Goal: Information Seeking & Learning: Compare options

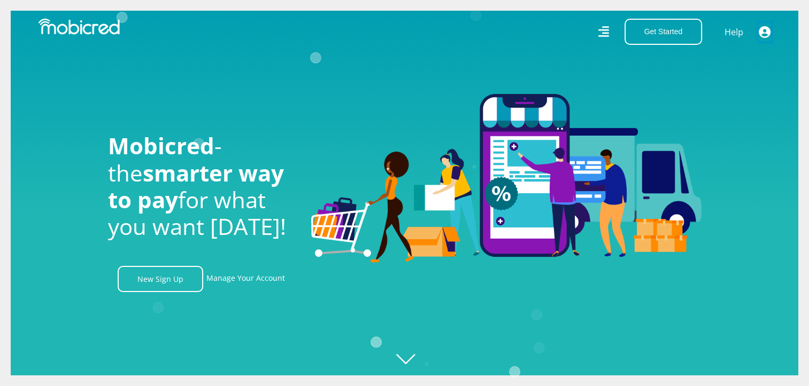
click at [766, 30] on icon "button" at bounding box center [765, 32] width 12 height 12
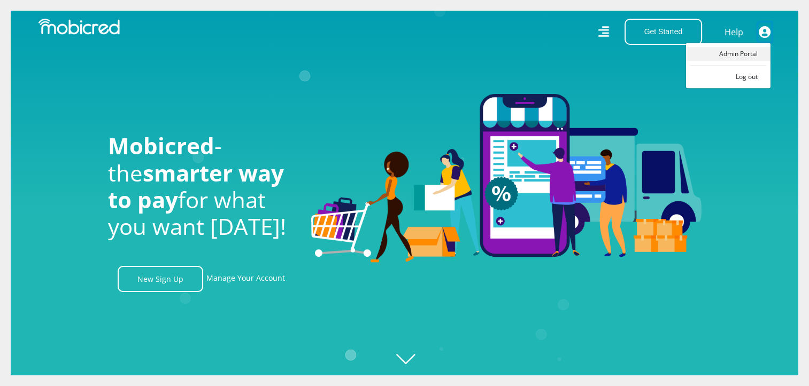
scroll to position [0, 761]
click at [626, 102] on img at bounding box center [506, 178] width 390 height 169
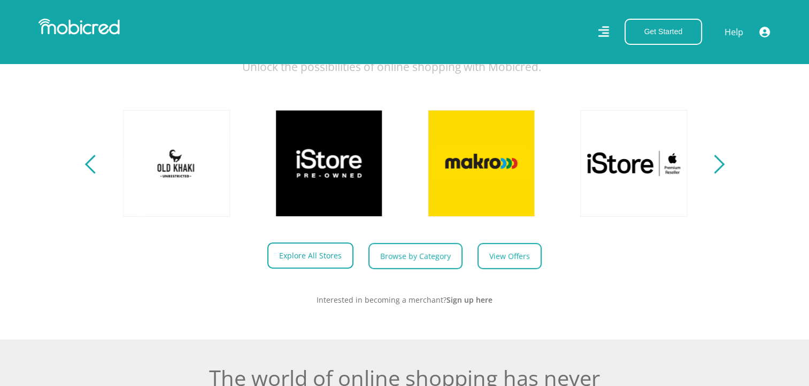
scroll to position [428, 0]
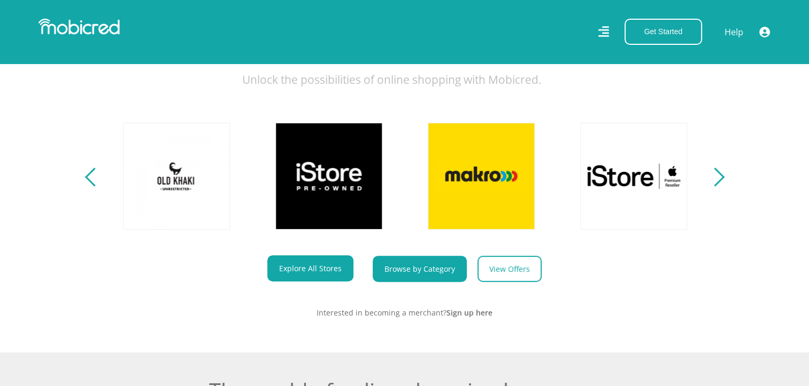
click at [417, 280] on link "Browse by Category" at bounding box center [420, 269] width 94 height 26
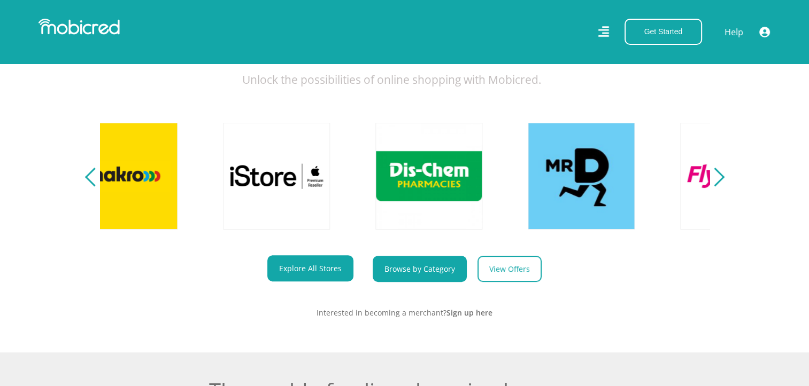
scroll to position [0, 1341]
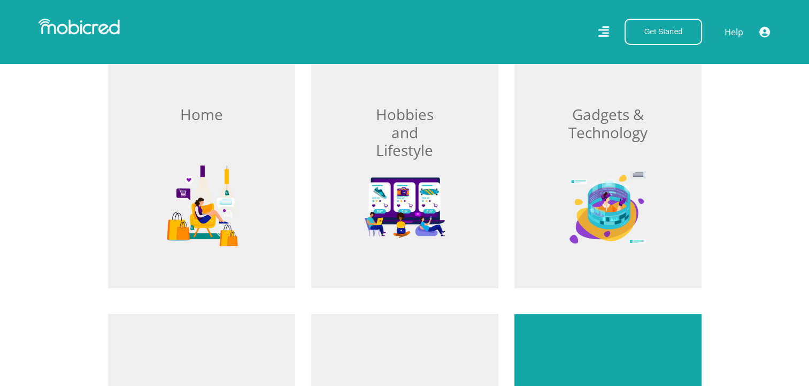
scroll to position [374, 0]
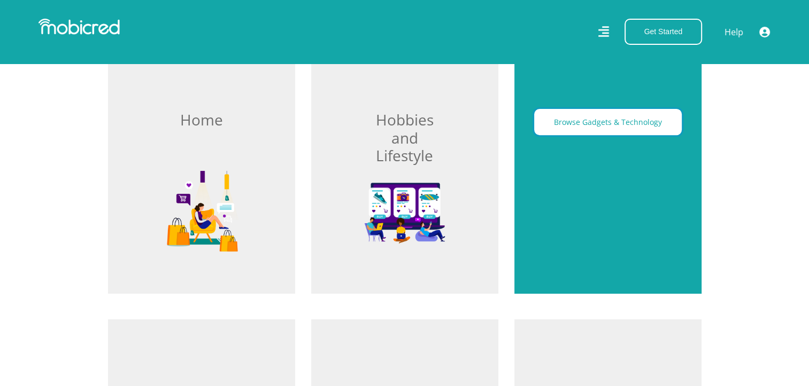
click at [610, 121] on button "Browse Gadgets & Technology" at bounding box center [608, 122] width 148 height 26
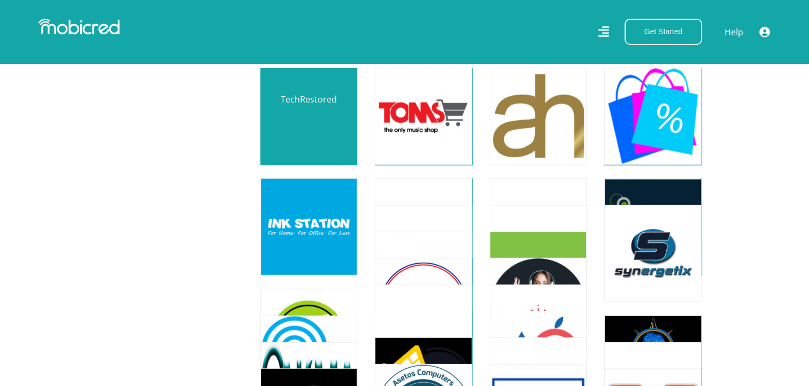
scroll to position [2780, 0]
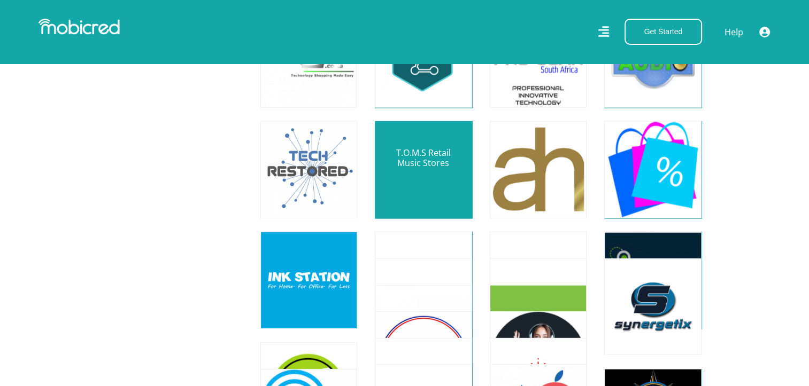
click at [448, 167] on link at bounding box center [423, 170] width 114 height 114
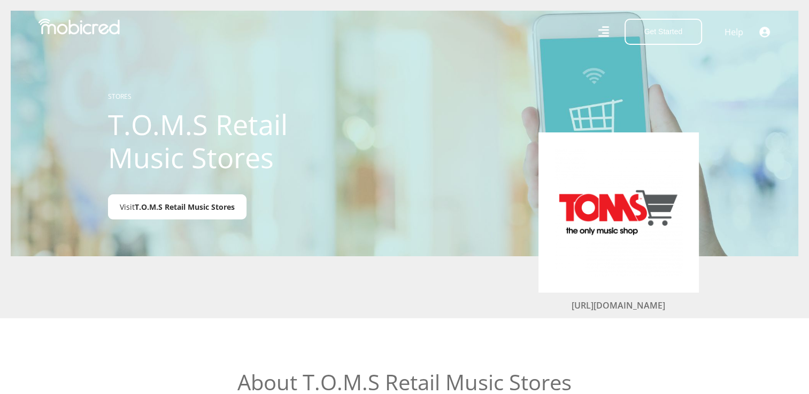
click at [204, 204] on span "T.O.M.S Retail Music Stores" at bounding box center [185, 207] width 100 height 10
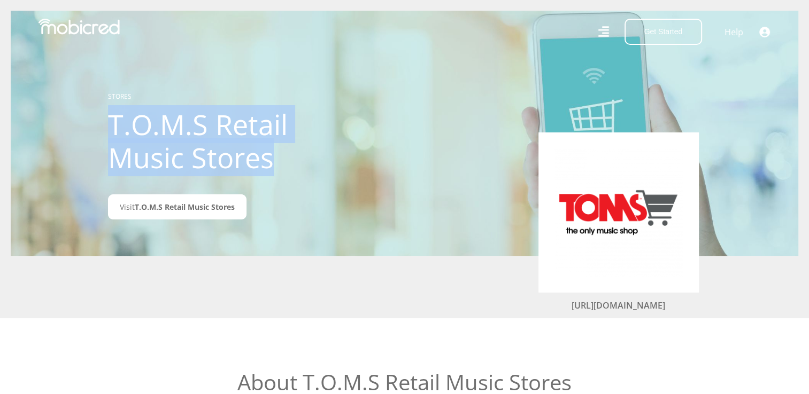
drag, startPoint x: 291, startPoint y: 157, endPoint x: 101, endPoint y: 122, distance: 192.9
click at [101, 122] on div "STORES T.O.M.S Retail Music Stores Visit T.O.M.S Retail Music Stores" at bounding box center [227, 133] width 254 height 161
copy h1 "T.O.M.S Retail Music Stores"
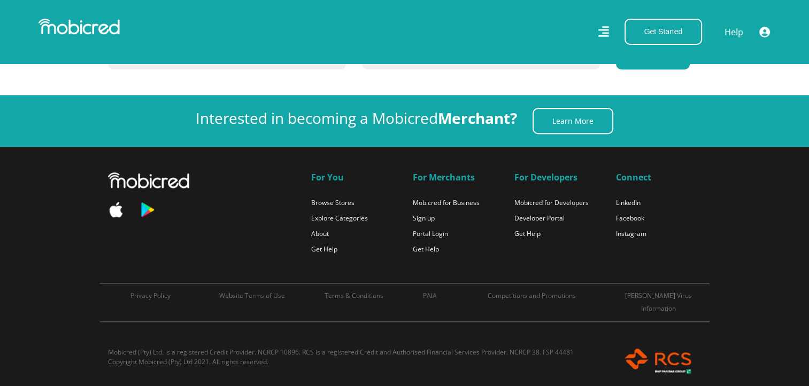
scroll to position [2780, 0]
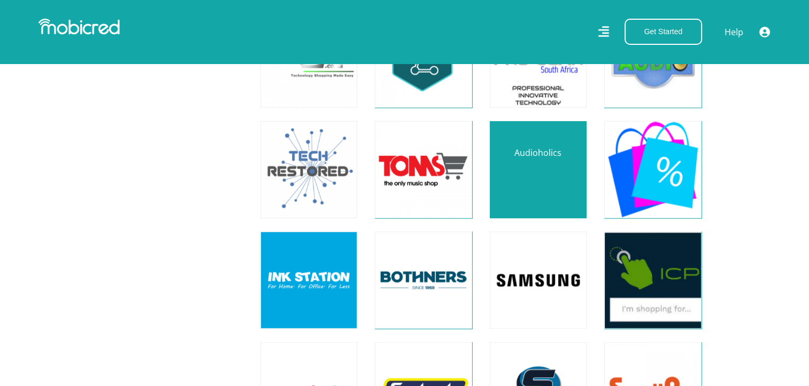
click at [559, 175] on link at bounding box center [538, 170] width 114 height 114
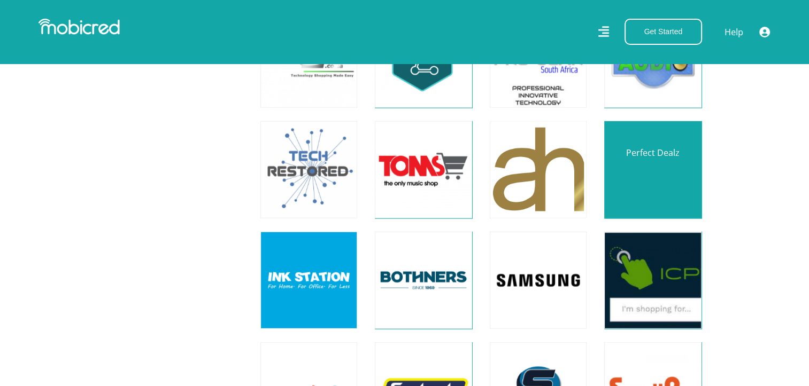
click at [646, 169] on link at bounding box center [652, 170] width 114 height 114
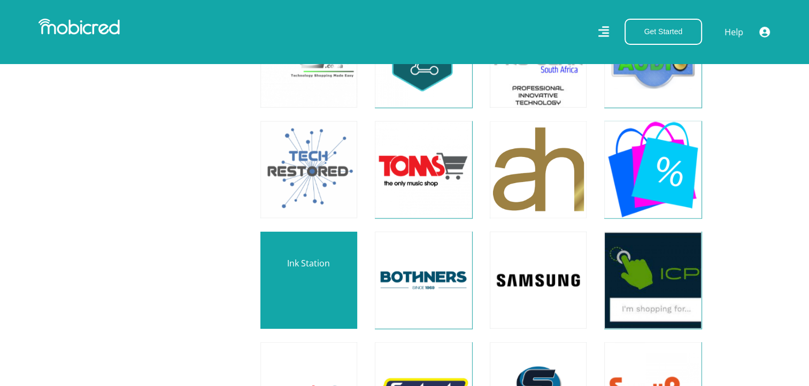
click at [299, 283] on link at bounding box center [309, 281] width 114 height 114
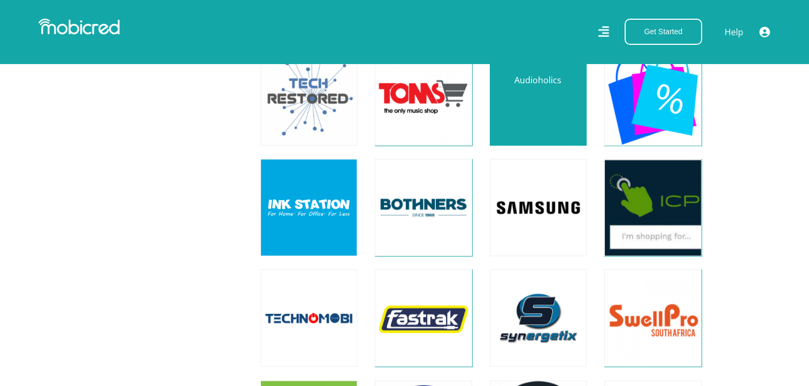
scroll to position [2887, 0]
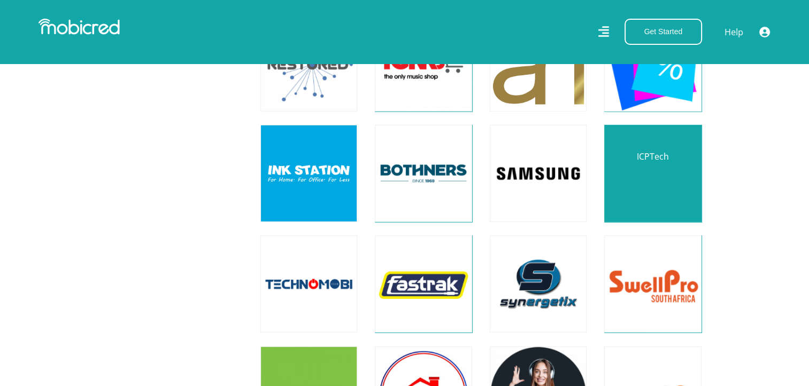
click at [669, 175] on link at bounding box center [652, 174] width 114 height 114
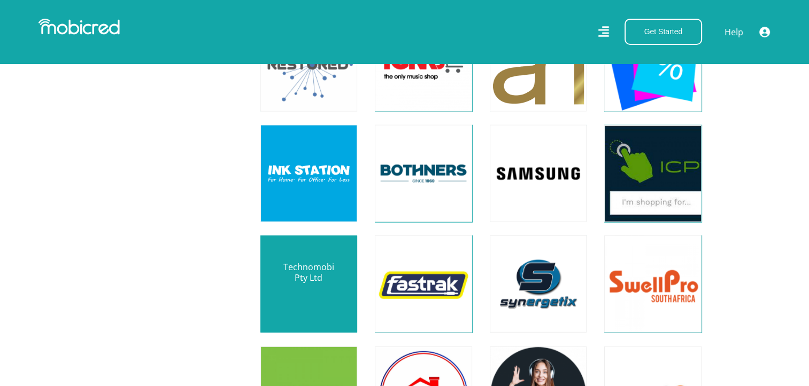
click at [315, 281] on link at bounding box center [309, 285] width 114 height 114
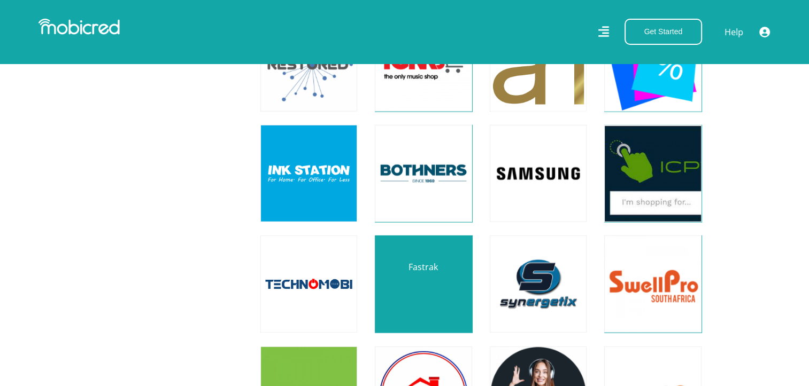
click at [413, 292] on link at bounding box center [423, 285] width 114 height 114
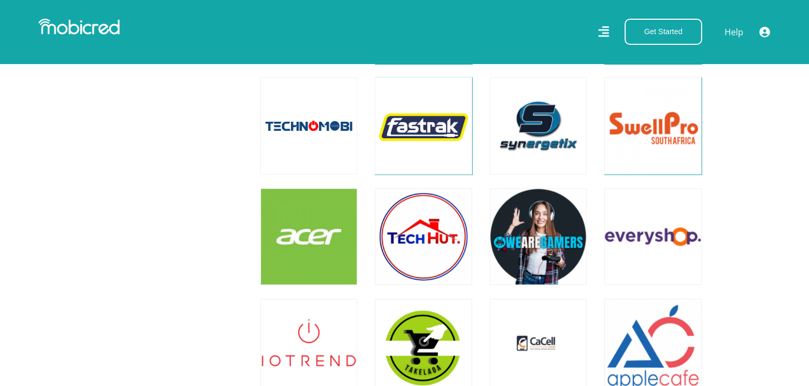
scroll to position [3047, 0]
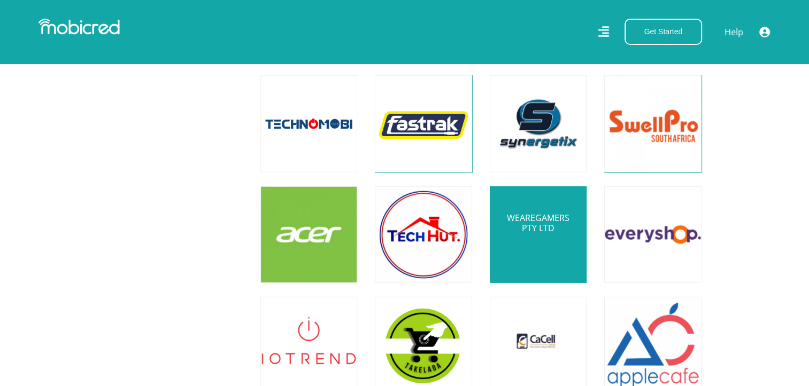
click at [540, 246] on link at bounding box center [538, 235] width 114 height 114
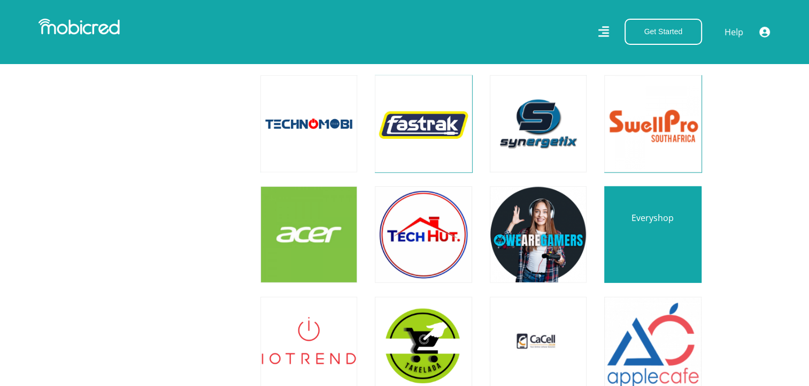
click at [648, 242] on link at bounding box center [652, 235] width 114 height 114
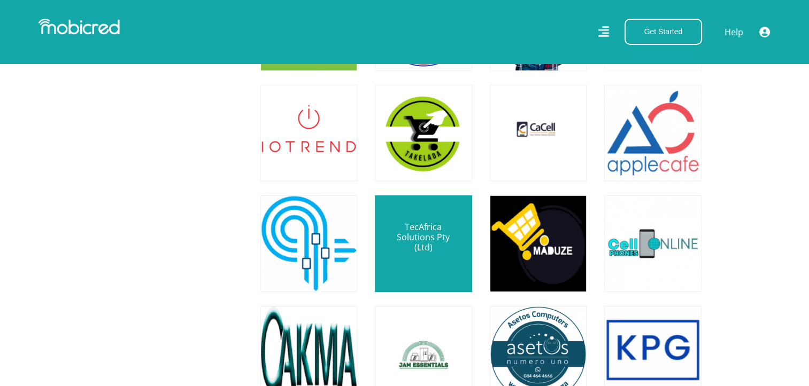
scroll to position [3261, 0]
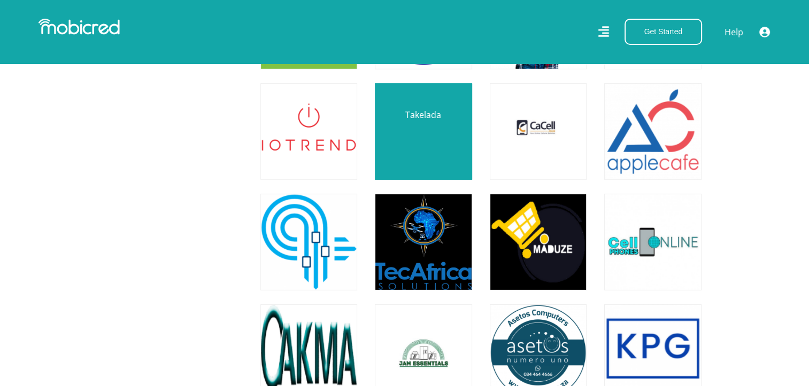
click at [438, 140] on link at bounding box center [423, 132] width 114 height 114
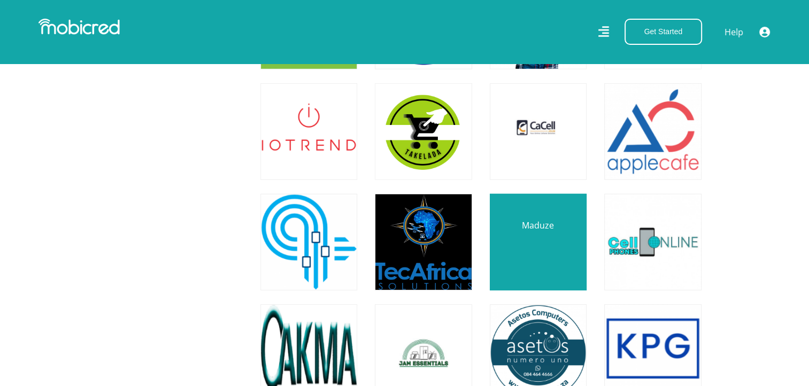
click at [541, 262] on link at bounding box center [538, 242] width 114 height 114
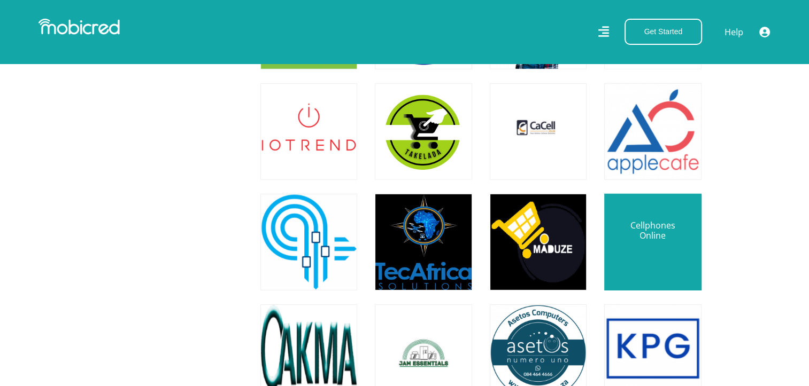
click at [642, 257] on link at bounding box center [652, 242] width 114 height 114
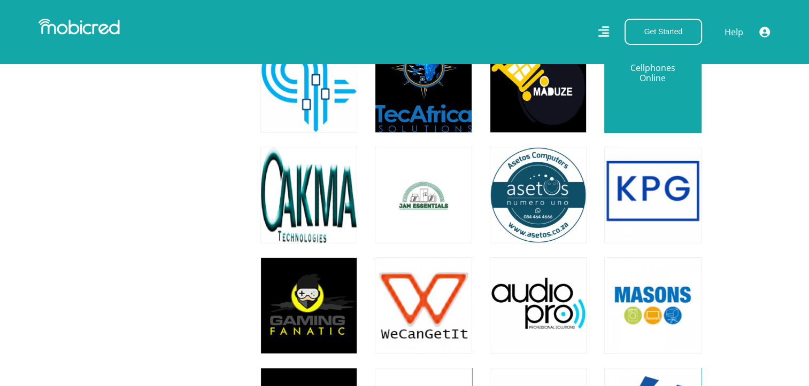
scroll to position [3421, 0]
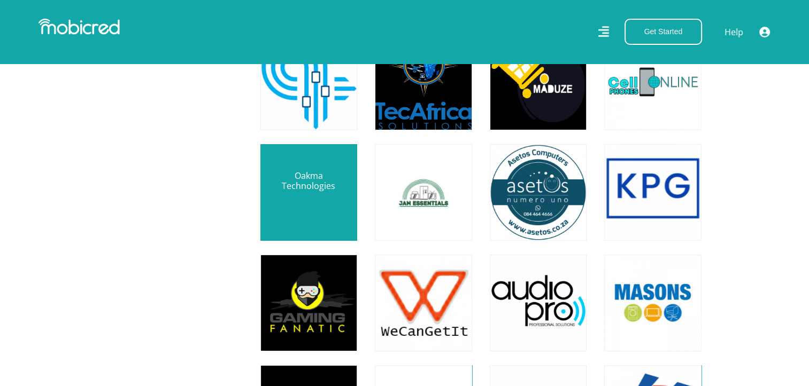
click at [329, 198] on link at bounding box center [309, 193] width 114 height 114
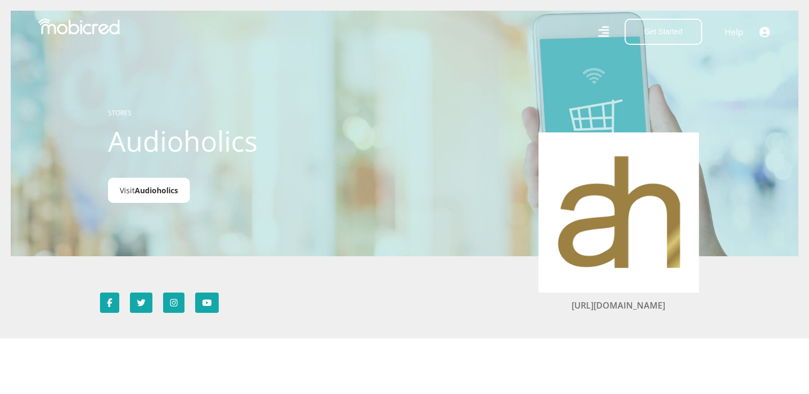
click at [150, 191] on span "Audioholics" at bounding box center [156, 190] width 43 height 10
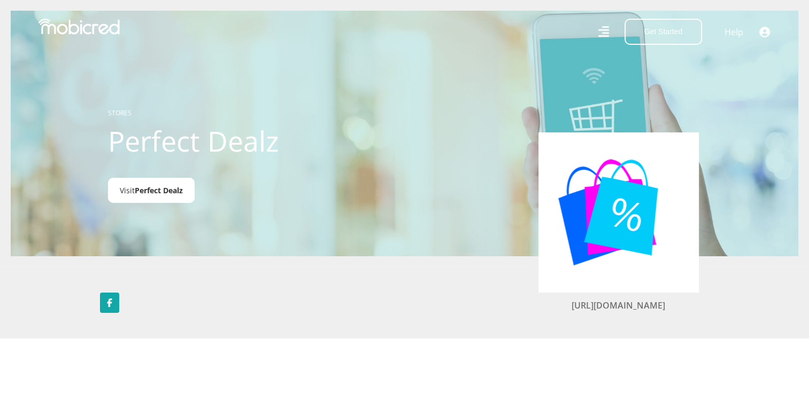
click at [171, 192] on span "Perfect Dealz" at bounding box center [159, 190] width 48 height 10
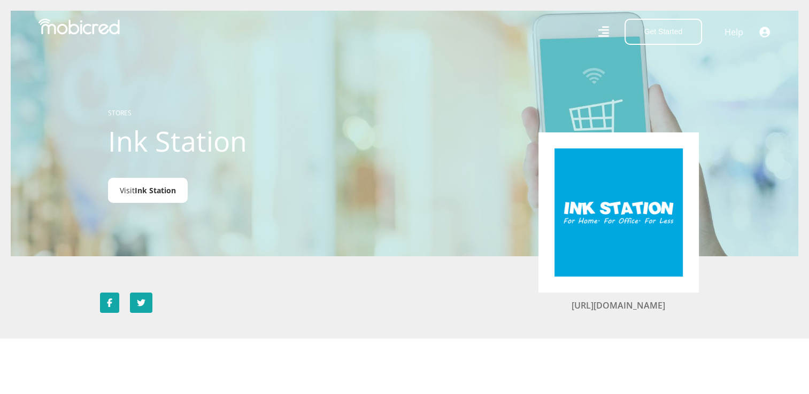
click at [147, 181] on link "Visit [GEOGRAPHIC_DATA]" at bounding box center [148, 190] width 80 height 25
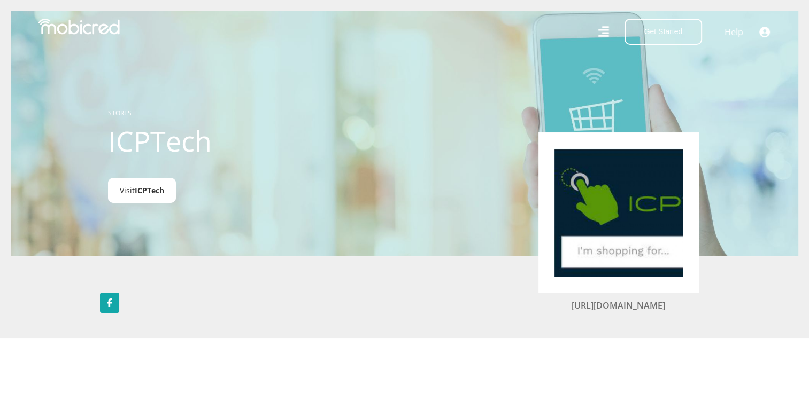
click at [144, 196] on span "ICPTech" at bounding box center [149, 190] width 29 height 10
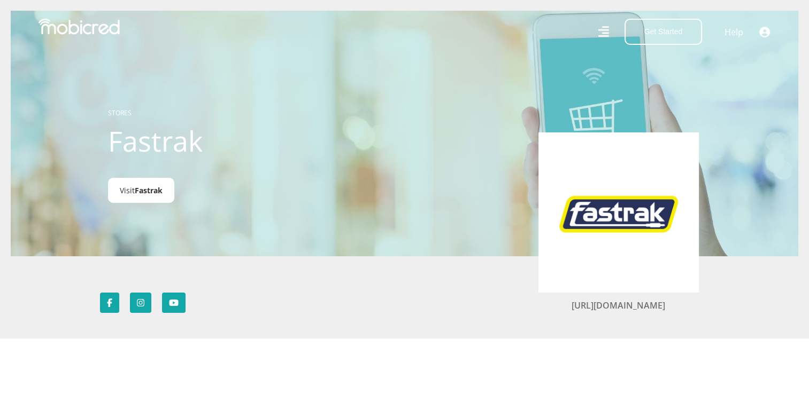
click at [145, 190] on span "Fastrak" at bounding box center [149, 190] width 28 height 10
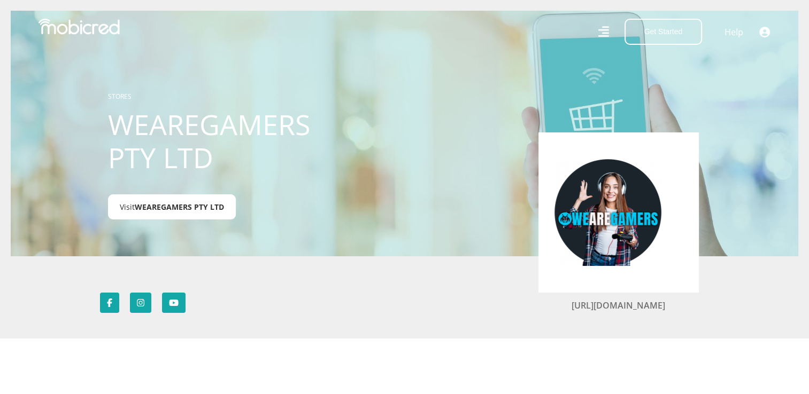
click at [190, 204] on span "WEAREGAMERS PTY LTD" at bounding box center [179, 207] width 89 height 10
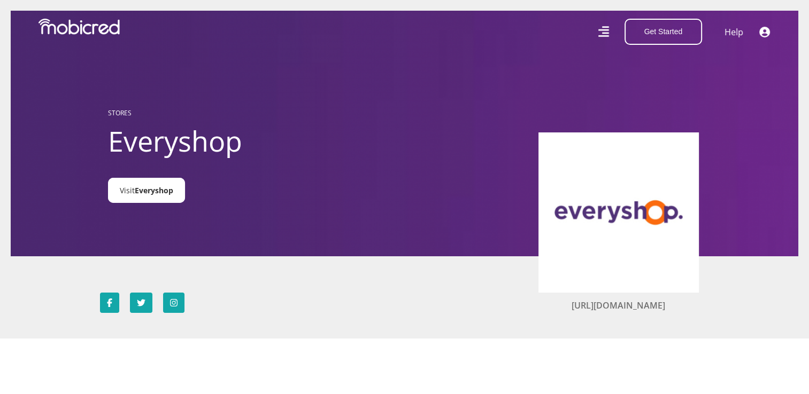
click at [139, 198] on link "Visit Everyshop" at bounding box center [146, 190] width 77 height 25
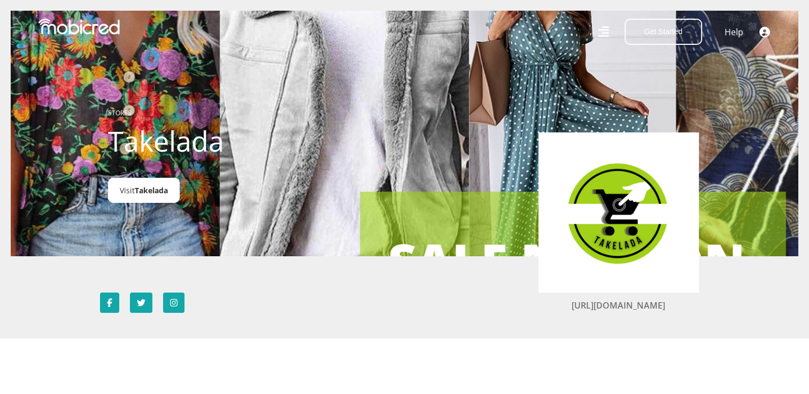
click at [161, 191] on span "Takelada" at bounding box center [151, 190] width 33 height 10
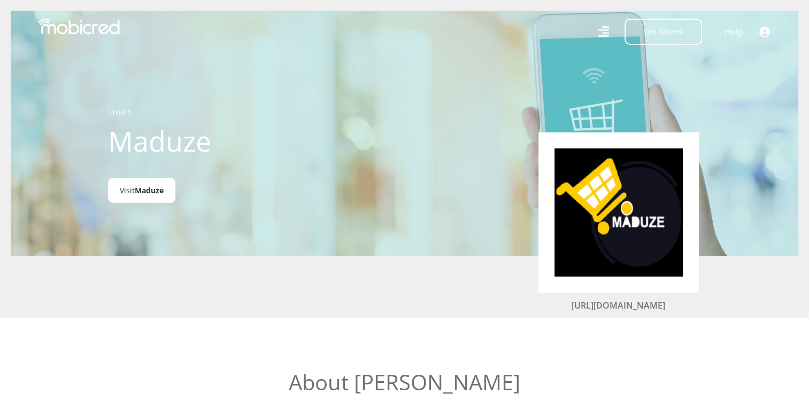
click at [128, 192] on link "Visit Maduze" at bounding box center [141, 190] width 67 height 25
drag, startPoint x: 229, startPoint y: 140, endPoint x: 95, endPoint y: 146, distance: 133.8
click at [95, 146] on header "STORES [GEOGRAPHIC_DATA] Visit [GEOGRAPHIC_DATA]" at bounding box center [404, 133] width 809 height 267
drag, startPoint x: 95, startPoint y: 146, endPoint x: 278, endPoint y: 174, distance: 184.9
click at [278, 175] on div "STORES [GEOGRAPHIC_DATA] Visit [GEOGRAPHIC_DATA]" at bounding box center [227, 133] width 254 height 127
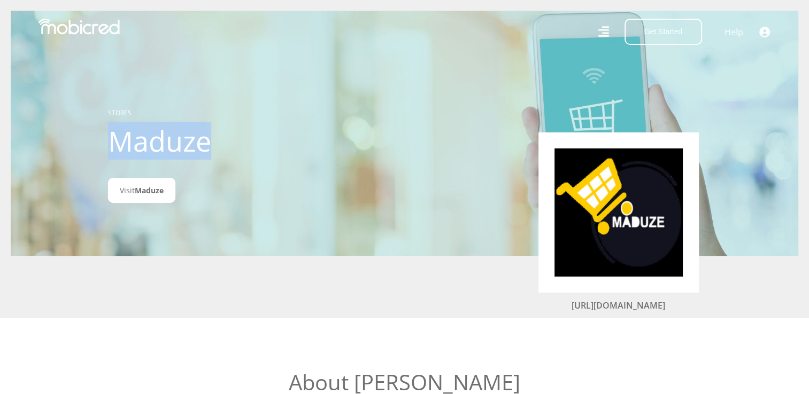
drag, startPoint x: 227, startPoint y: 147, endPoint x: 103, endPoint y: 146, distance: 124.0
click at [103, 146] on div "STORES Maduze Visit Maduze" at bounding box center [227, 133] width 254 height 127
copy h1 "Maduze"
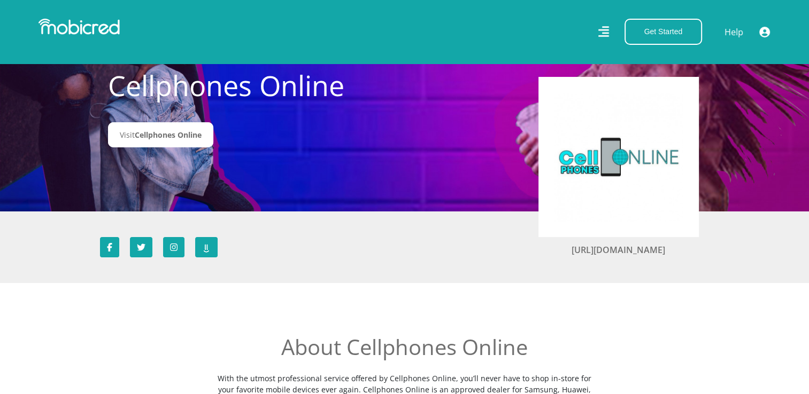
scroll to position [53, 0]
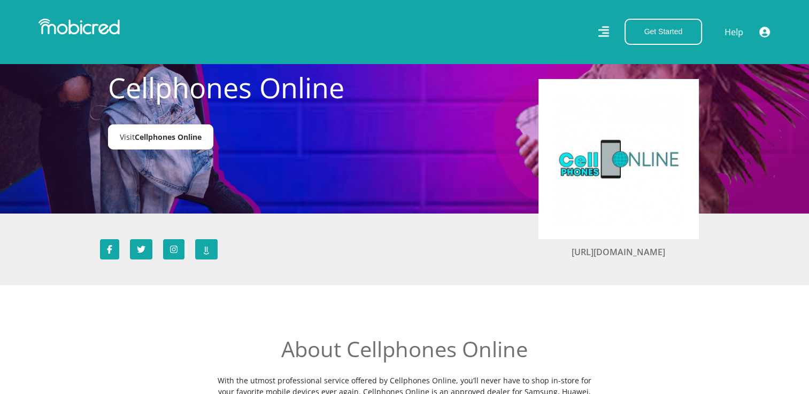
click at [180, 138] on span "Cellphones Online" at bounding box center [168, 137] width 67 height 10
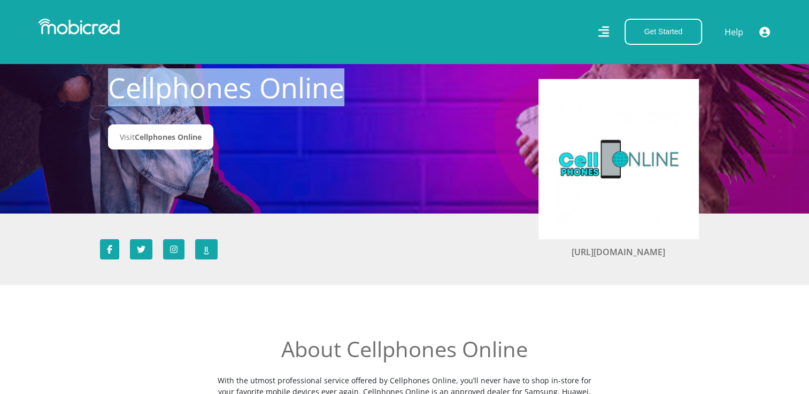
drag, startPoint x: 360, startPoint y: 90, endPoint x: 115, endPoint y: 97, distance: 245.5
click at [115, 97] on div "STORES Cellphones Online Visit Cellphones Online" at bounding box center [404, 80] width 609 height 127
copy h1 "Cellphones Online"
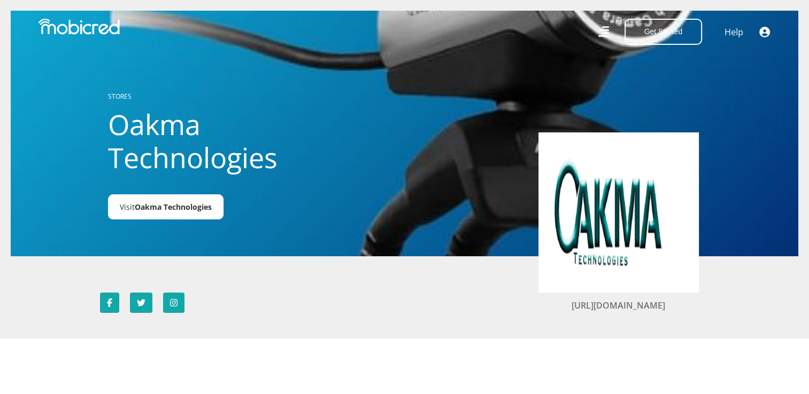
click at [181, 207] on span "Oakma Technologies" at bounding box center [173, 207] width 77 height 10
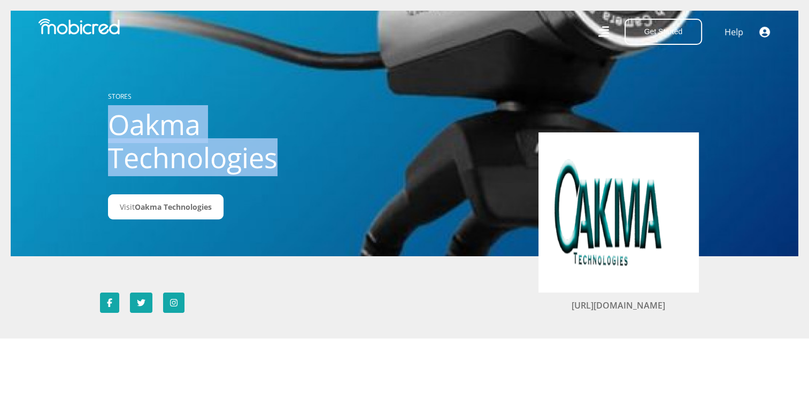
drag, startPoint x: 283, startPoint y: 161, endPoint x: 105, endPoint y: 130, distance: 180.7
click at [105, 130] on div "STORES Oakma Technologies Visit Oakma Technologies" at bounding box center [227, 133] width 254 height 161
copy h1 "Oakma Technologies"
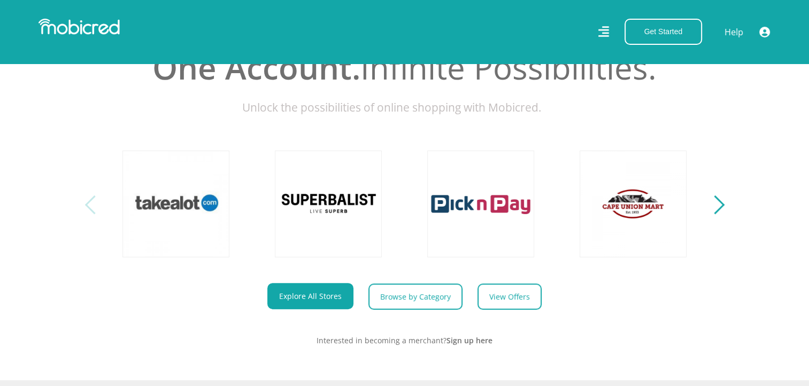
scroll to position [428, 0]
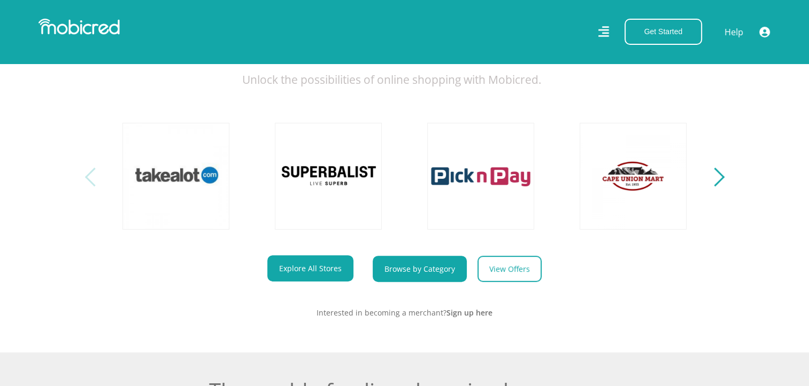
click at [432, 277] on link "Browse by Category" at bounding box center [420, 269] width 94 height 26
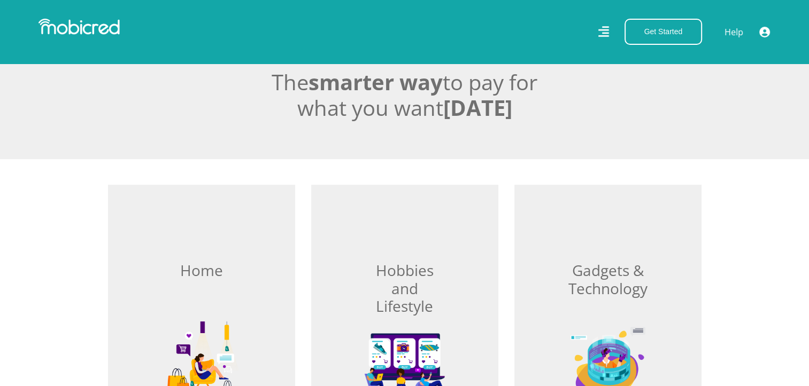
scroll to position [267, 0]
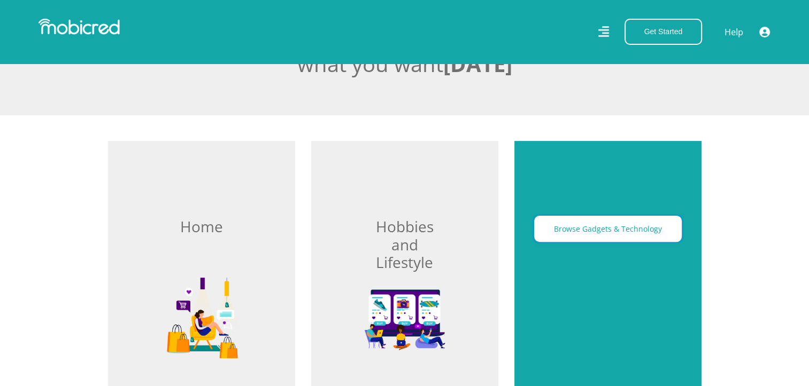
click at [582, 228] on button "Browse Gadgets & Technology" at bounding box center [608, 229] width 148 height 26
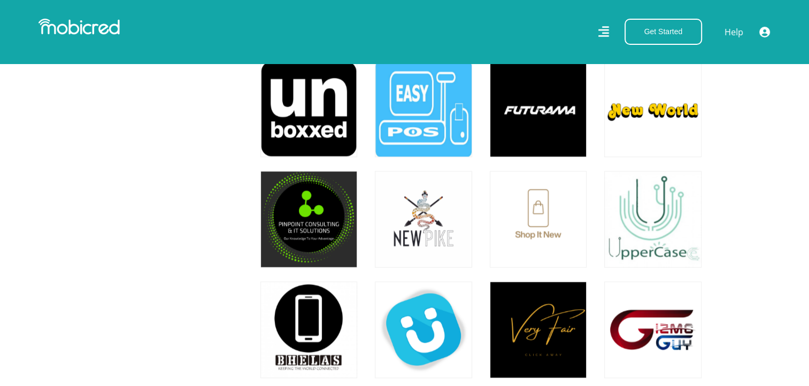
scroll to position [5392, 0]
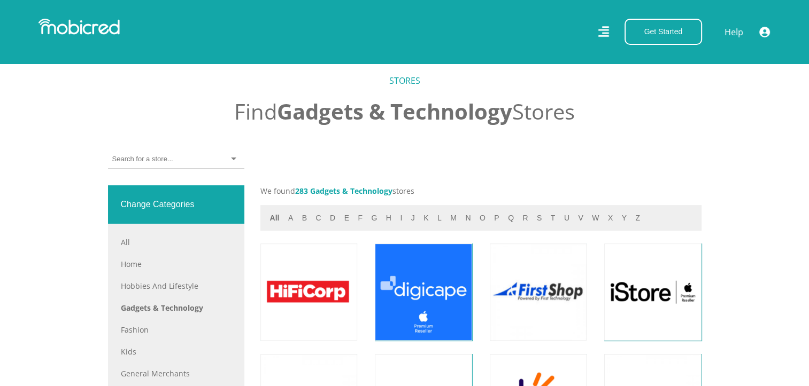
scroll to position [321, 0]
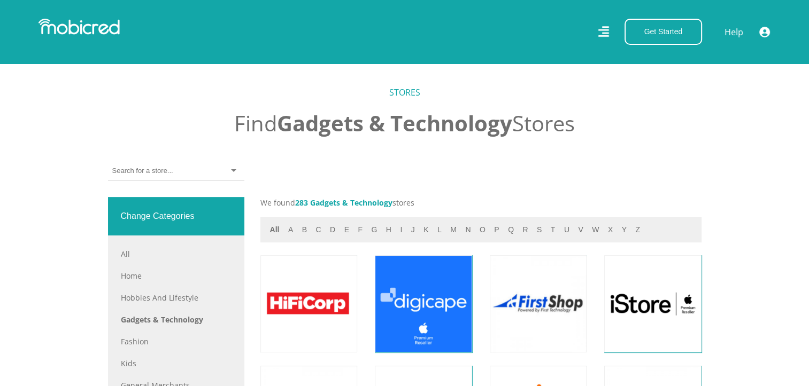
click at [133, 170] on input "select-one" at bounding box center [142, 171] width 60 height 10
type input "cellphone"
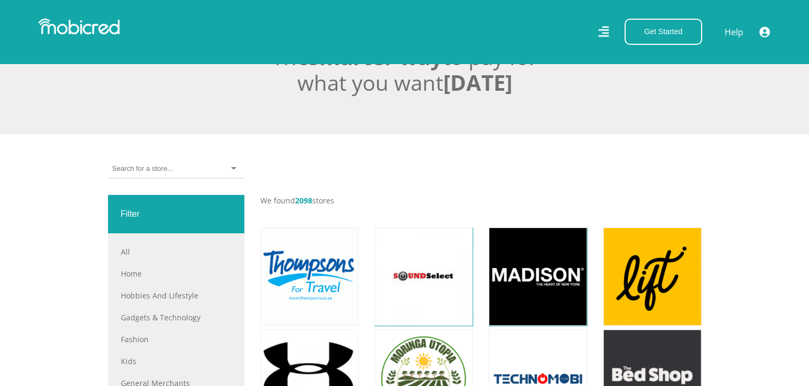
scroll to position [321, 0]
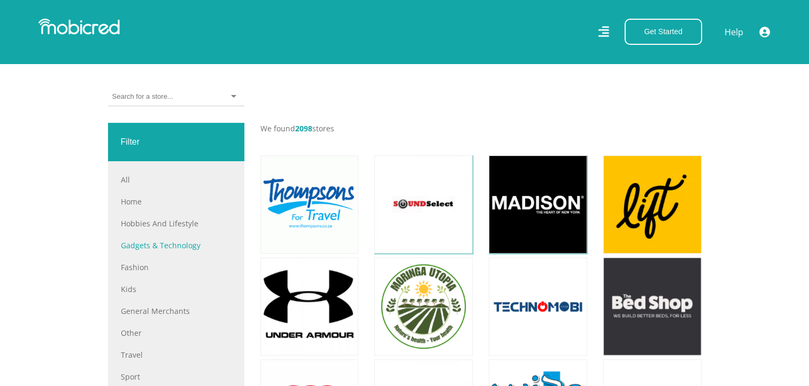
click at [176, 246] on link "Gadgets & Technology" at bounding box center [176, 245] width 111 height 11
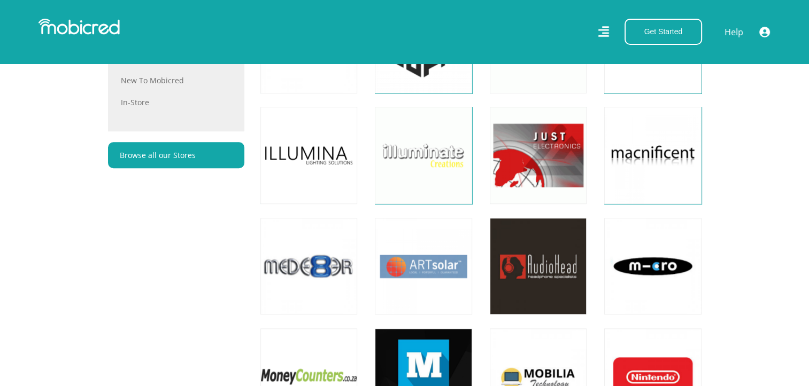
scroll to position [802, 0]
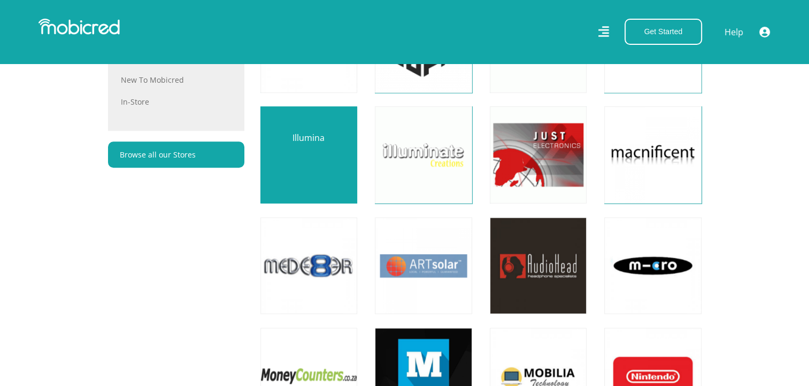
click at [337, 153] on link at bounding box center [309, 155] width 114 height 114
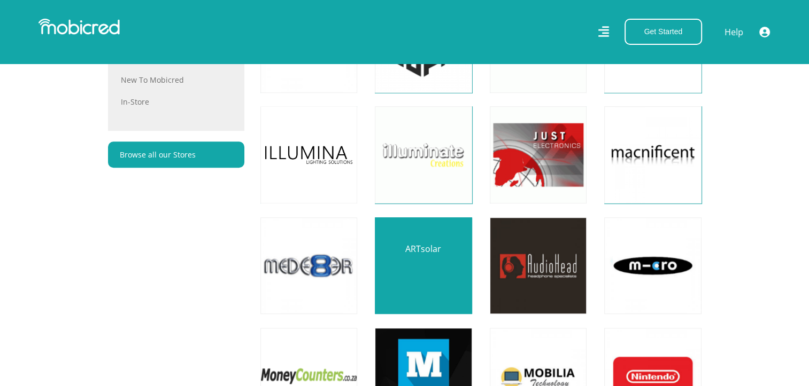
click at [447, 270] on link at bounding box center [423, 266] width 114 height 114
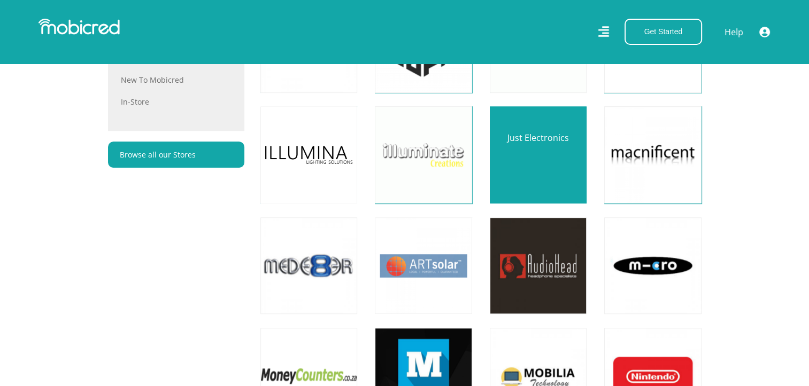
click at [545, 177] on link at bounding box center [538, 155] width 114 height 114
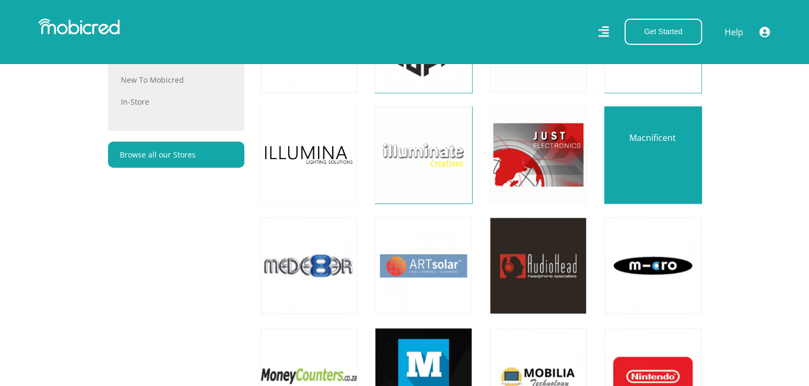
click at [625, 158] on link at bounding box center [652, 155] width 114 height 114
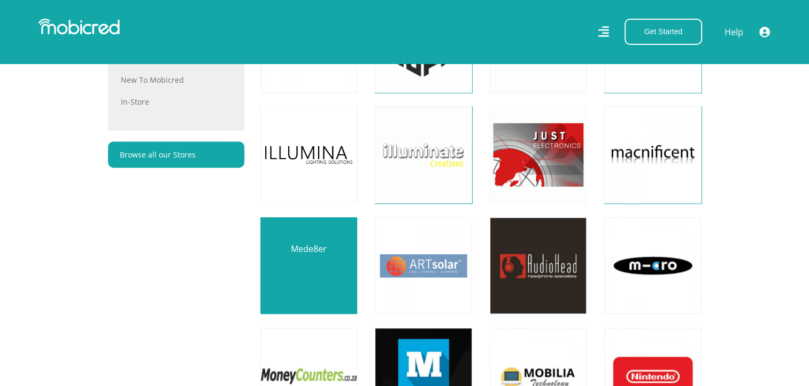
click at [301, 268] on link at bounding box center [309, 266] width 114 height 114
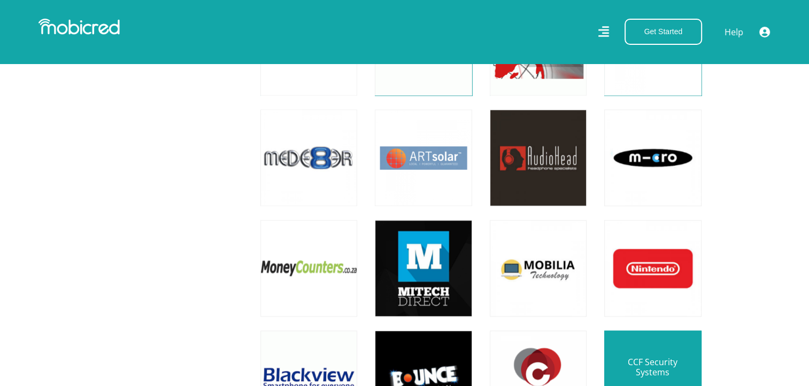
scroll to position [909, 0]
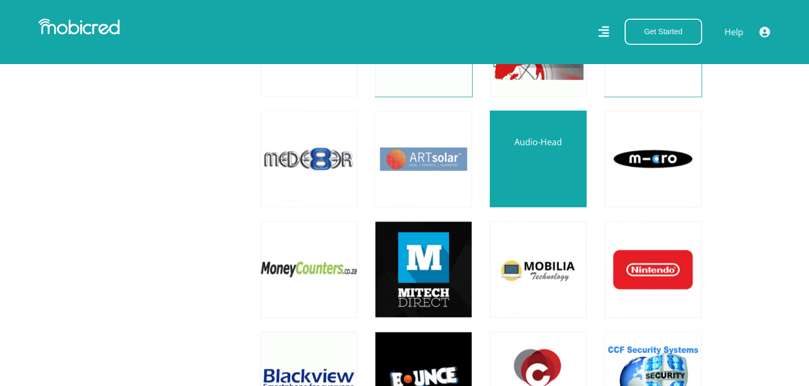
click at [547, 166] on link at bounding box center [538, 159] width 114 height 114
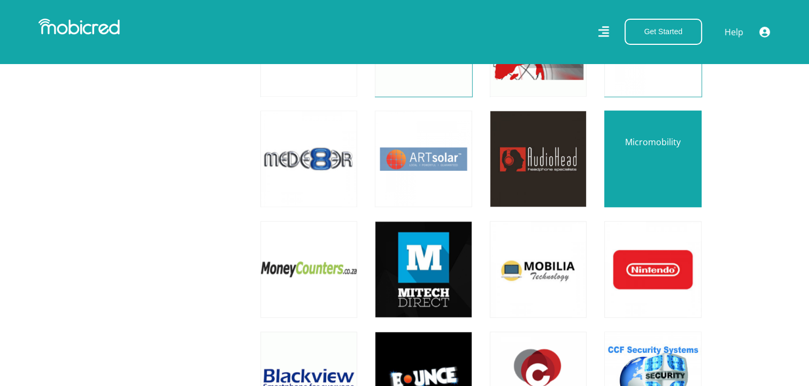
click at [675, 168] on link at bounding box center [652, 159] width 114 height 114
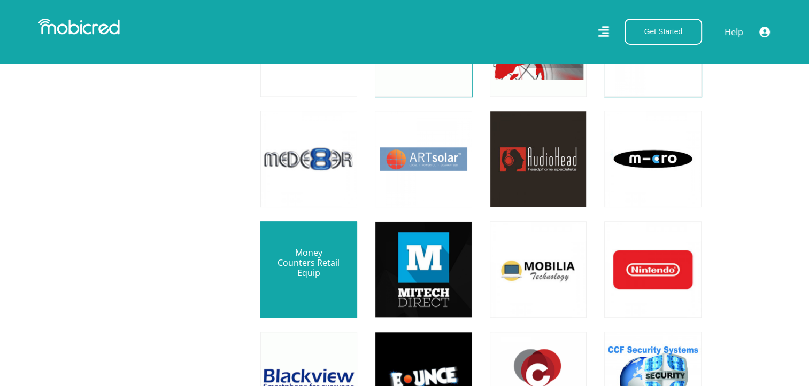
click at [277, 261] on link at bounding box center [309, 270] width 114 height 114
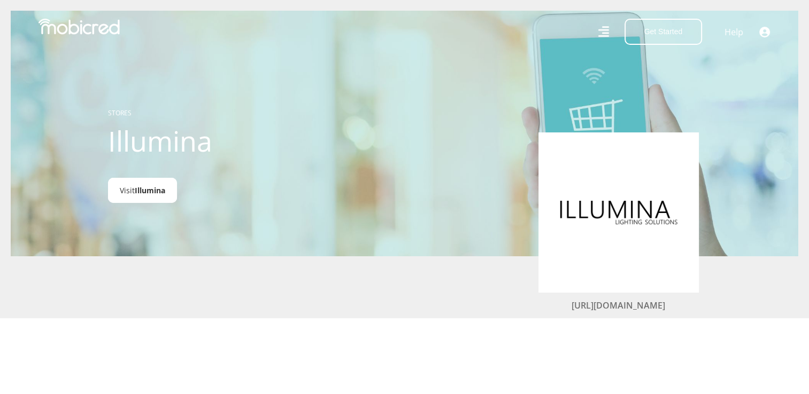
click at [144, 189] on span "Illumina" at bounding box center [150, 190] width 30 height 10
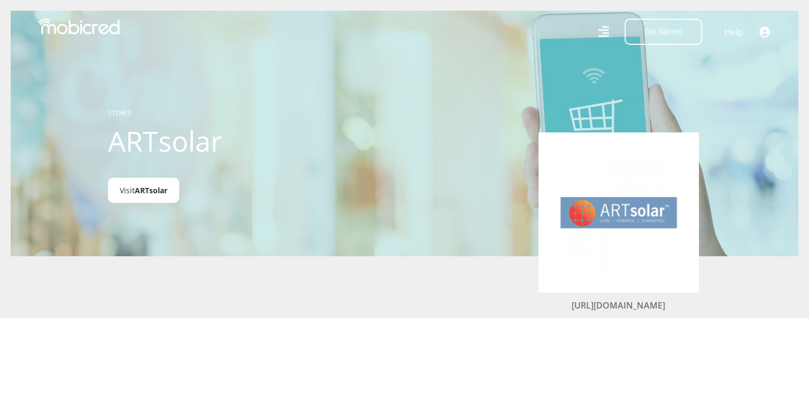
click at [140, 194] on span "ARTsolar" at bounding box center [151, 190] width 33 height 10
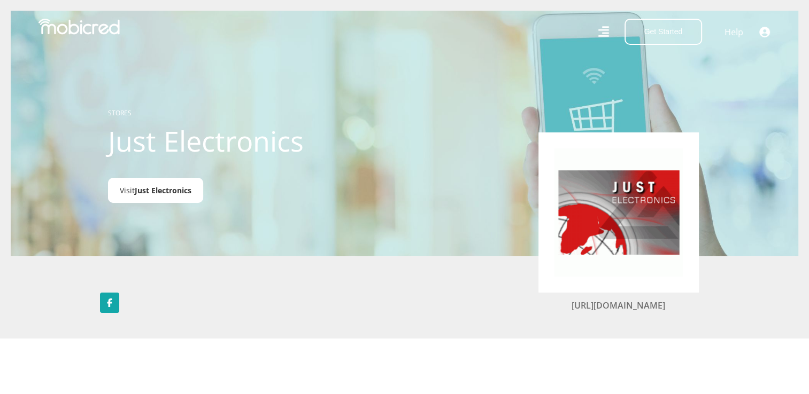
click at [164, 190] on span "Just Electronics" at bounding box center [163, 190] width 57 height 10
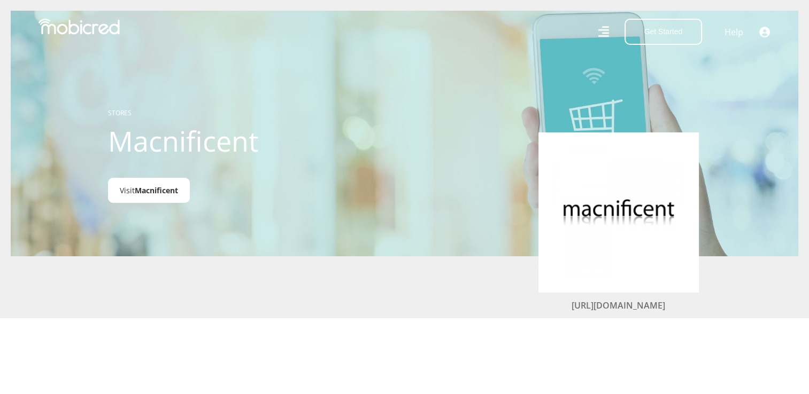
click at [166, 190] on span "Macnificent" at bounding box center [156, 190] width 43 height 10
click at [133, 194] on link "Visit Mede8er" at bounding box center [143, 190] width 71 height 25
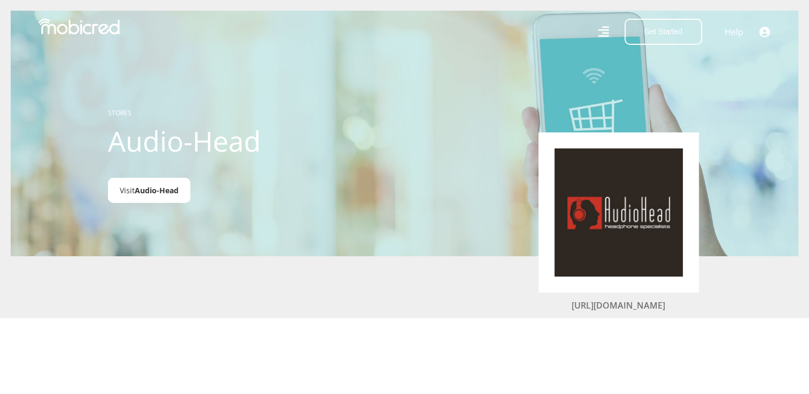
click at [161, 197] on link "Visit Audio-Head" at bounding box center [149, 190] width 82 height 25
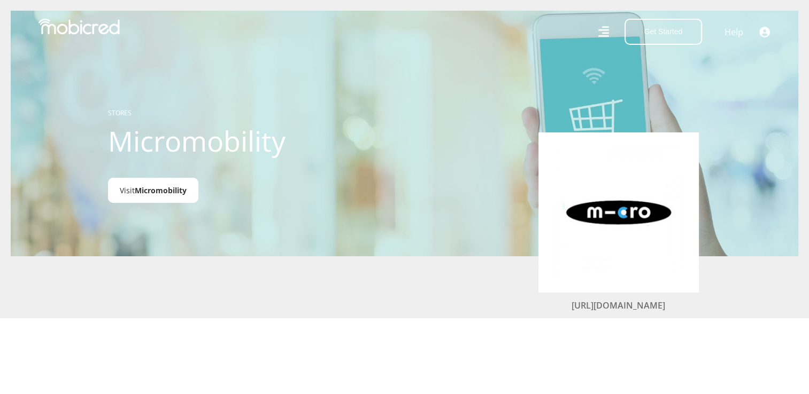
click at [166, 189] on span "Micromobility" at bounding box center [161, 190] width 52 height 10
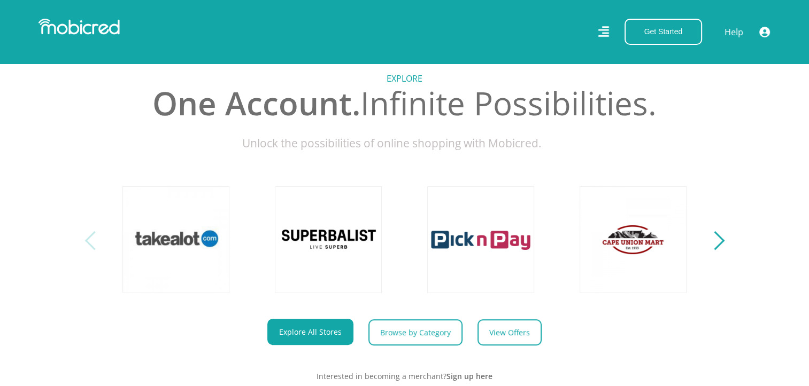
scroll to position [481, 0]
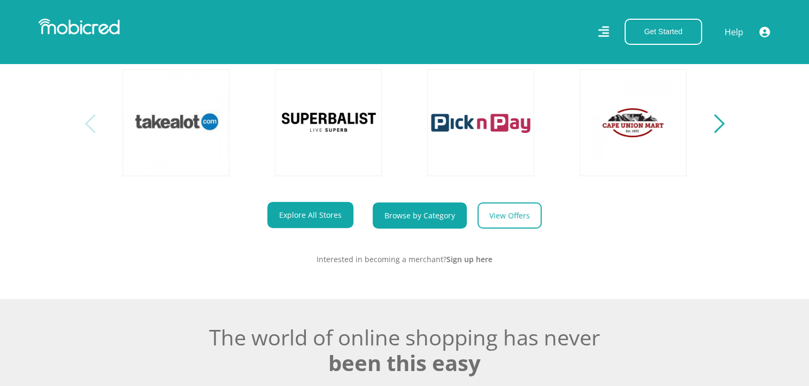
click at [424, 222] on link "Browse by Category" at bounding box center [420, 216] width 94 height 26
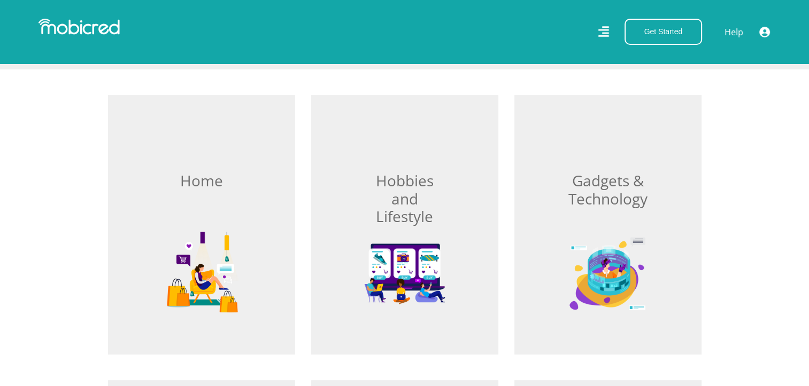
scroll to position [321, 0]
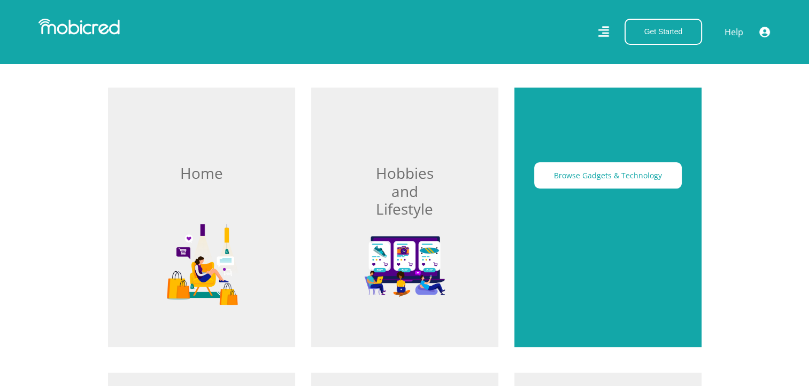
click at [618, 206] on div "Browse Gadgets & Technology" at bounding box center [607, 218] width 187 height 260
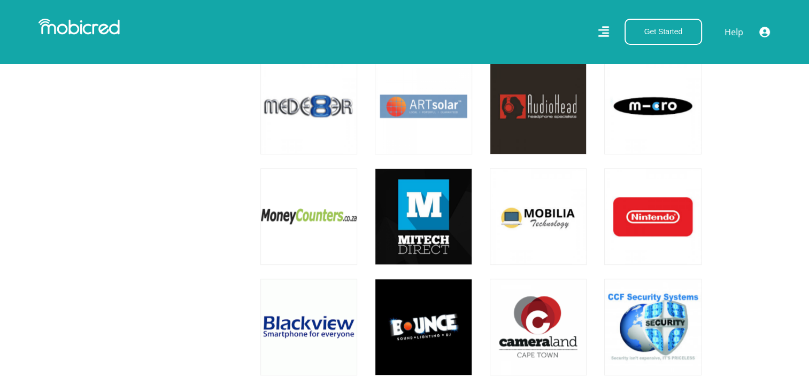
scroll to position [962, 0]
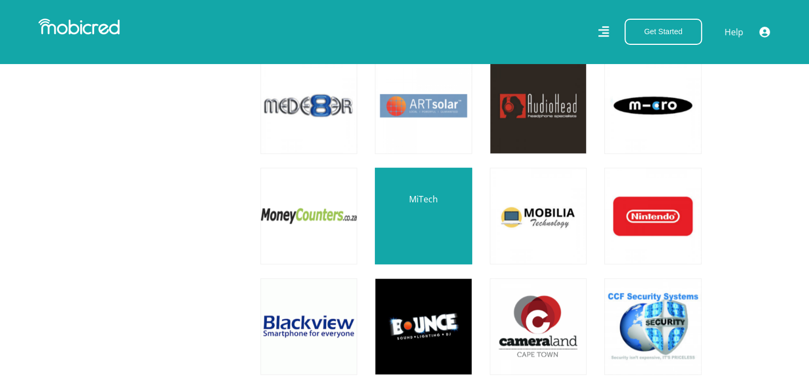
click at [413, 227] on link at bounding box center [423, 216] width 114 height 114
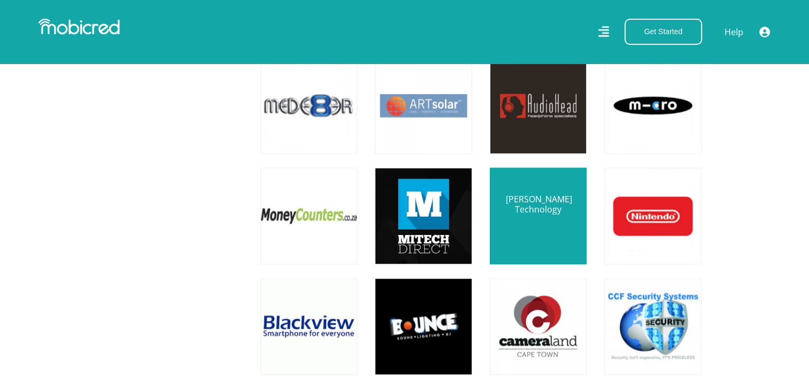
click at [535, 219] on link at bounding box center [538, 216] width 114 height 114
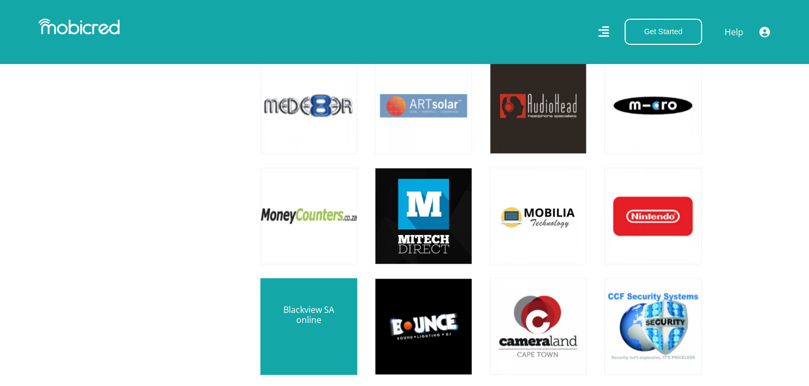
click at [340, 313] on link at bounding box center [309, 327] width 114 height 114
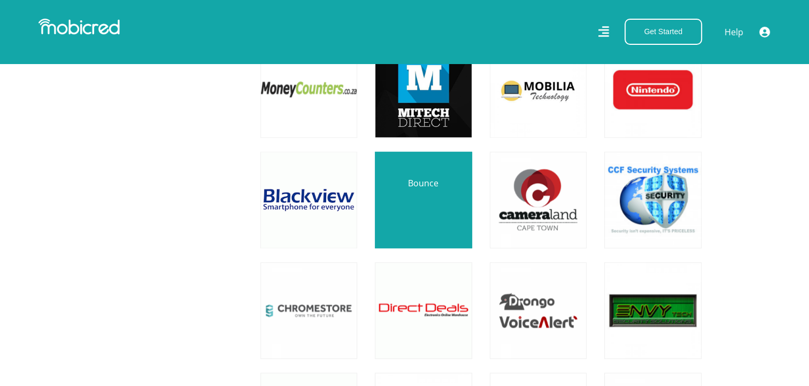
scroll to position [1123, 0]
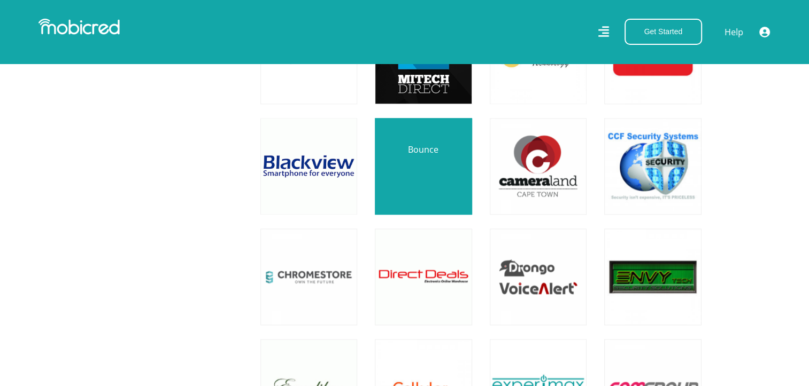
click at [452, 175] on link at bounding box center [423, 167] width 114 height 114
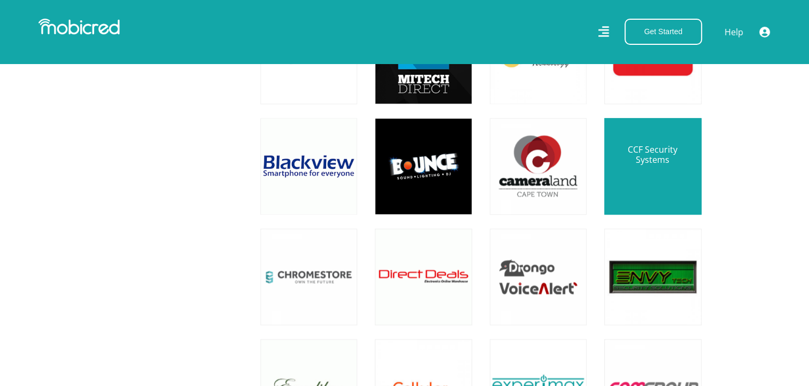
click at [626, 162] on link at bounding box center [652, 167] width 114 height 114
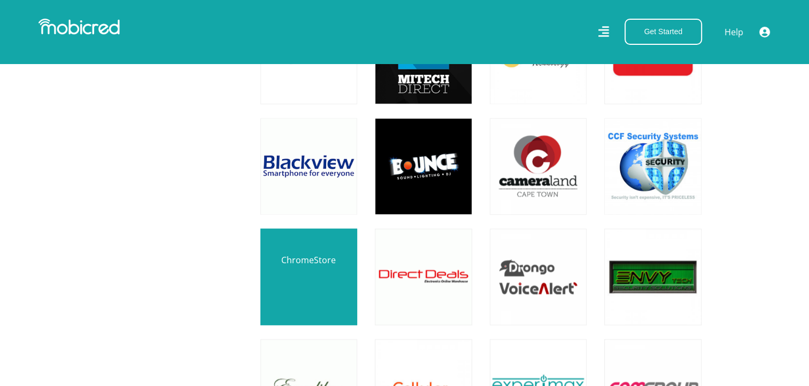
click at [317, 282] on link at bounding box center [309, 277] width 114 height 114
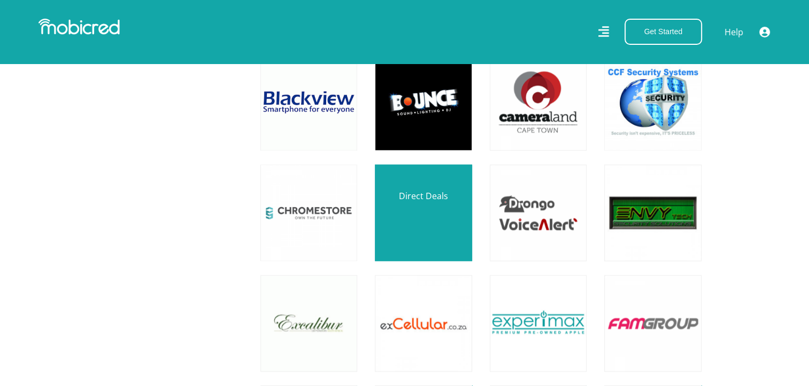
scroll to position [1229, 0]
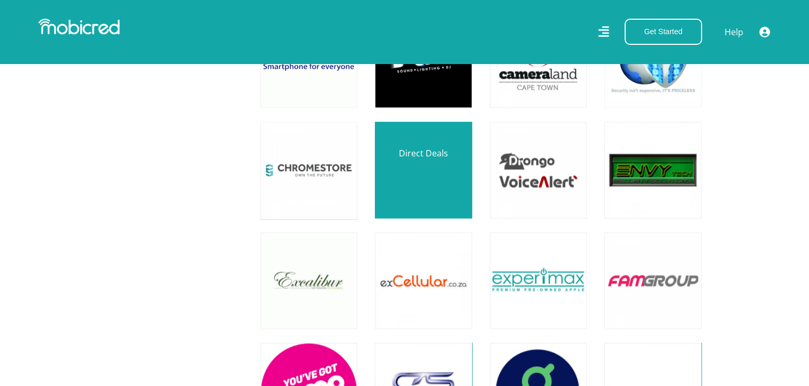
click at [429, 190] on link at bounding box center [423, 170] width 114 height 114
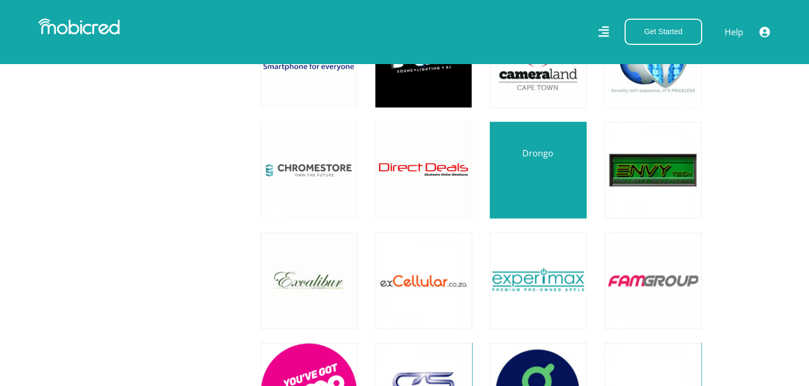
click at [566, 185] on link at bounding box center [538, 170] width 114 height 114
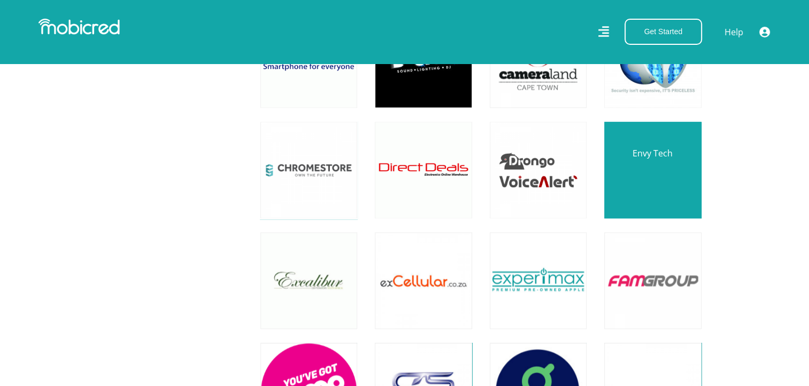
click at [649, 181] on link at bounding box center [652, 170] width 114 height 114
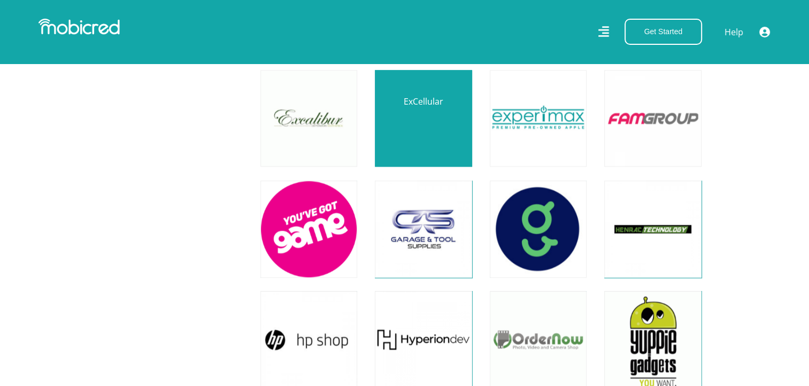
scroll to position [1390, 0]
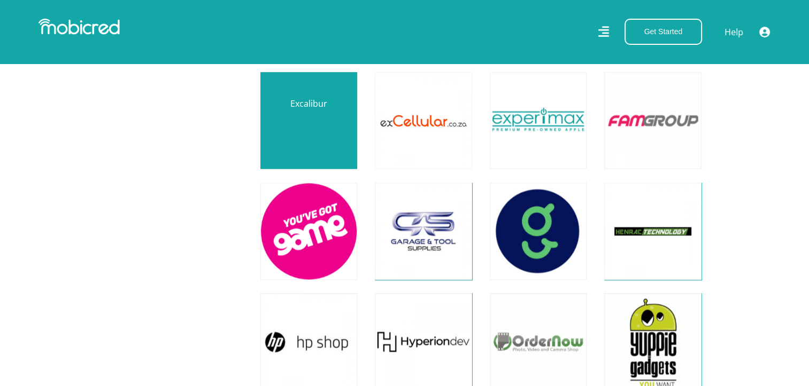
click at [303, 128] on link at bounding box center [309, 121] width 114 height 114
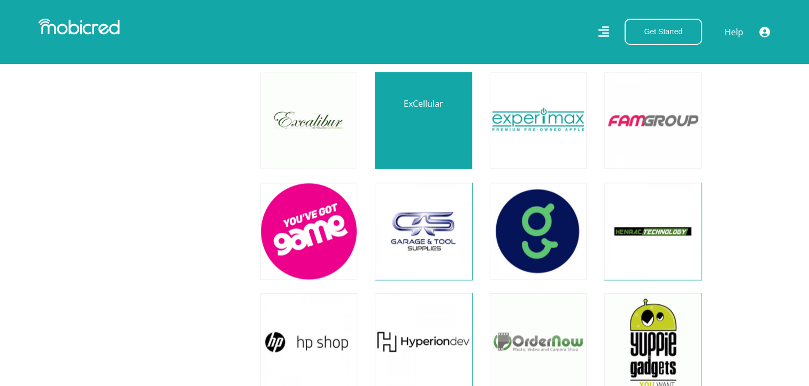
click at [420, 131] on link at bounding box center [423, 121] width 114 height 114
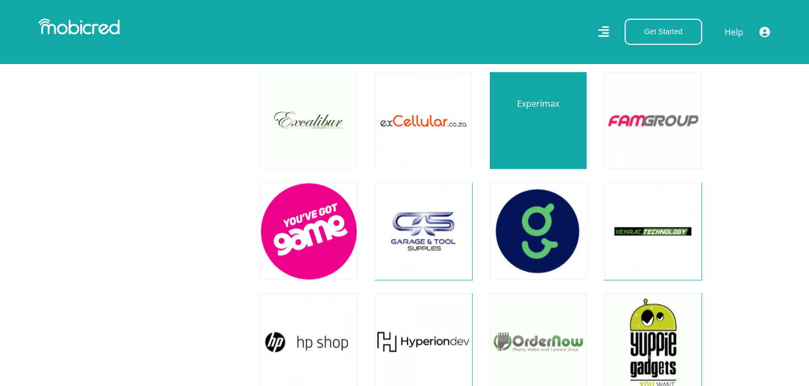
click at [508, 138] on link at bounding box center [538, 121] width 114 height 114
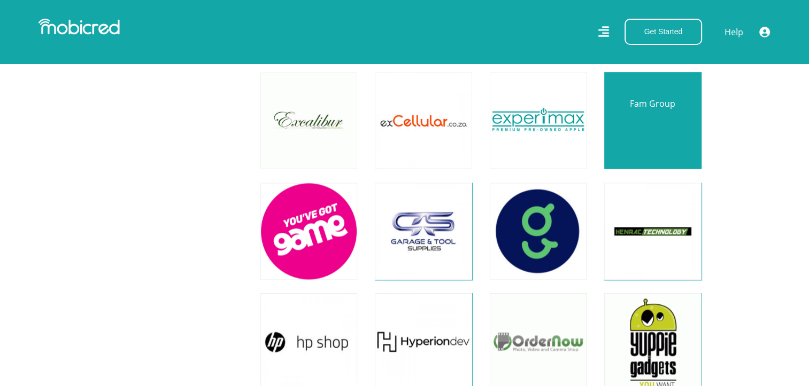
click at [669, 135] on link at bounding box center [652, 121] width 114 height 114
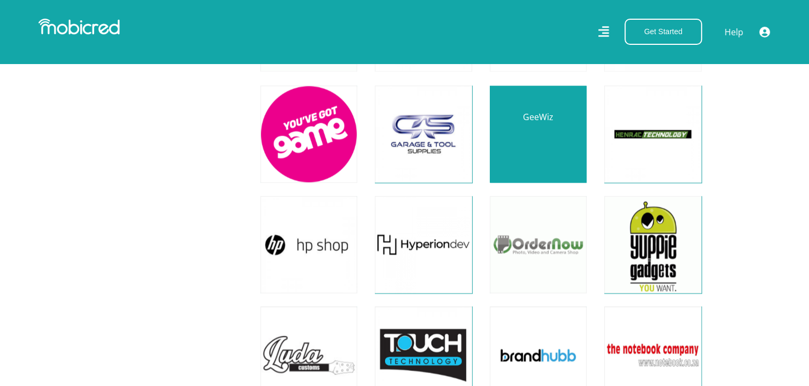
scroll to position [1497, 0]
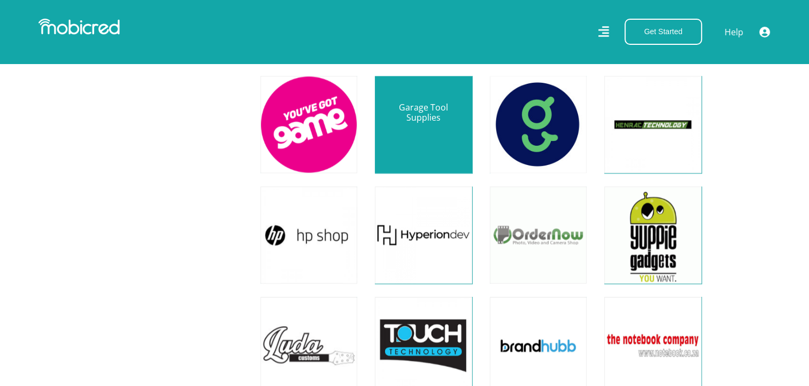
click at [421, 131] on link at bounding box center [423, 124] width 114 height 114
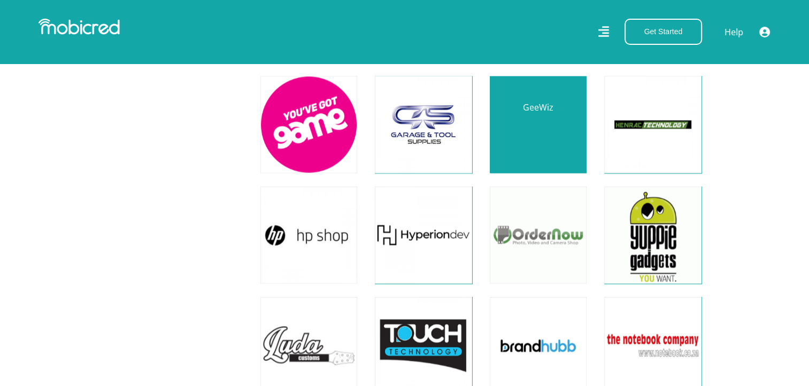
click at [530, 144] on link at bounding box center [538, 124] width 114 height 114
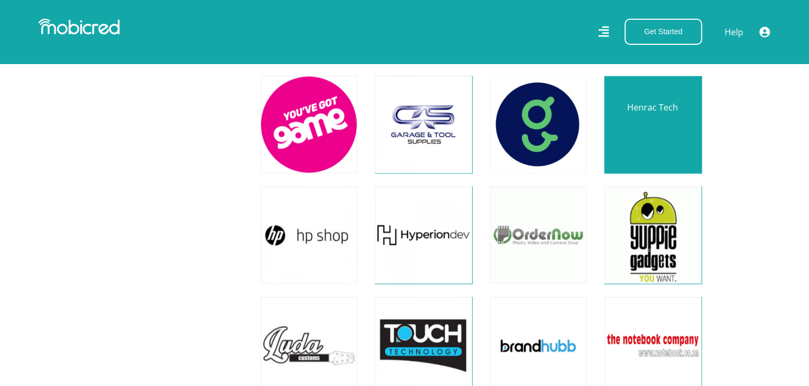
click at [649, 132] on link at bounding box center [652, 124] width 114 height 114
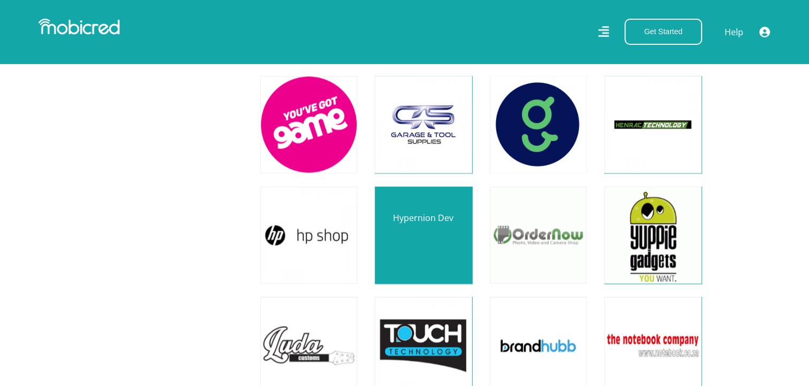
click at [398, 242] on link at bounding box center [423, 235] width 114 height 114
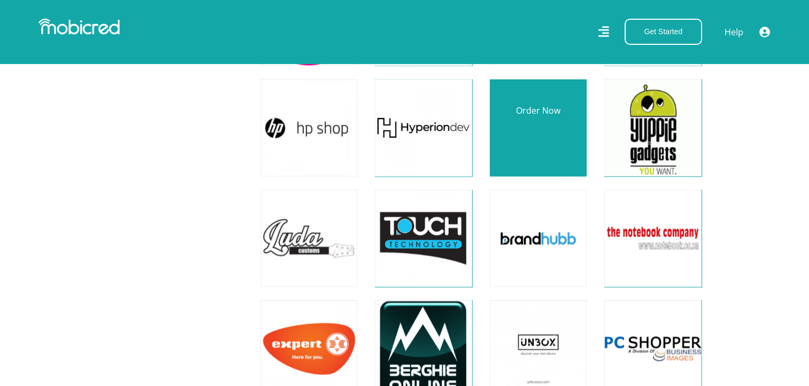
scroll to position [1604, 0]
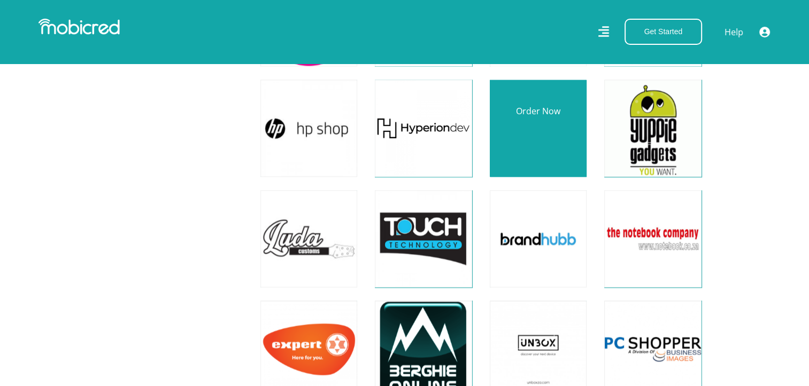
click at [571, 136] on link at bounding box center [538, 128] width 114 height 114
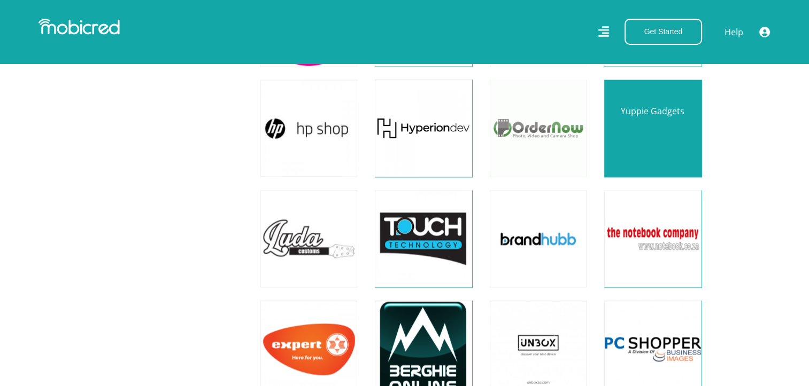
click at [651, 128] on link at bounding box center [652, 128] width 114 height 114
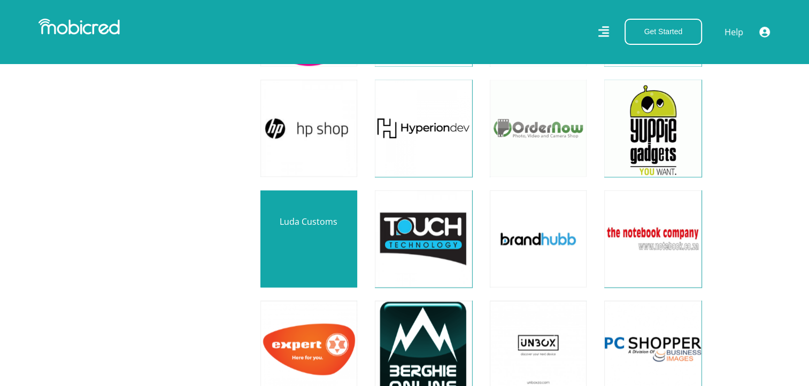
click at [276, 230] on link at bounding box center [309, 239] width 114 height 114
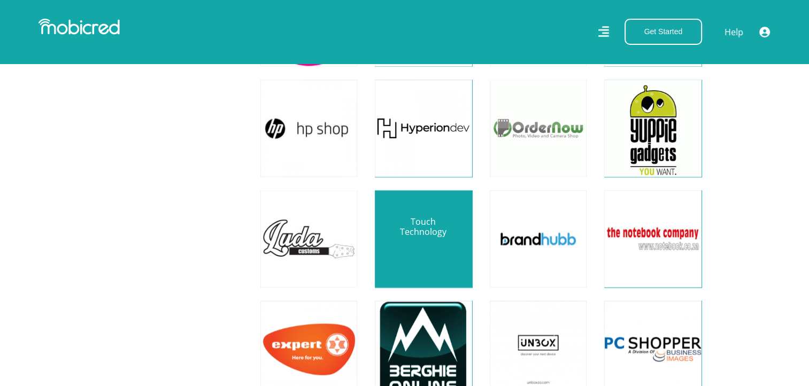
click at [414, 242] on link at bounding box center [423, 239] width 114 height 114
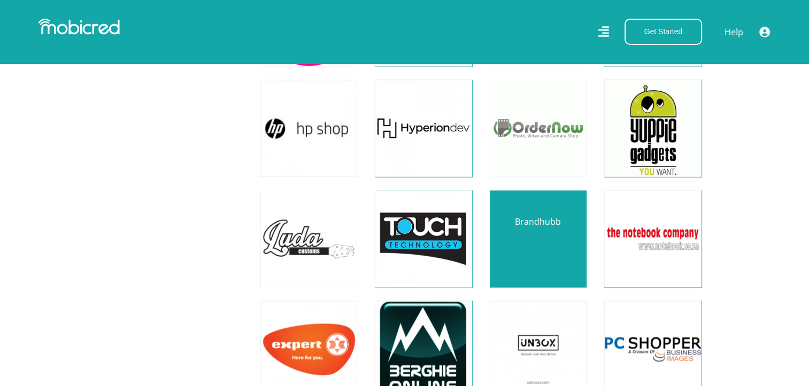
click at [558, 263] on link at bounding box center [538, 239] width 114 height 114
click at [566, 248] on link at bounding box center [538, 239] width 114 height 114
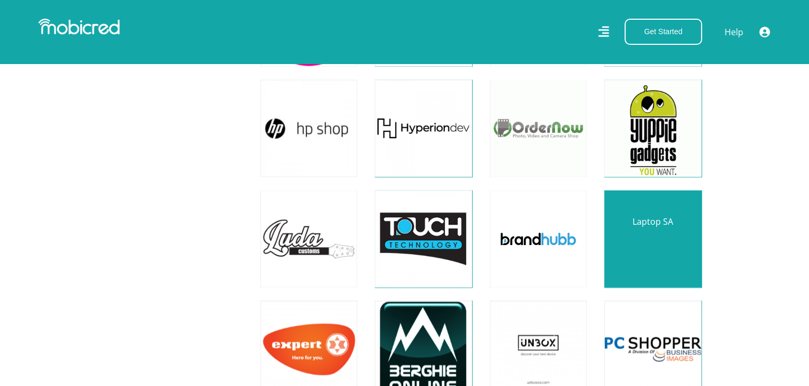
click at [656, 231] on link at bounding box center [652, 239] width 114 height 114
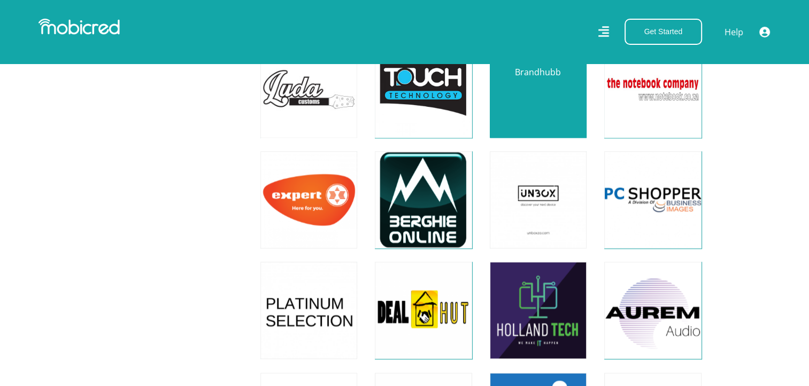
scroll to position [1764, 0]
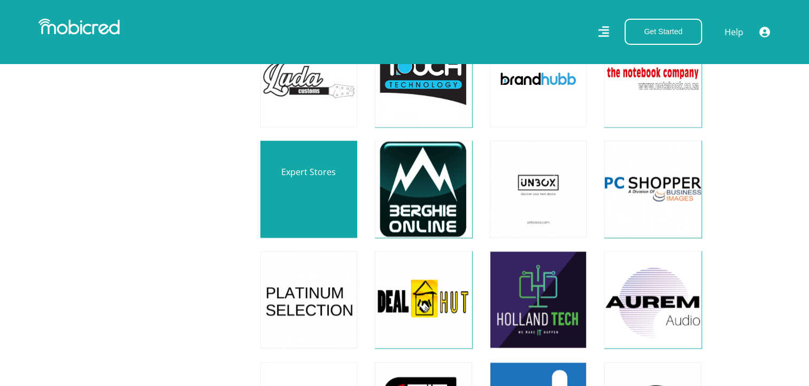
click at [276, 176] on link at bounding box center [309, 190] width 114 height 114
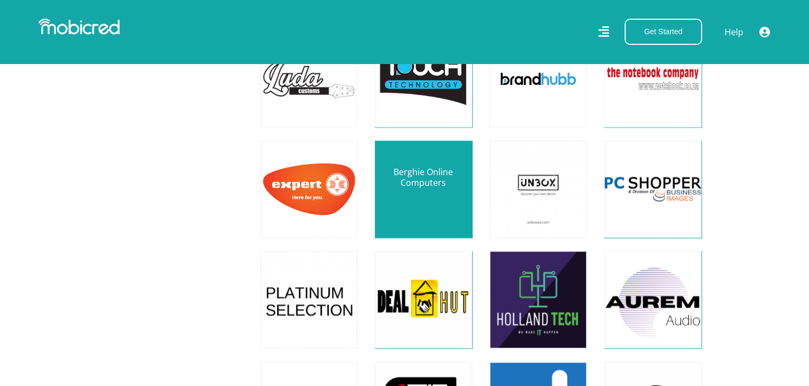
click at [414, 191] on link at bounding box center [423, 190] width 114 height 114
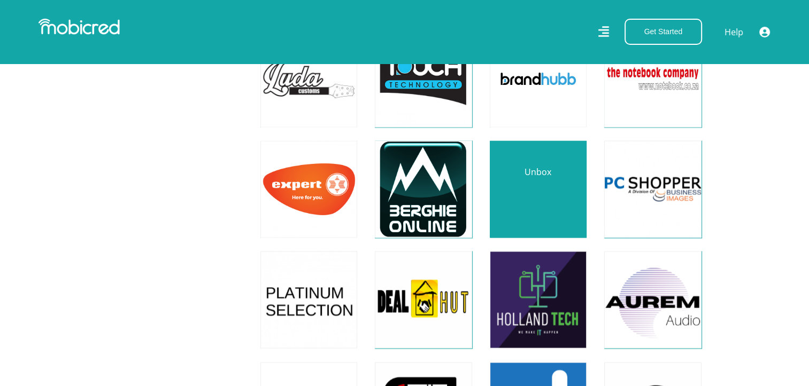
click at [545, 200] on link at bounding box center [538, 190] width 114 height 114
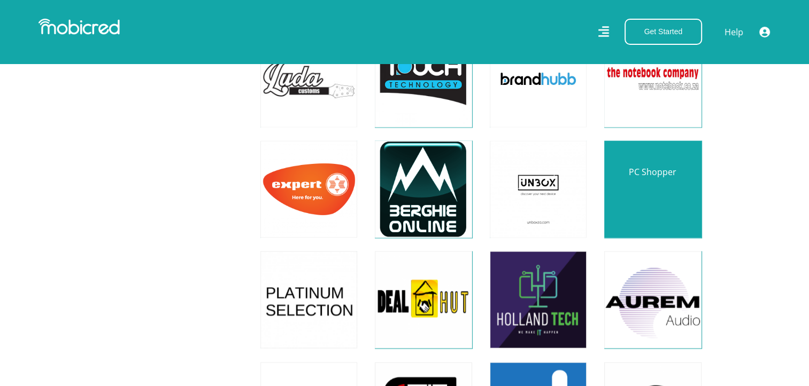
click at [669, 192] on link at bounding box center [652, 190] width 114 height 114
click at [661, 199] on link at bounding box center [652, 190] width 114 height 114
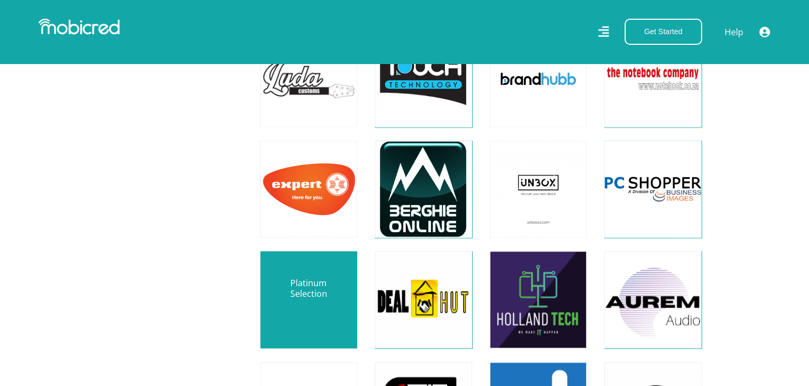
click at [327, 297] on link at bounding box center [309, 300] width 114 height 114
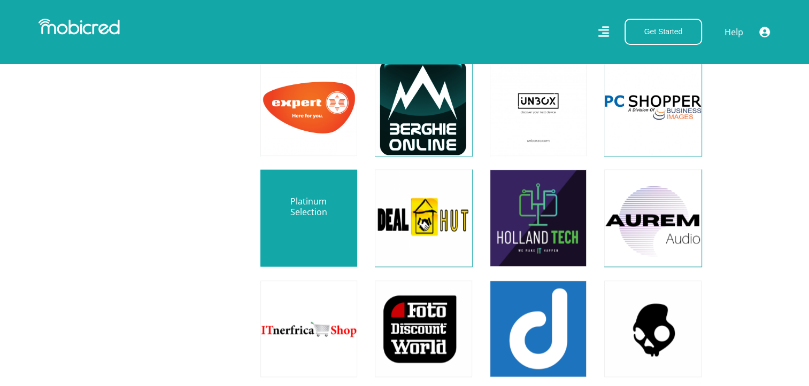
scroll to position [1871, 0]
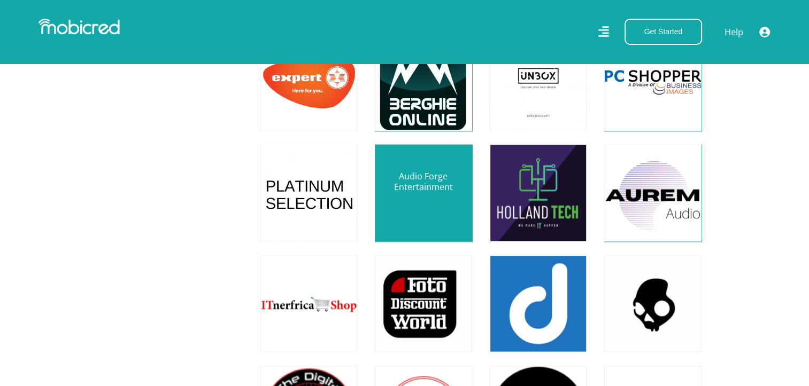
click at [424, 198] on link at bounding box center [423, 193] width 114 height 114
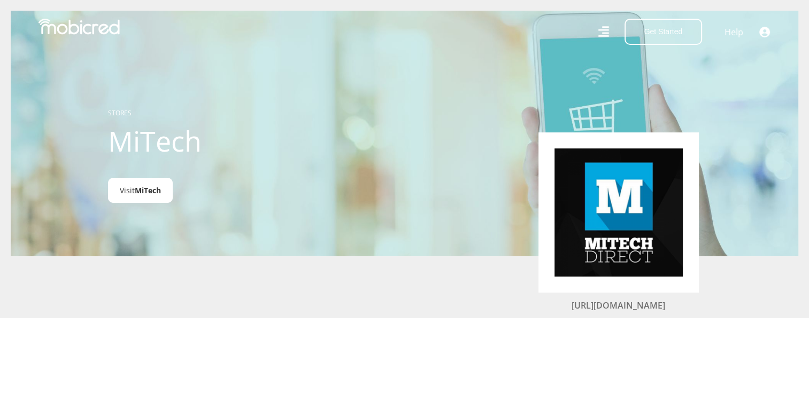
click at [153, 199] on link "Visit MiTech" at bounding box center [140, 190] width 65 height 25
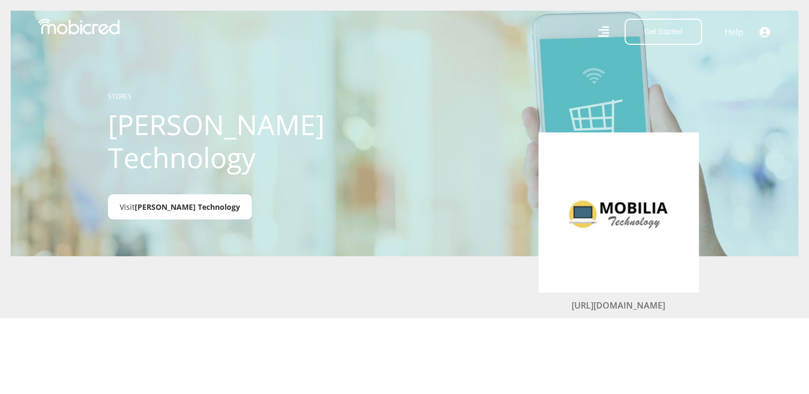
click at [142, 208] on span "[PERSON_NAME] Technology" at bounding box center [187, 207] width 105 height 10
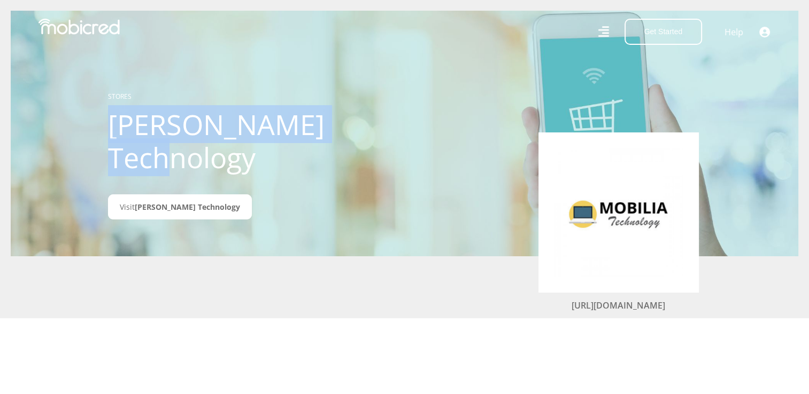
drag, startPoint x: 256, startPoint y: 168, endPoint x: 103, endPoint y: 133, distance: 157.5
click at [103, 133] on div "STORES [PERSON_NAME] Technology Visit [PERSON_NAME] Technology" at bounding box center [227, 133] width 254 height 161
copy h1 "[PERSON_NAME] Technology"
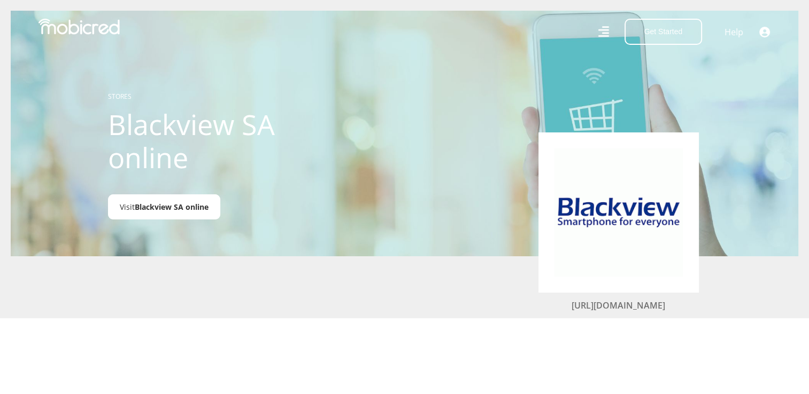
click at [175, 204] on span "Blackview SA online" at bounding box center [172, 207] width 74 height 10
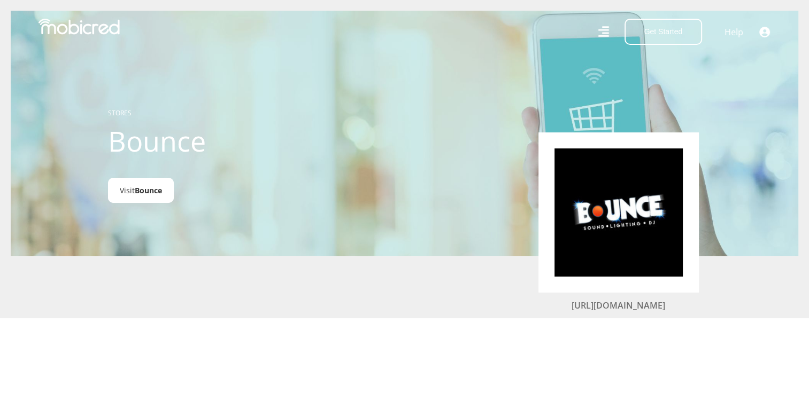
click at [156, 193] on span "Bounce" at bounding box center [148, 190] width 27 height 10
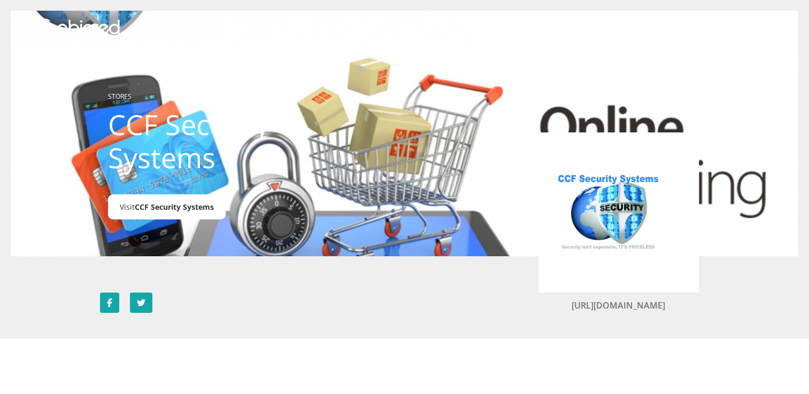
click at [199, 208] on span "CCF Security Systems" at bounding box center [174, 207] width 79 height 10
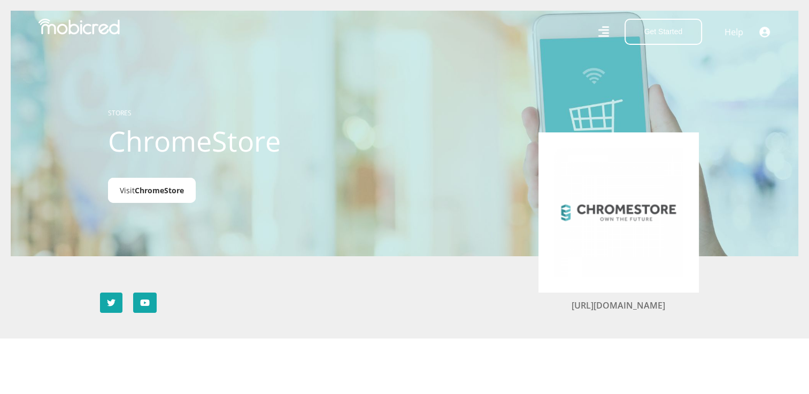
click at [175, 196] on span "ChromeStore" at bounding box center [159, 190] width 49 height 10
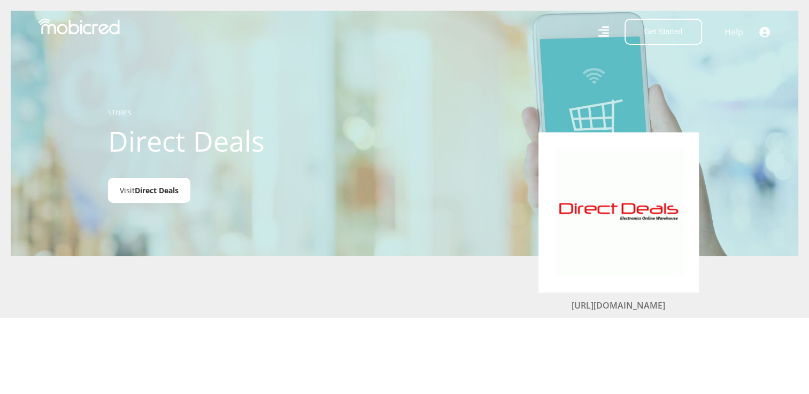
click at [143, 185] on link "Visit Direct Deals" at bounding box center [149, 190] width 82 height 25
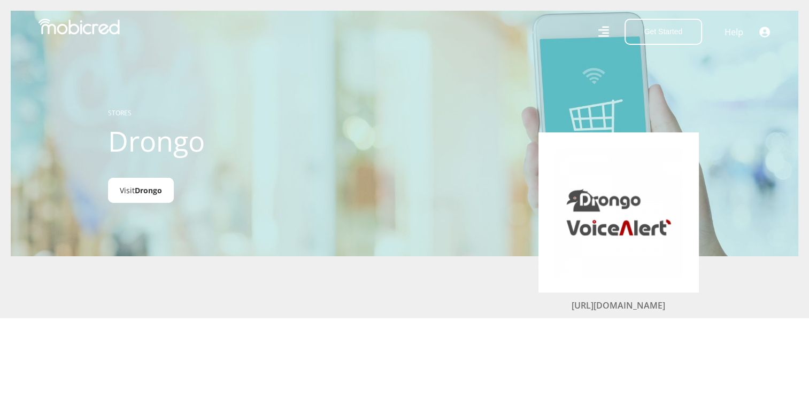
click at [137, 190] on span "Drongo" at bounding box center [148, 190] width 27 height 10
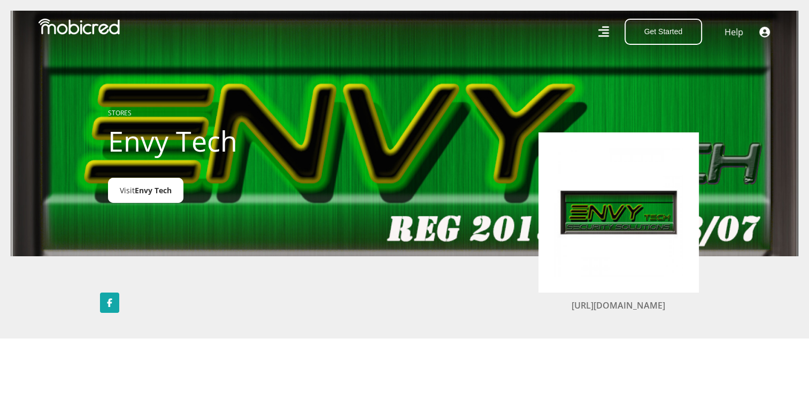
click at [168, 191] on span "Envy Tech" at bounding box center [153, 190] width 37 height 10
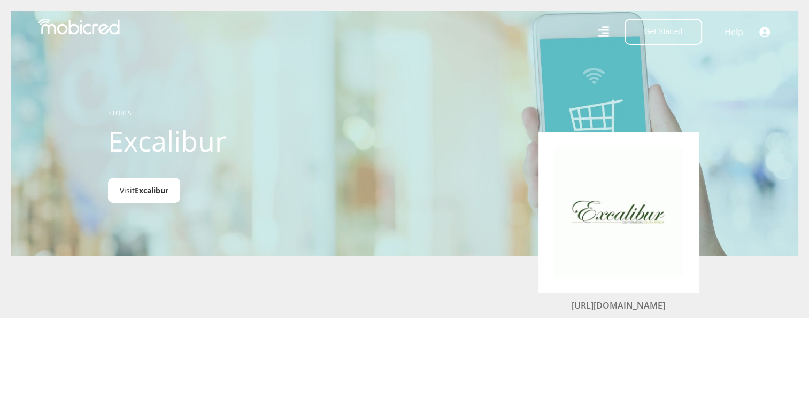
click at [154, 193] on span "Excalibur" at bounding box center [152, 190] width 34 height 10
click at [161, 198] on link "Visit ExCellular" at bounding box center [145, 190] width 75 height 25
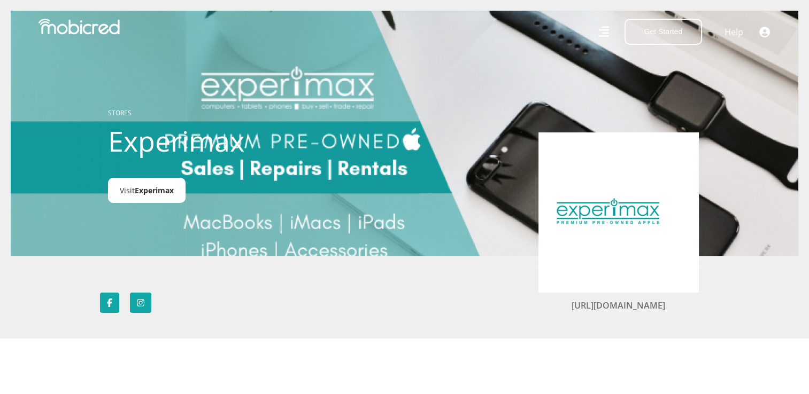
click at [144, 192] on span "Experimax" at bounding box center [154, 190] width 39 height 10
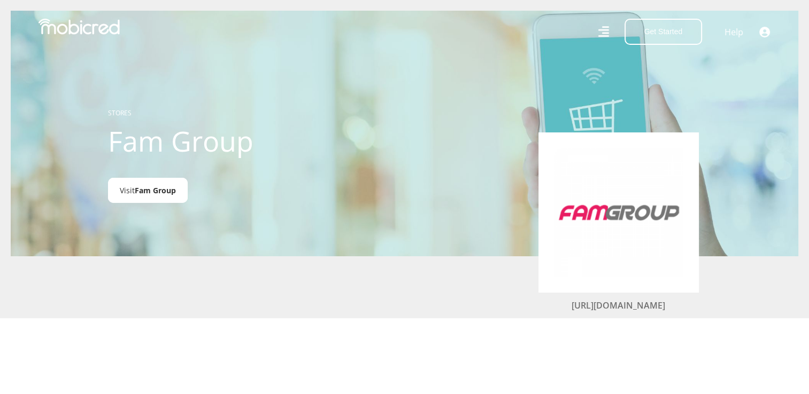
click at [158, 193] on span "Fam Group" at bounding box center [155, 190] width 41 height 10
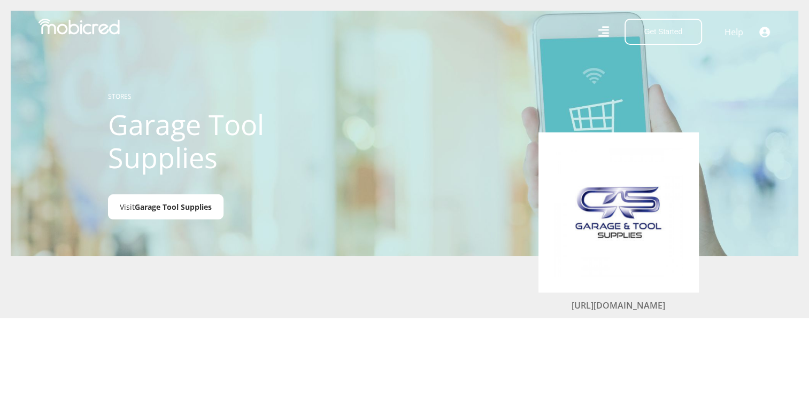
click at [192, 208] on span "Garage Tool Supplies" at bounding box center [173, 207] width 77 height 10
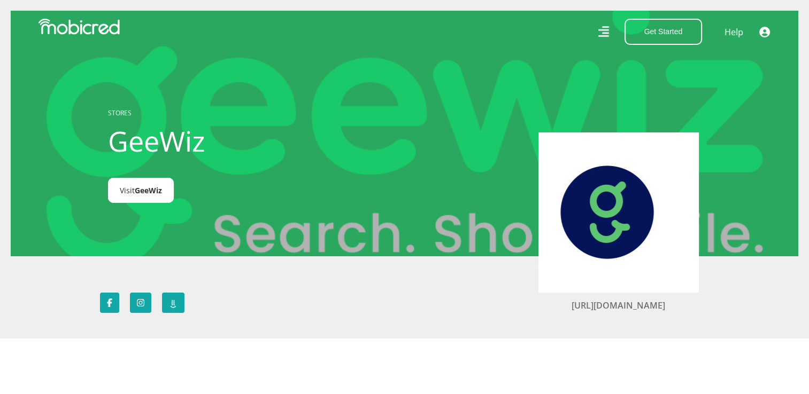
click at [150, 196] on span "GeeWiz" at bounding box center [148, 190] width 27 height 10
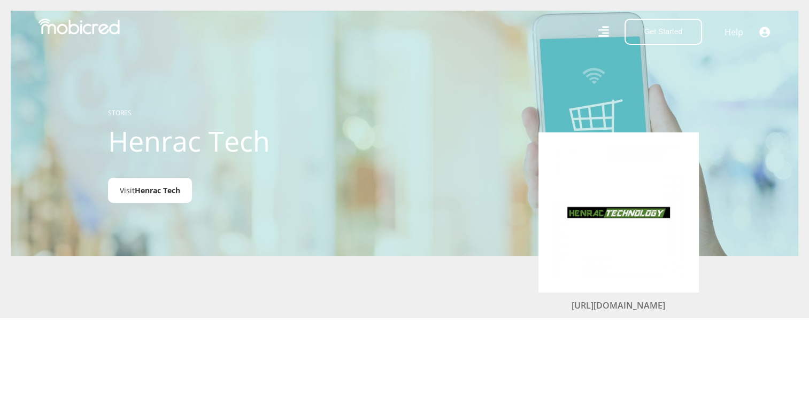
click at [160, 190] on span "Henrac Tech" at bounding box center [157, 190] width 45 height 10
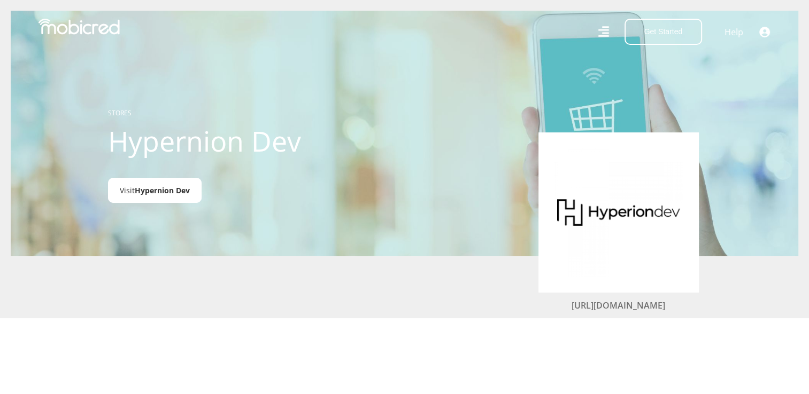
click at [175, 191] on span "Hypernion Dev" at bounding box center [162, 190] width 55 height 10
click at [171, 194] on span "Order Now" at bounding box center [155, 190] width 41 height 10
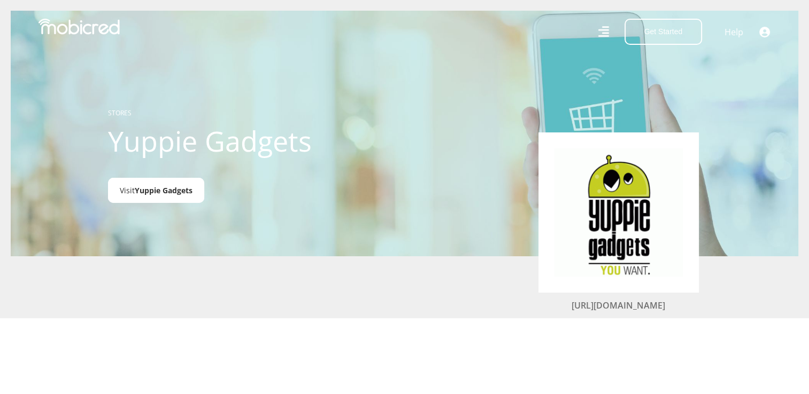
click at [169, 194] on span "Yuppie Gadgets" at bounding box center [164, 190] width 58 height 10
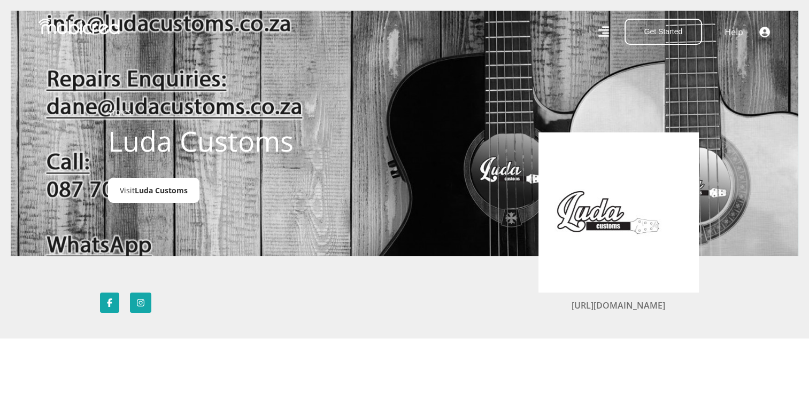
click at [177, 195] on span "Luda Customs" at bounding box center [161, 190] width 53 height 10
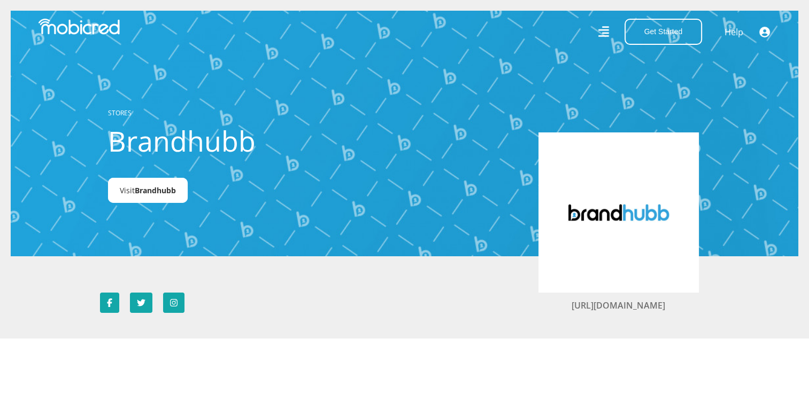
click at [165, 198] on link "Visit Brandhubb" at bounding box center [148, 190] width 80 height 25
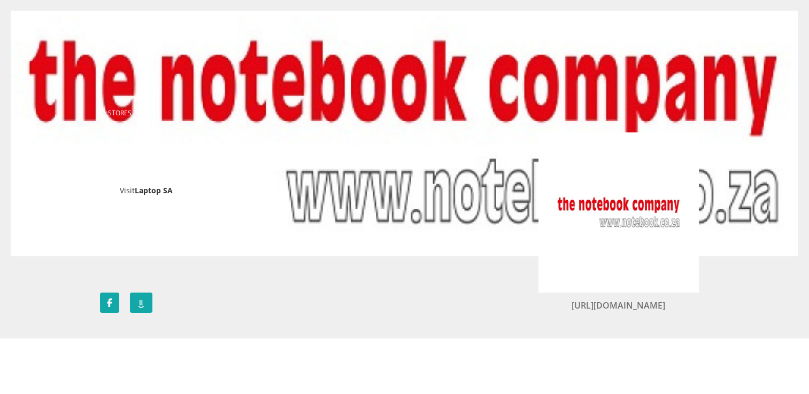
click at [154, 197] on link "Visit Laptop SA" at bounding box center [146, 190] width 76 height 25
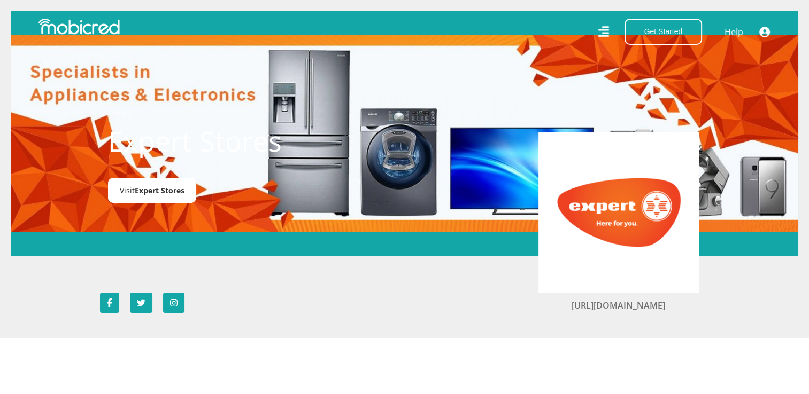
click at [177, 189] on span "Expert Stores" at bounding box center [160, 190] width 50 height 10
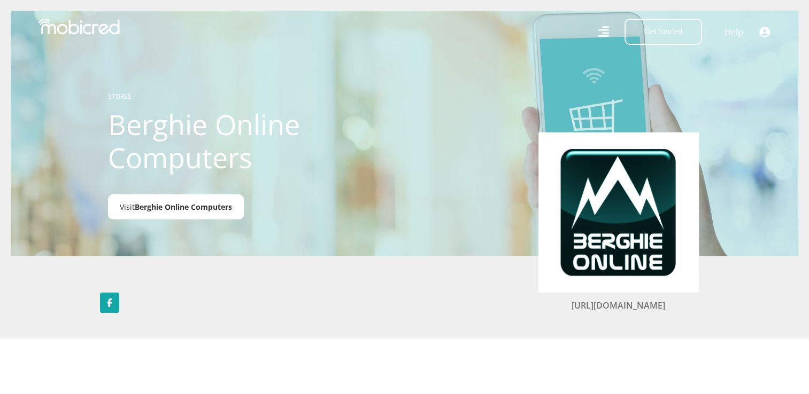
click at [205, 212] on span "Berghie Online Computers" at bounding box center [183, 207] width 97 height 10
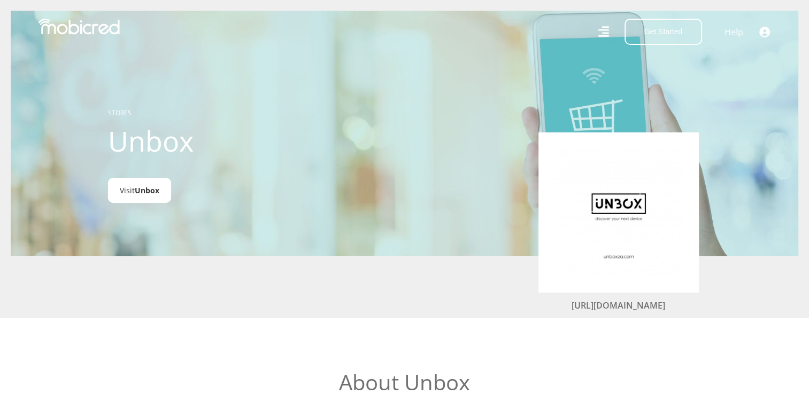
click at [128, 195] on link "Visit Unbox" at bounding box center [139, 190] width 63 height 25
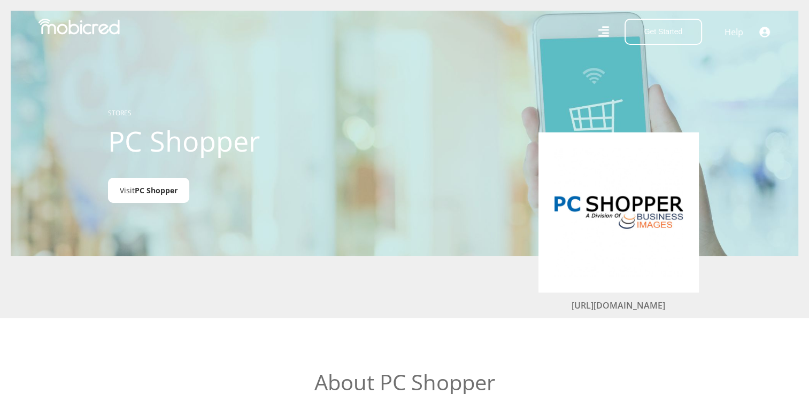
click at [157, 198] on link "Visit PC Shopper" at bounding box center [148, 190] width 81 height 25
click at [146, 189] on span "PC Shopper" at bounding box center [156, 190] width 43 height 10
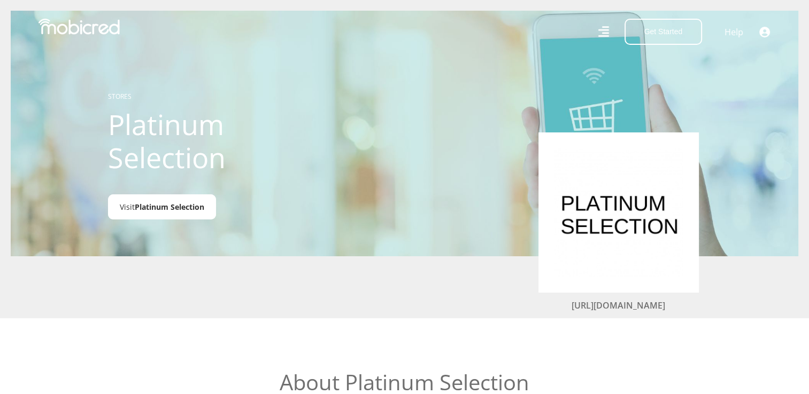
click at [170, 204] on span "Platinum Selection" at bounding box center [169, 207] width 69 height 10
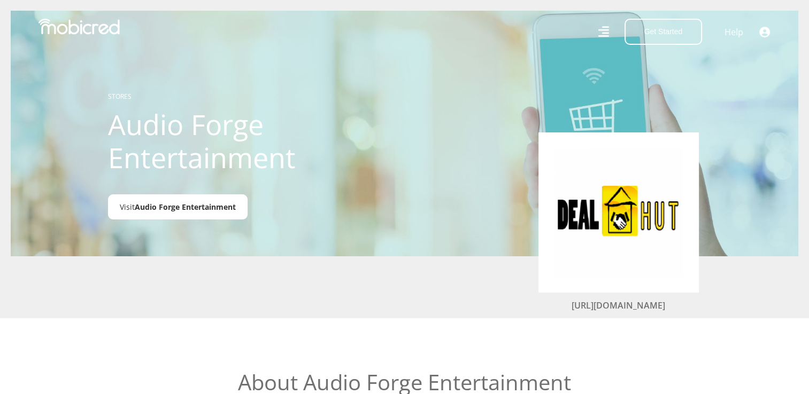
click at [187, 211] on span "Audio Forge Entertainment" at bounding box center [185, 207] width 101 height 10
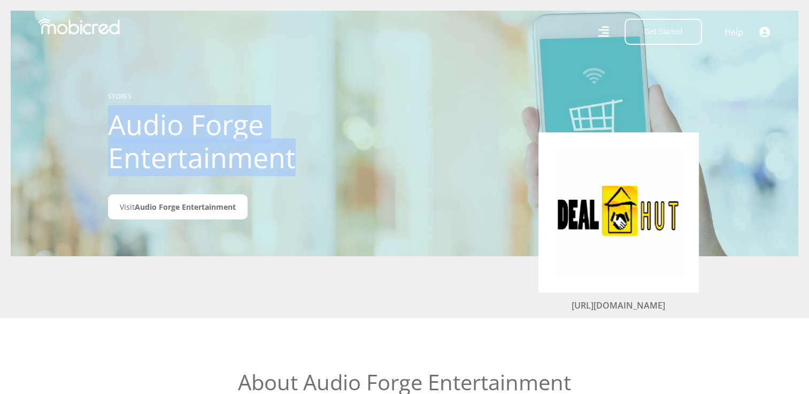
drag, startPoint x: 297, startPoint y: 159, endPoint x: 107, endPoint y: 137, distance: 191.6
click at [107, 137] on div "STORES Audio Forge Entertainment Visit Audio Forge Entertainment" at bounding box center [227, 133] width 254 height 161
copy h1 "Audio Forge Entertainment"
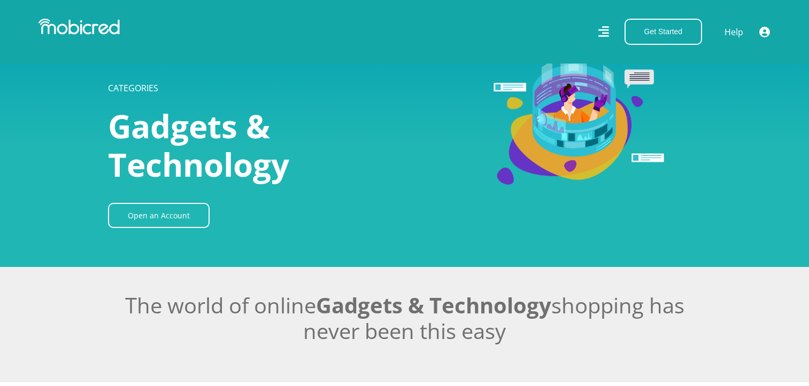
scroll to position [1871, 0]
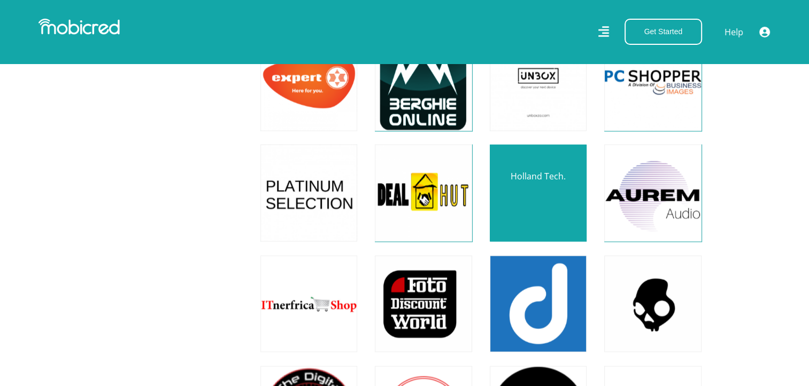
click at [533, 202] on link at bounding box center [538, 193] width 114 height 114
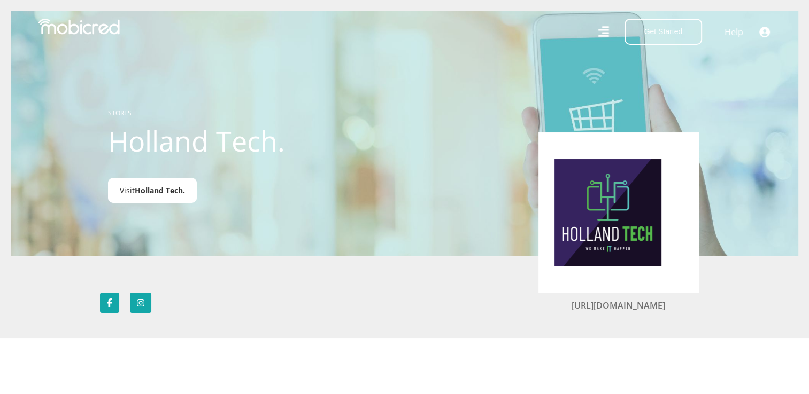
click at [158, 194] on span "Holland Tech." at bounding box center [160, 190] width 50 height 10
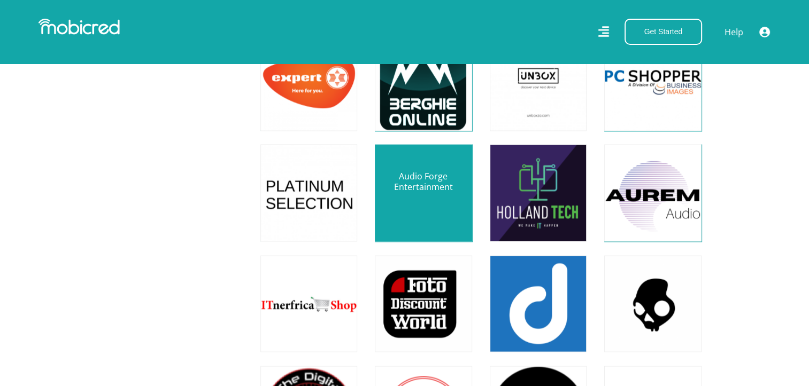
scroll to position [1871, 0]
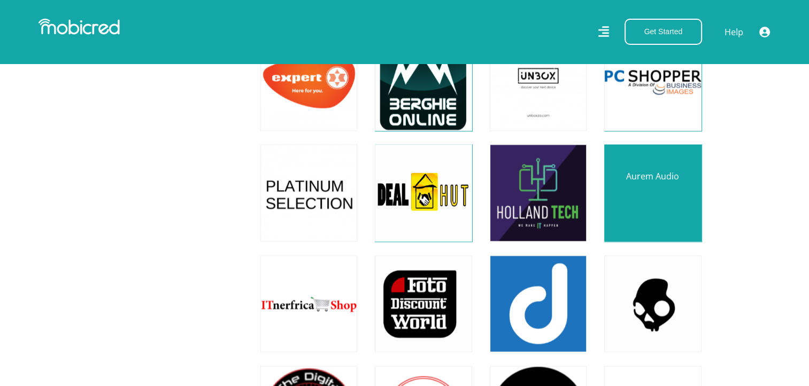
click at [644, 213] on link at bounding box center [652, 193] width 114 height 114
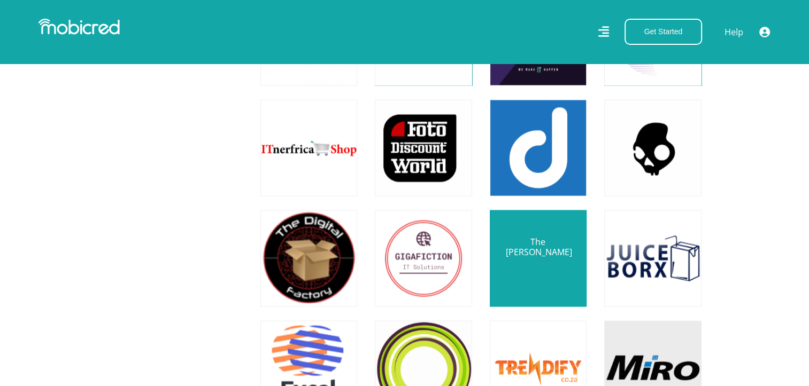
scroll to position [2031, 0]
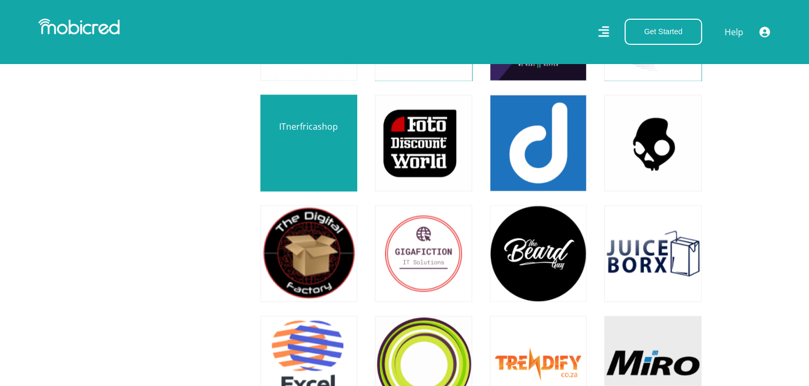
click at [316, 157] on link at bounding box center [309, 144] width 114 height 114
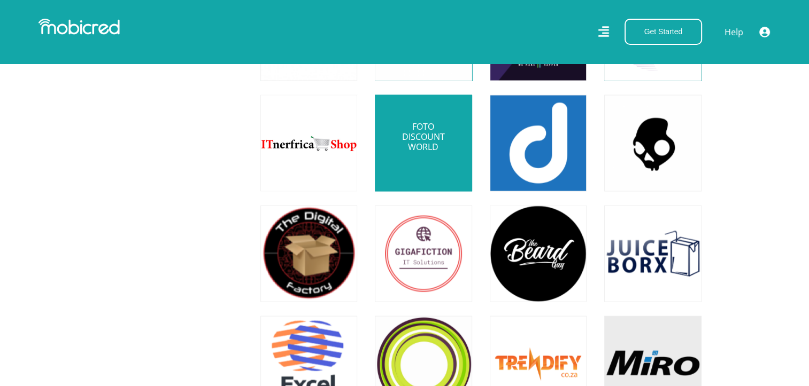
click at [450, 134] on link at bounding box center [423, 144] width 114 height 114
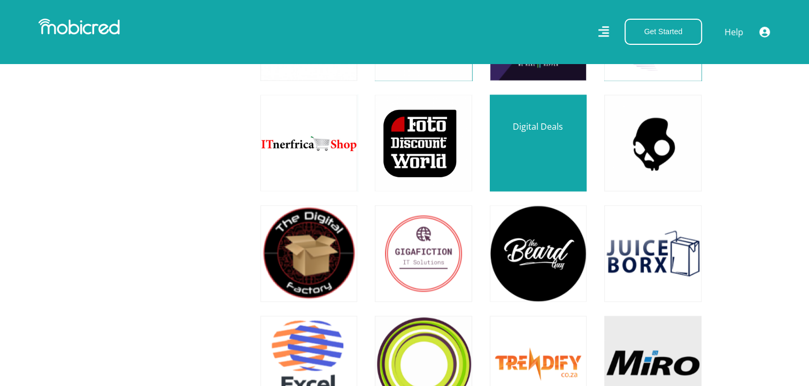
click at [528, 139] on link at bounding box center [538, 144] width 114 height 114
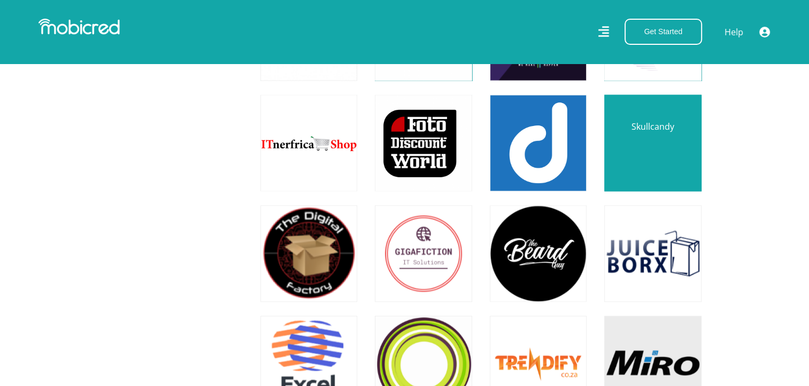
click at [644, 147] on link at bounding box center [652, 144] width 114 height 114
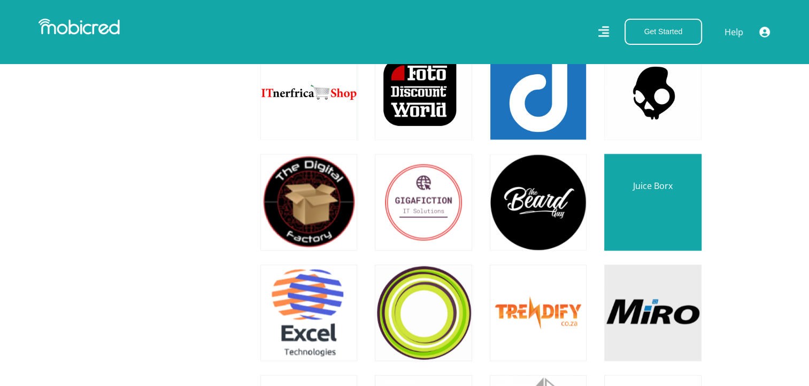
scroll to position [2085, 0]
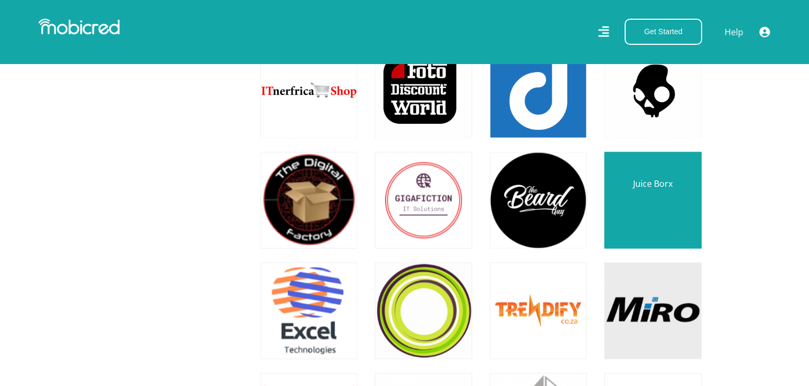
click at [648, 194] on link at bounding box center [652, 201] width 114 height 114
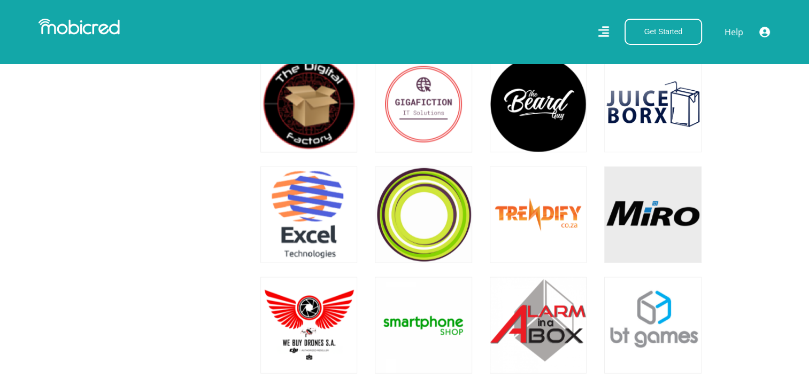
scroll to position [2192, 0]
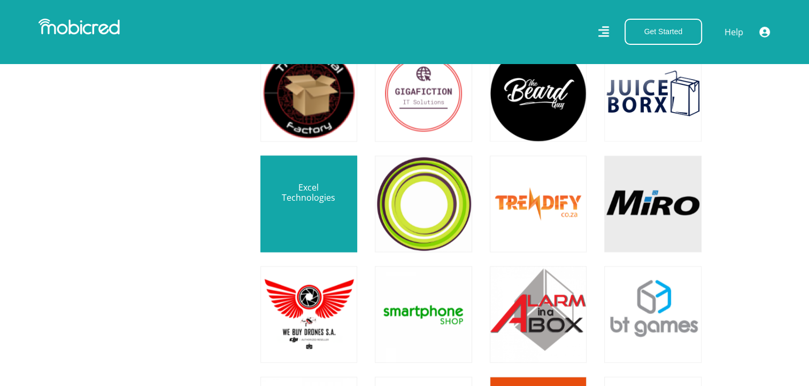
click at [307, 214] on link at bounding box center [309, 205] width 114 height 114
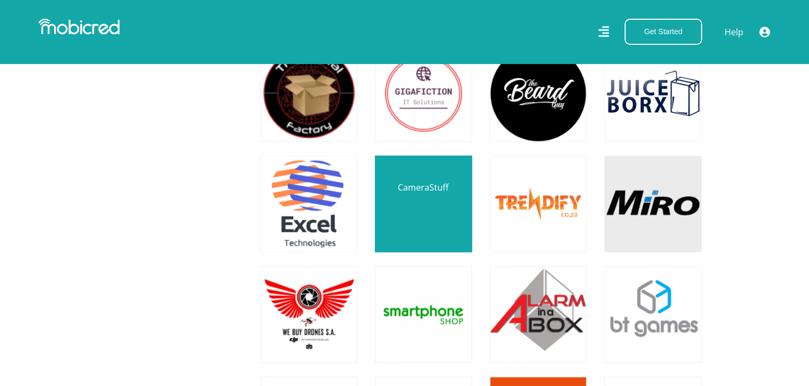
click at [437, 198] on link at bounding box center [423, 205] width 114 height 114
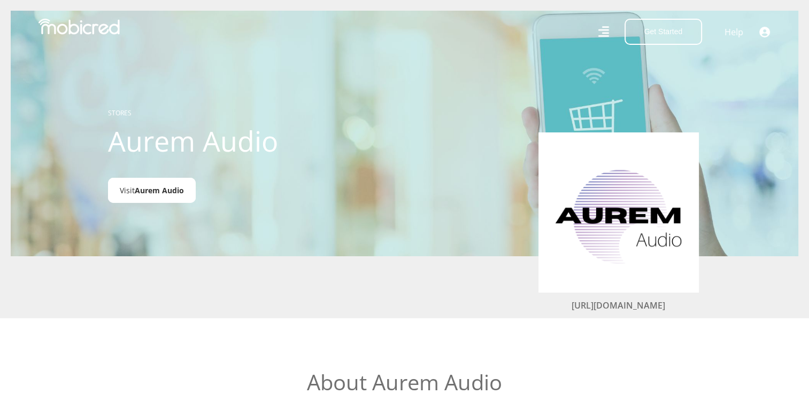
click at [165, 198] on link "Visit Aurem Audio" at bounding box center [152, 190] width 88 height 25
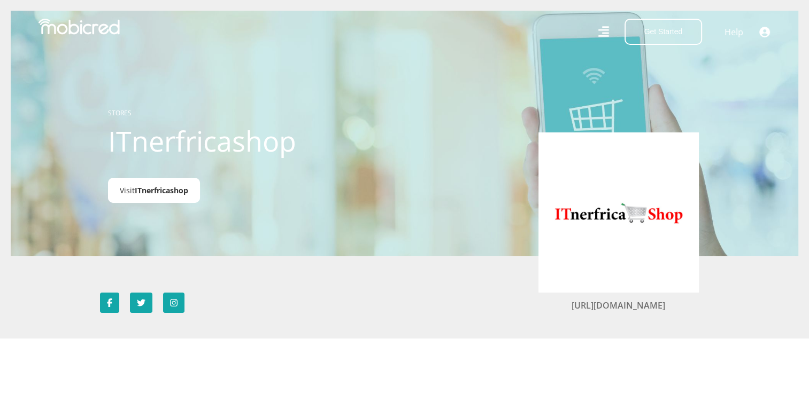
click at [173, 192] on span "ITnerfricashop" at bounding box center [161, 190] width 53 height 10
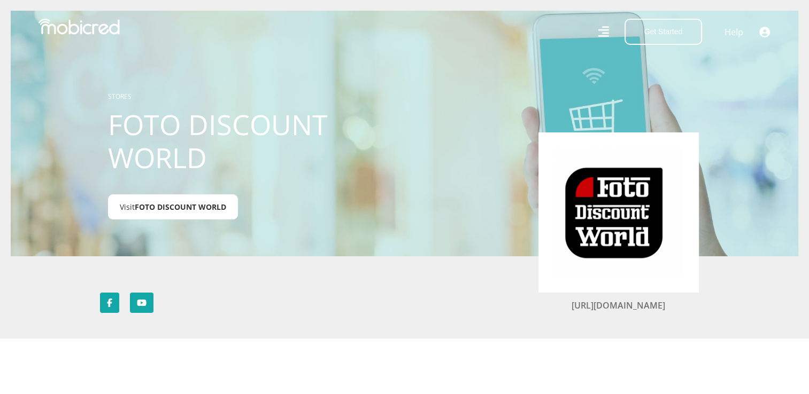
click at [214, 211] on span "FOTO DISCOUNT WORLD" at bounding box center [180, 207] width 91 height 10
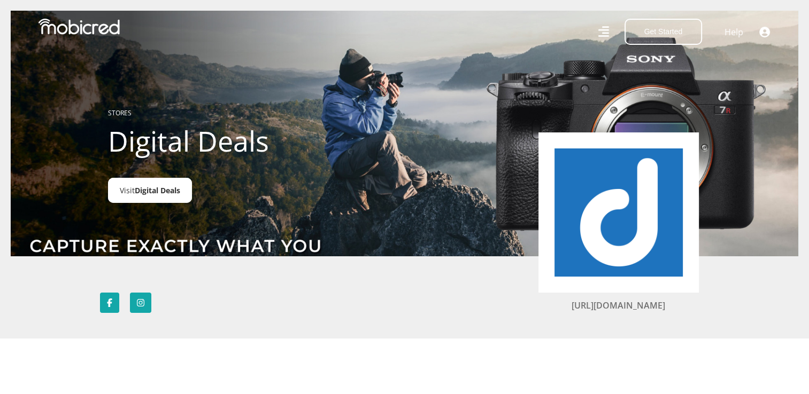
click at [169, 195] on span "Digital Deals" at bounding box center [157, 190] width 45 height 10
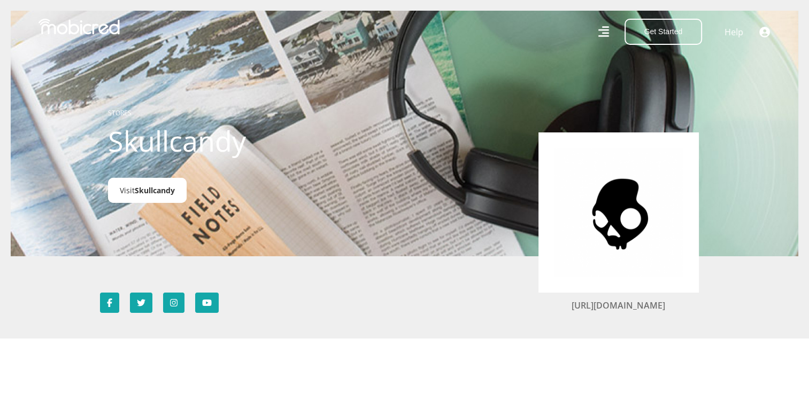
click at [175, 197] on link "Visit Skullcandy" at bounding box center [147, 190] width 79 height 25
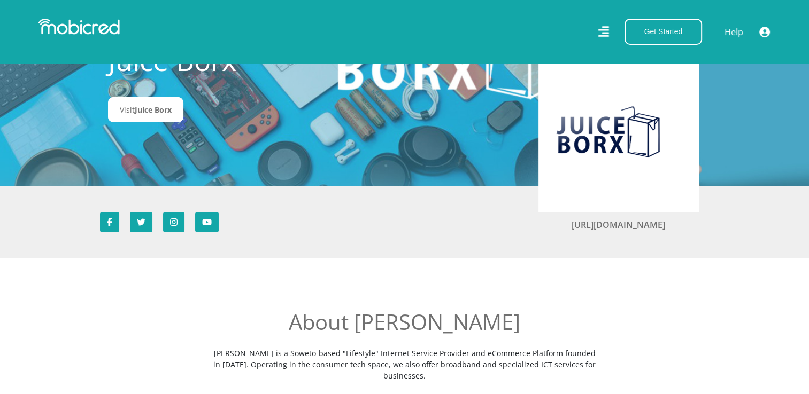
scroll to position [107, 0]
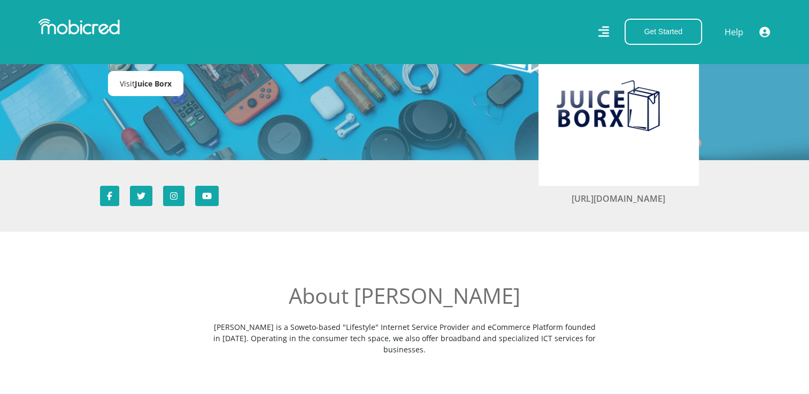
click at [156, 87] on span "Juice Borx" at bounding box center [153, 84] width 37 height 10
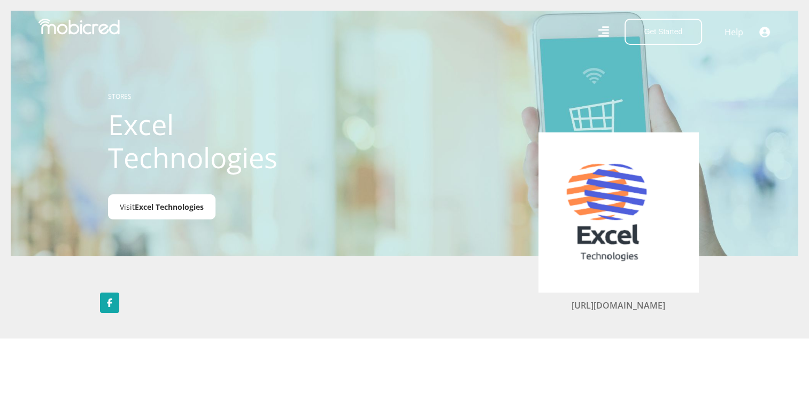
click at [192, 212] on span "Excel Technologies" at bounding box center [169, 207] width 69 height 10
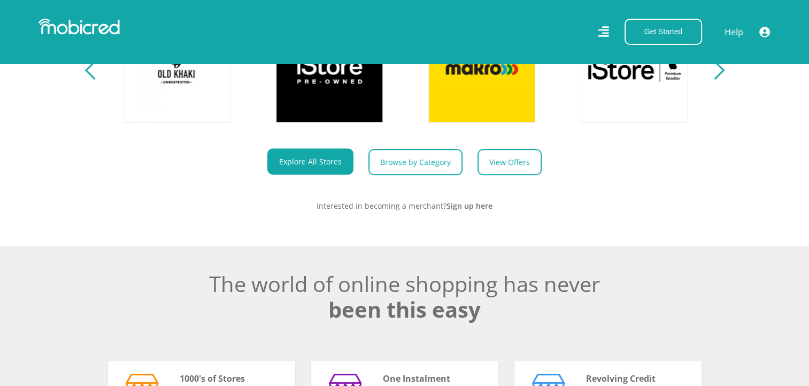
scroll to position [0, 761]
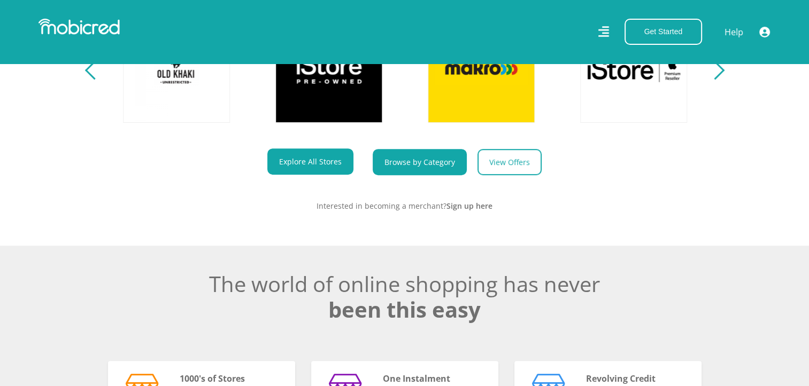
click at [406, 166] on link "Browse by Category" at bounding box center [420, 162] width 94 height 26
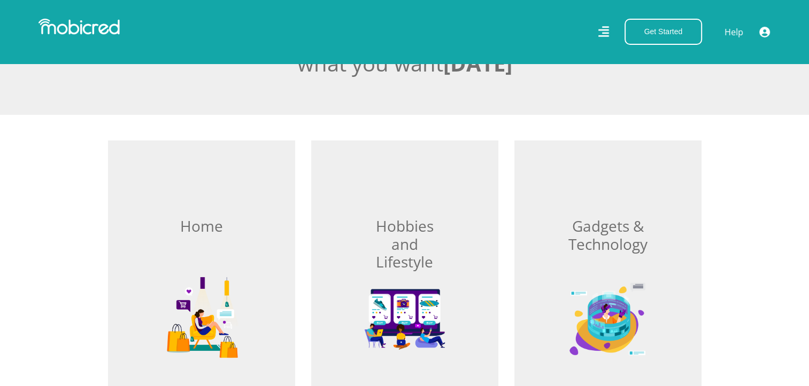
scroll to position [267, 0]
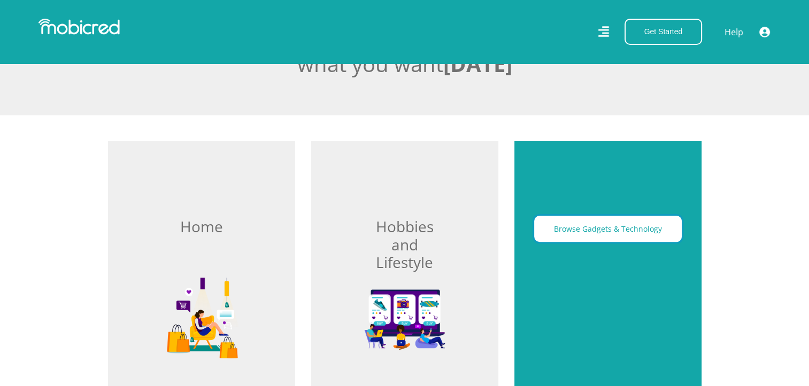
click at [621, 226] on button "Browse Gadgets & Technology" at bounding box center [608, 229] width 148 height 26
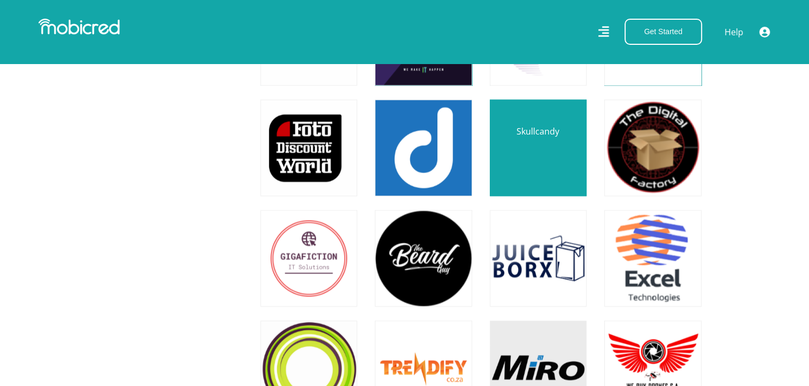
scroll to position [2031, 0]
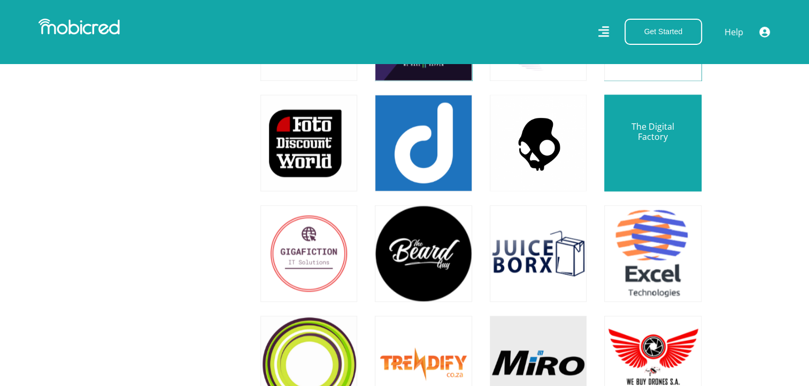
click at [655, 149] on link at bounding box center [652, 144] width 114 height 114
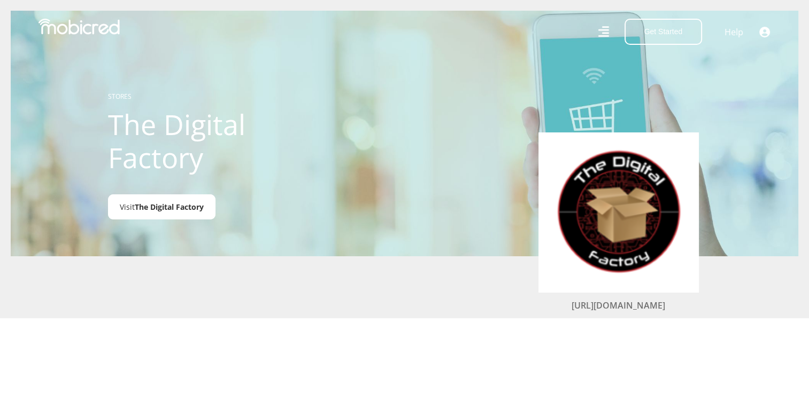
click at [188, 212] on span "The Digital Factory" at bounding box center [169, 207] width 69 height 10
click at [163, 223] on div at bounding box center [404, 133] width 787 height 394
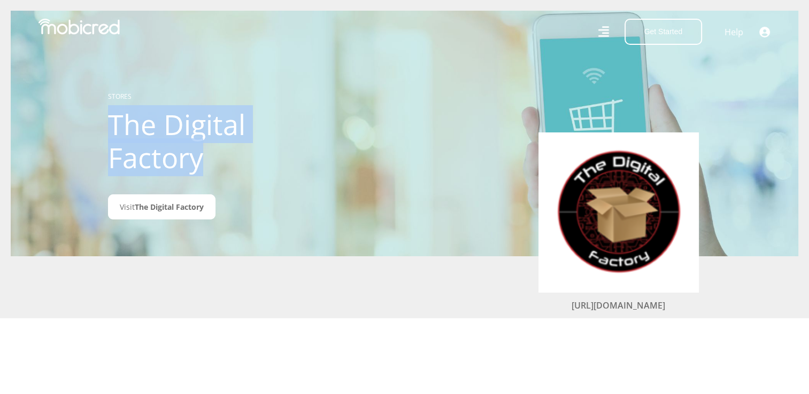
drag, startPoint x: 208, startPoint y: 160, endPoint x: 102, endPoint y: 129, distance: 111.0
click at [102, 129] on div "STORES The Digital Factory Visit The Digital Factory" at bounding box center [227, 133] width 254 height 161
copy h1 "The Digital Factory"
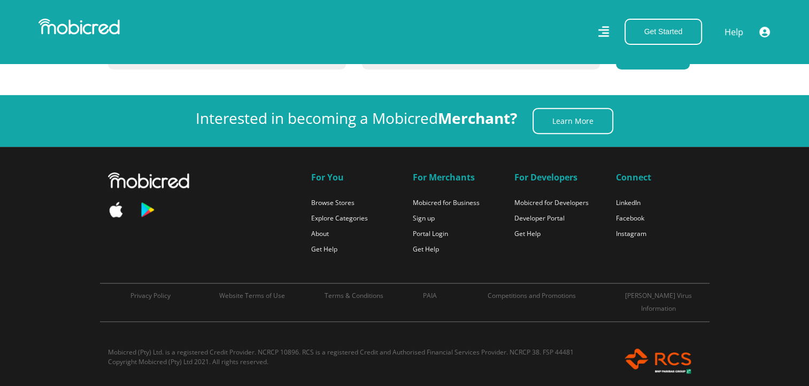
scroll to position [2031, 0]
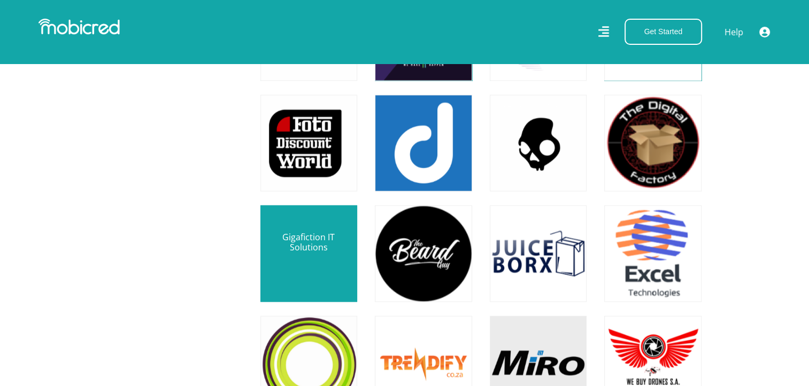
click at [285, 249] on link at bounding box center [309, 254] width 114 height 114
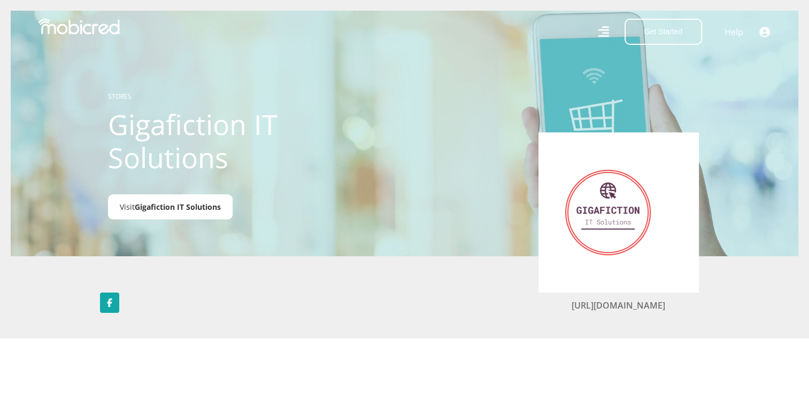
click at [167, 208] on span "Gigafiction IT Solutions" at bounding box center [178, 207] width 86 height 10
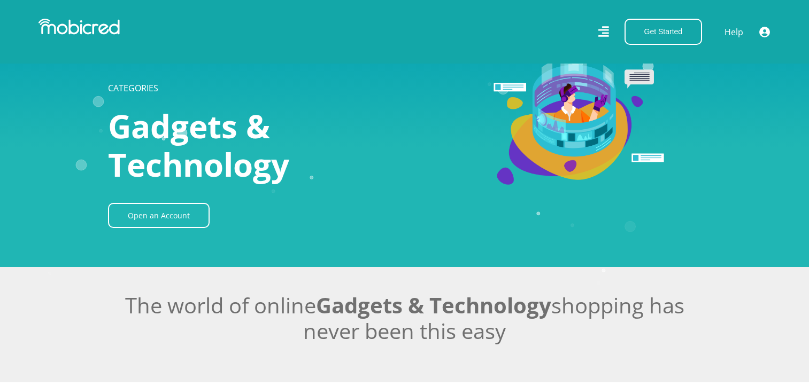
scroll to position [2031, 0]
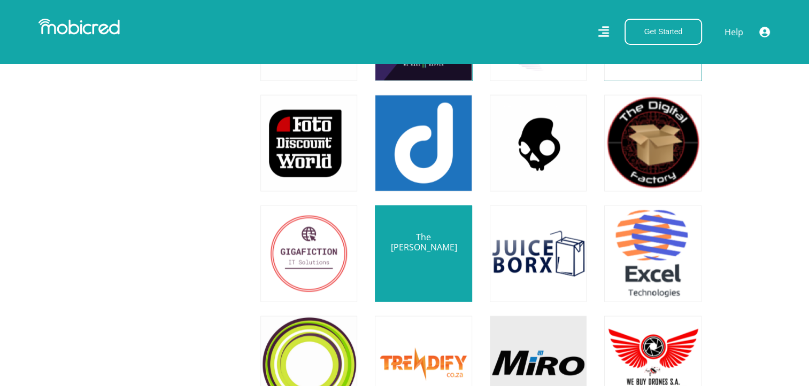
click at [421, 249] on link at bounding box center [423, 254] width 114 height 114
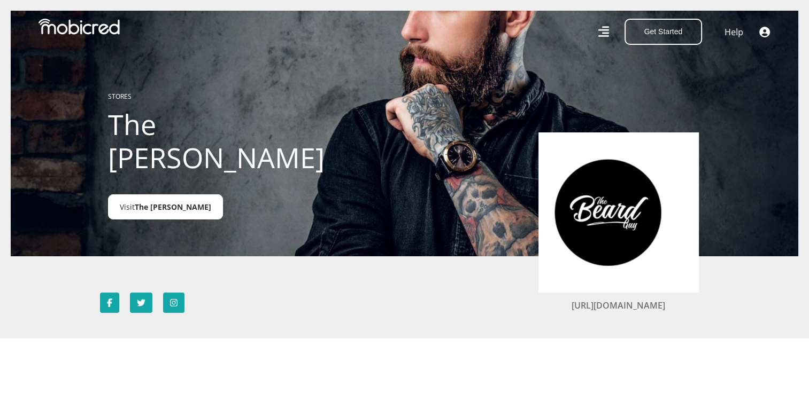
click at [179, 202] on span "The Beard Guy" at bounding box center [173, 207] width 76 height 10
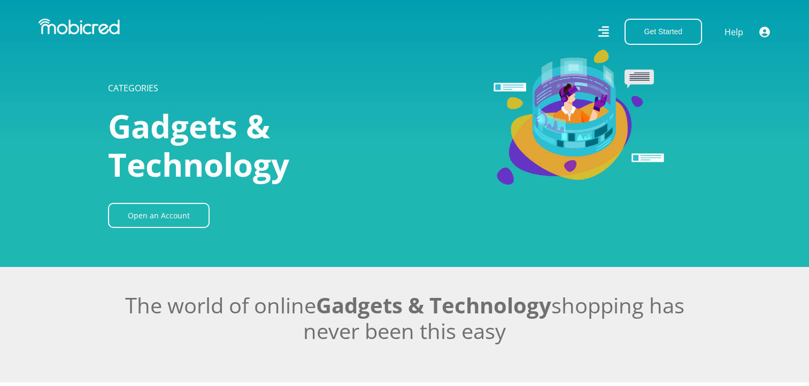
scroll to position [2031, 0]
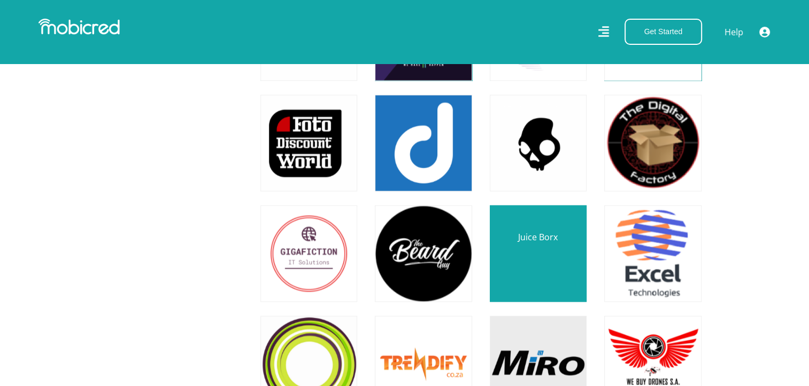
click at [536, 253] on link at bounding box center [538, 254] width 114 height 114
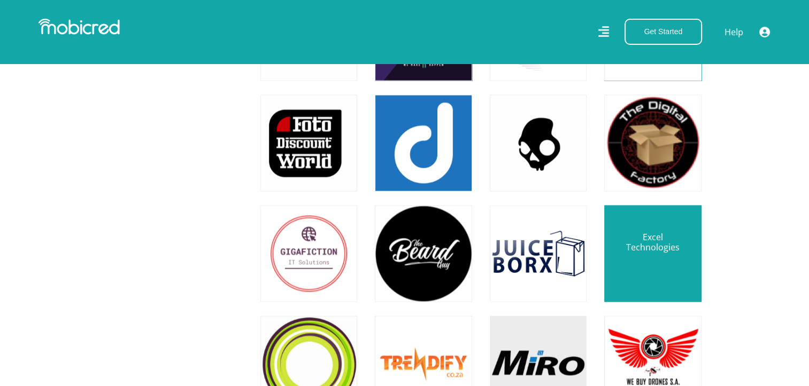
click at [657, 260] on link at bounding box center [652, 254] width 114 height 114
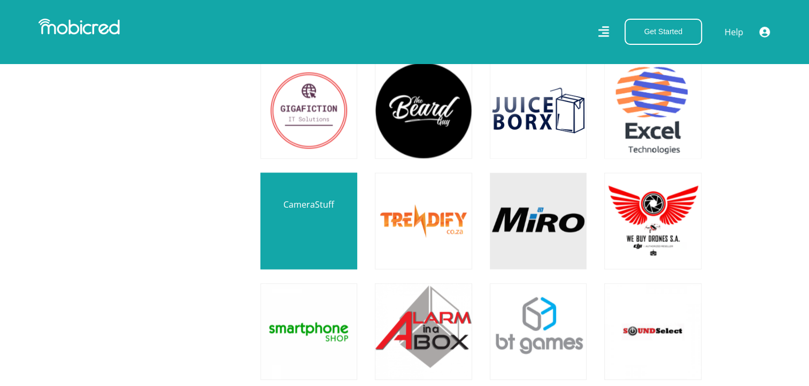
scroll to position [2192, 0]
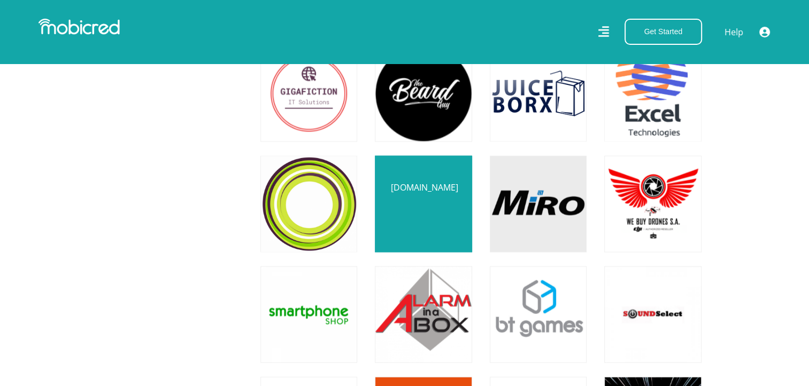
click at [407, 212] on link at bounding box center [423, 205] width 114 height 114
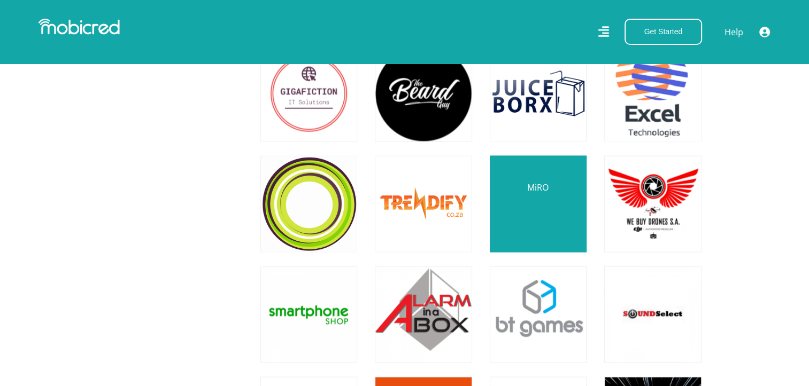
click at [537, 213] on link at bounding box center [538, 205] width 114 height 114
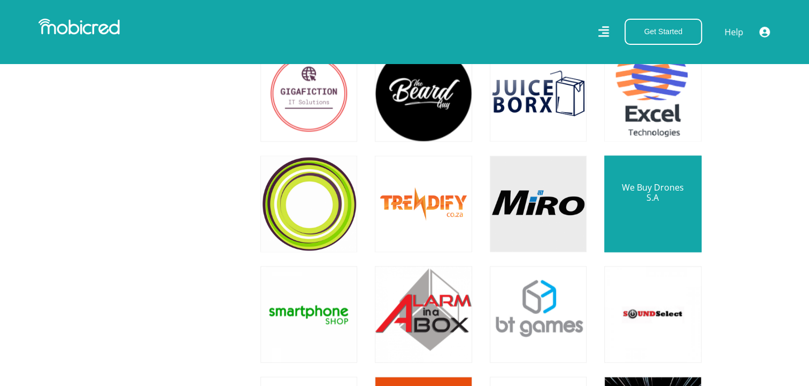
click at [657, 221] on link at bounding box center [652, 205] width 114 height 114
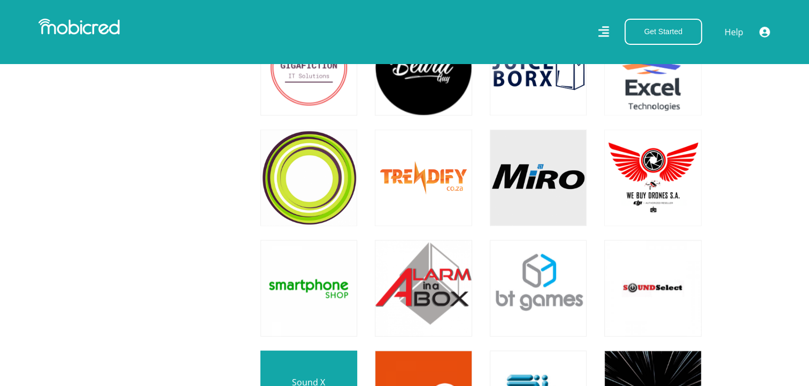
scroll to position [2405, 0]
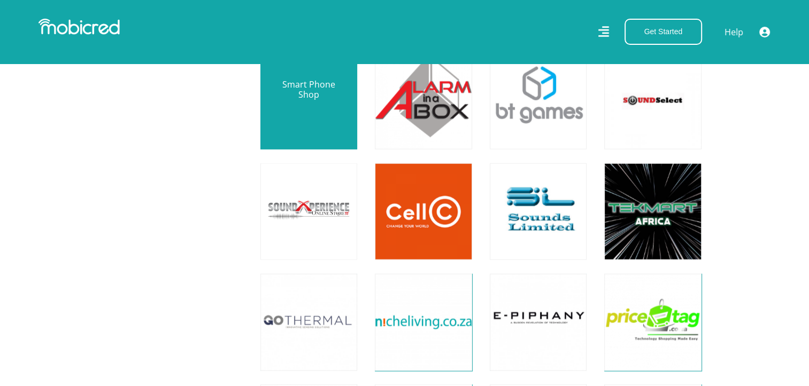
click at [322, 103] on link at bounding box center [309, 101] width 114 height 114
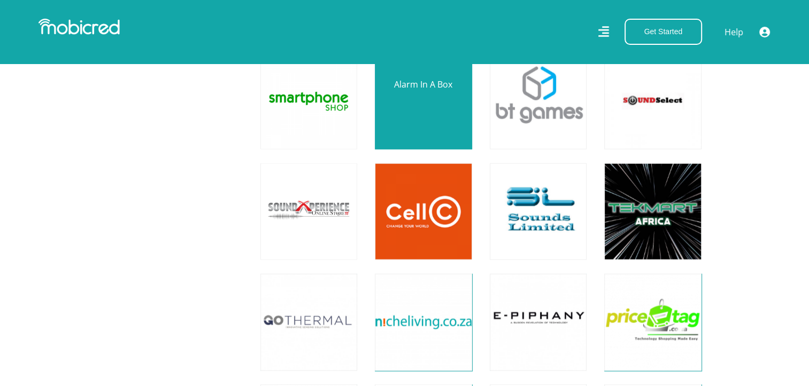
click at [436, 106] on link at bounding box center [423, 101] width 114 height 114
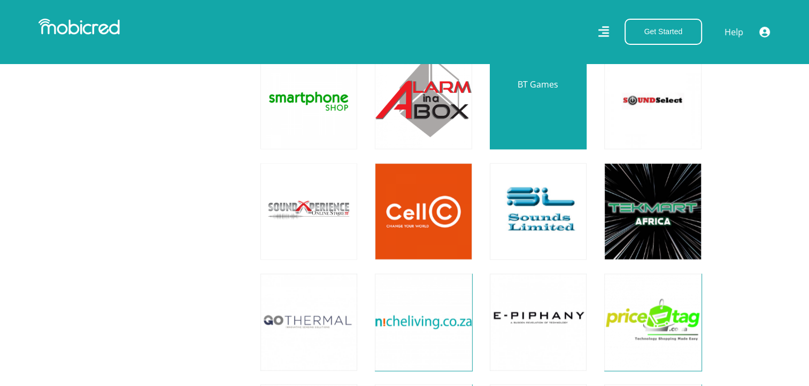
click at [544, 112] on link at bounding box center [538, 101] width 114 height 114
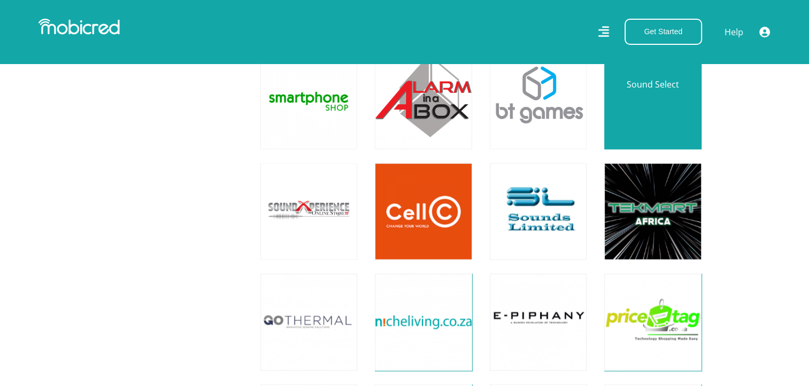
click at [678, 102] on link at bounding box center [652, 101] width 114 height 114
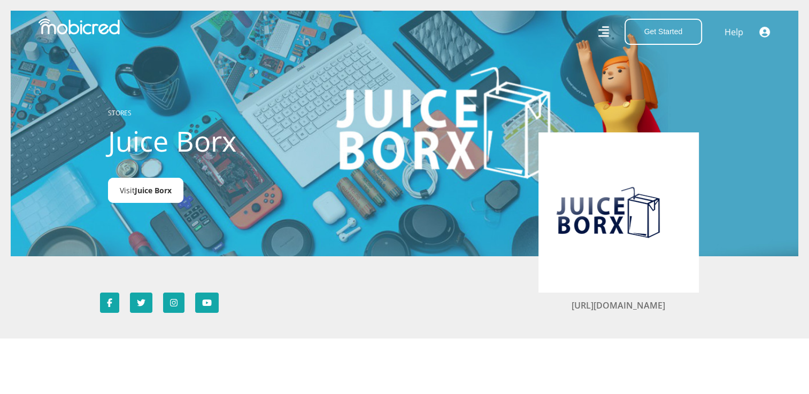
click at [161, 197] on link "Visit Juice Borx" at bounding box center [145, 190] width 75 height 25
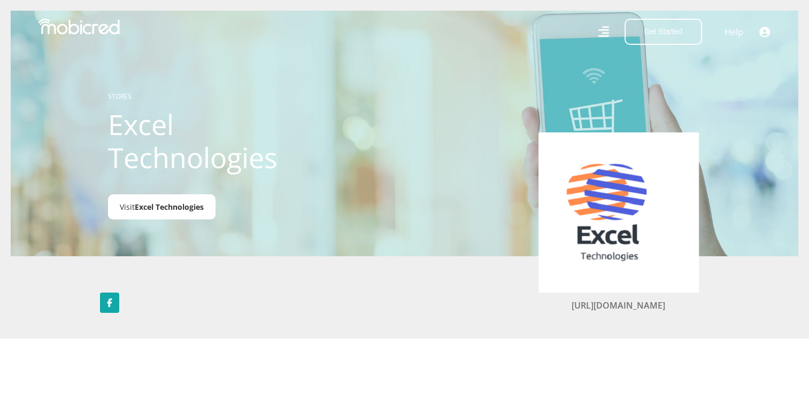
click at [180, 208] on span "Excel Technologies" at bounding box center [169, 207] width 69 height 10
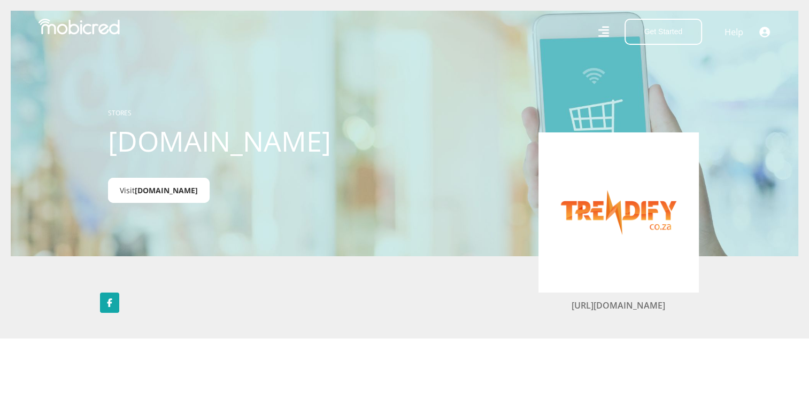
click at [166, 188] on span "[DOMAIN_NAME]" at bounding box center [166, 190] width 63 height 10
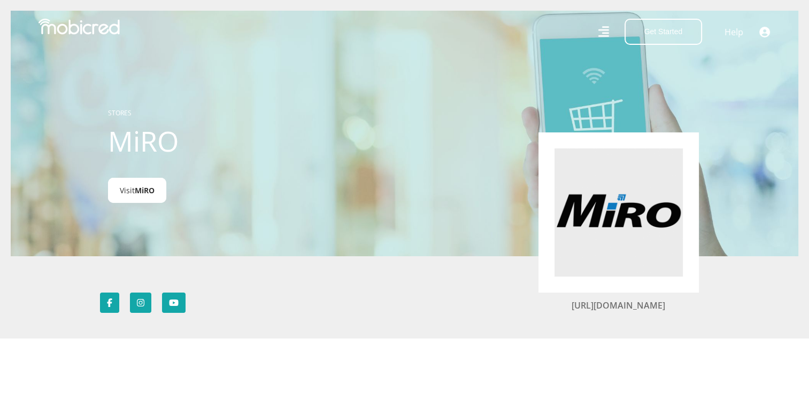
click at [135, 191] on link "Visit MiRO" at bounding box center [137, 190] width 58 height 25
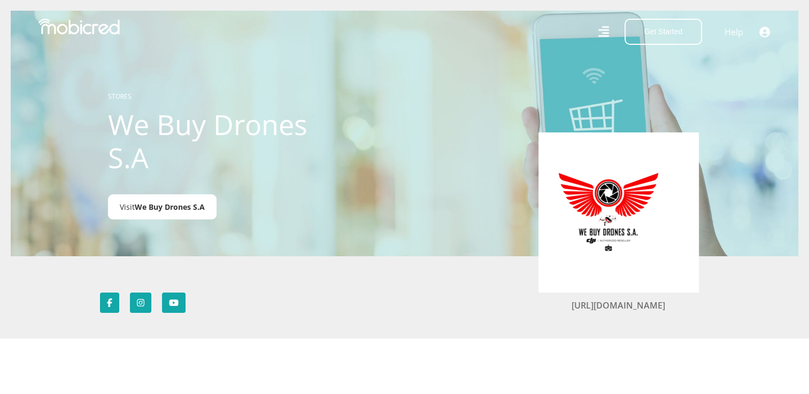
click at [181, 211] on span "We Buy Drones S.A" at bounding box center [170, 207] width 70 height 10
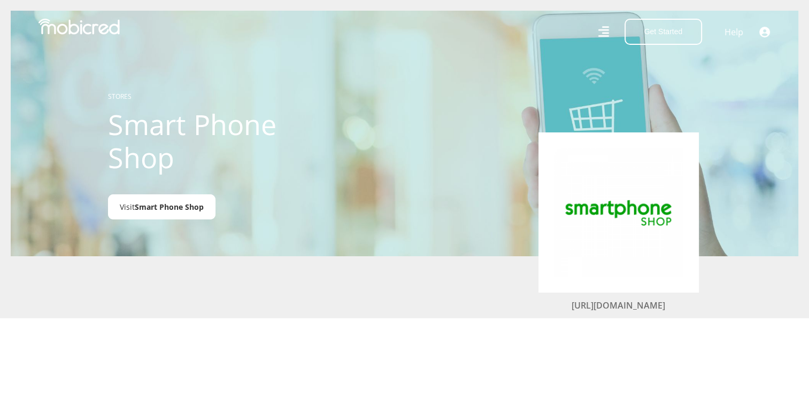
click at [176, 200] on link "Visit Smart Phone Shop" at bounding box center [161, 207] width 107 height 25
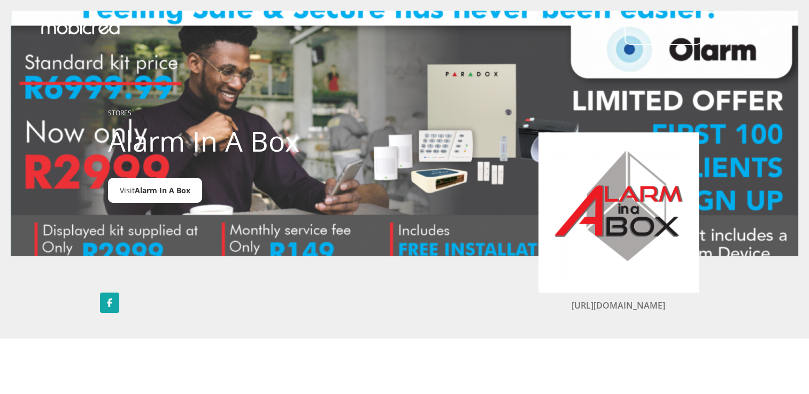
click at [160, 193] on span "Alarm In A Box" at bounding box center [163, 190] width 56 height 10
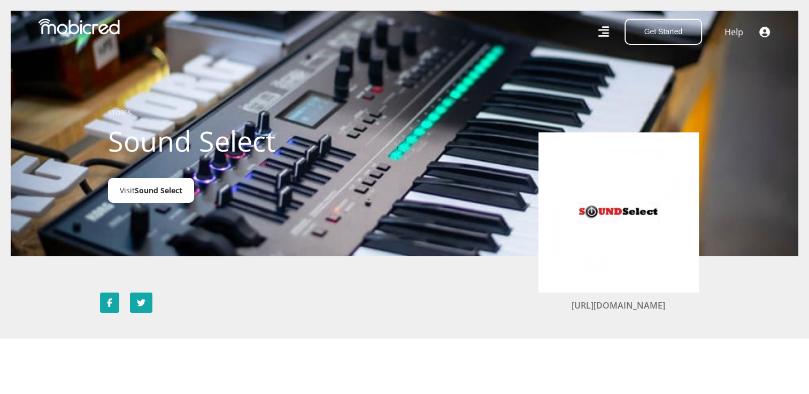
click at [166, 188] on span "Sound Select" at bounding box center [159, 190] width 48 height 10
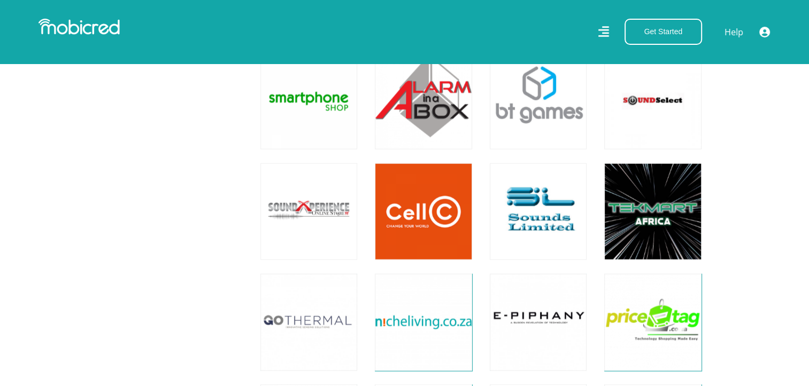
scroll to position [2405, 0]
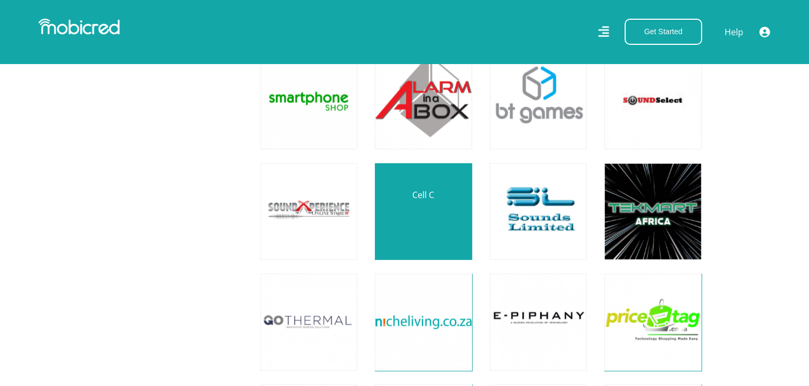
click at [402, 206] on link at bounding box center [423, 212] width 114 height 114
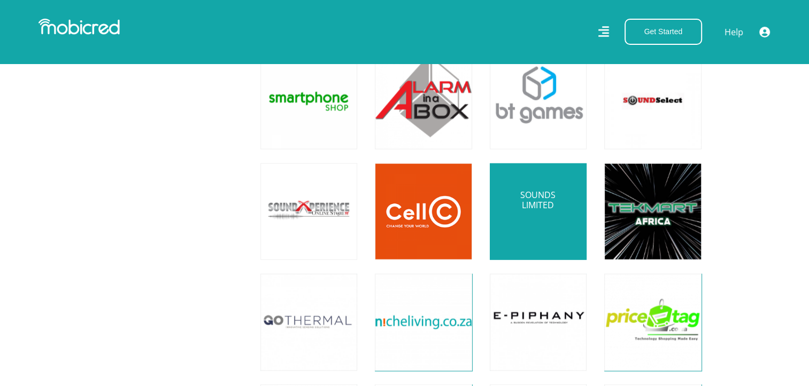
click at [517, 215] on link at bounding box center [538, 212] width 114 height 114
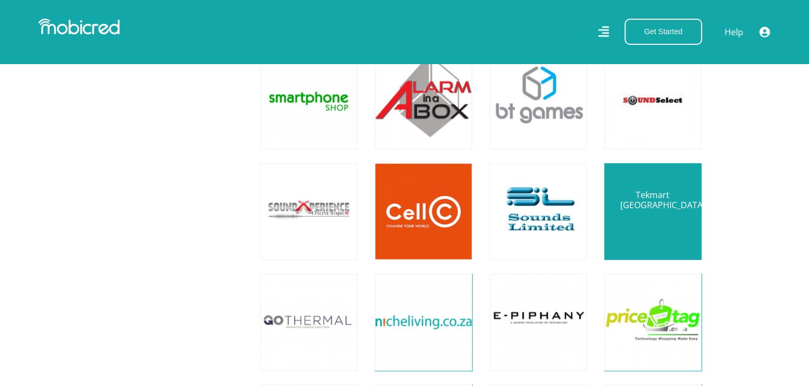
click at [668, 223] on link at bounding box center [652, 212] width 114 height 114
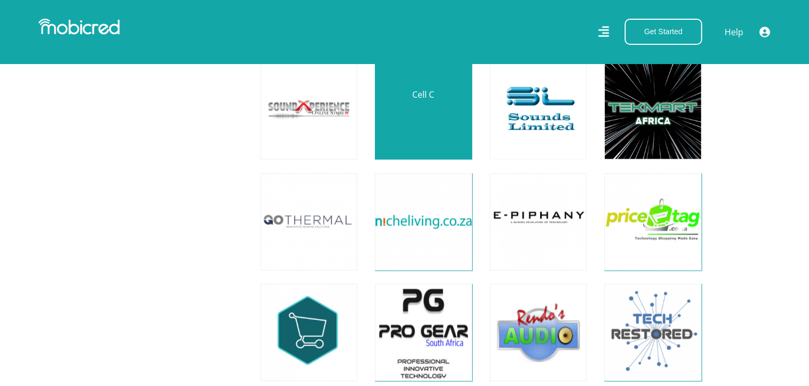
scroll to position [2566, 0]
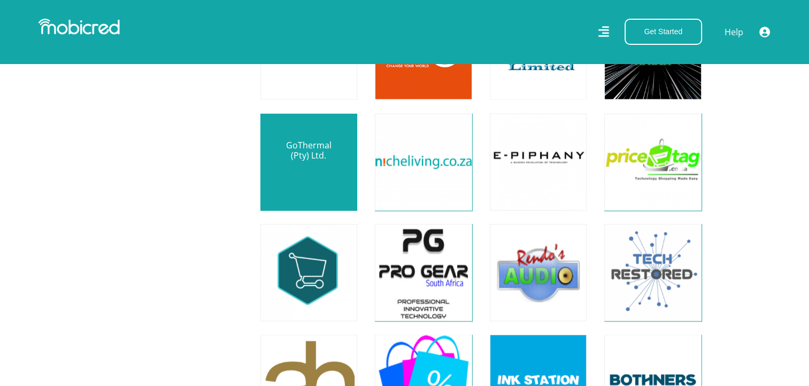
click at [299, 164] on link at bounding box center [309, 162] width 114 height 114
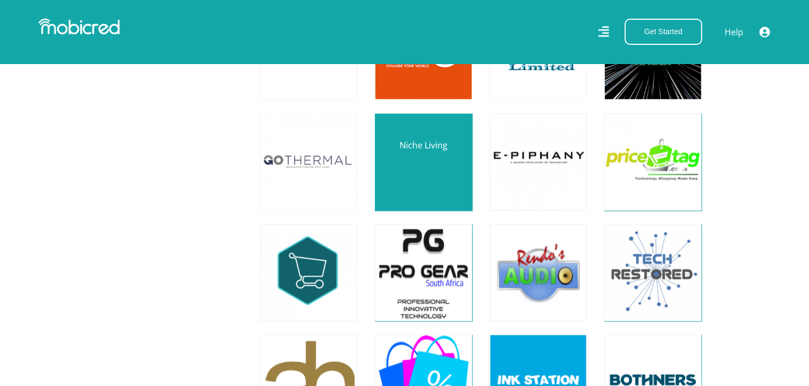
click at [421, 163] on link at bounding box center [423, 162] width 114 height 114
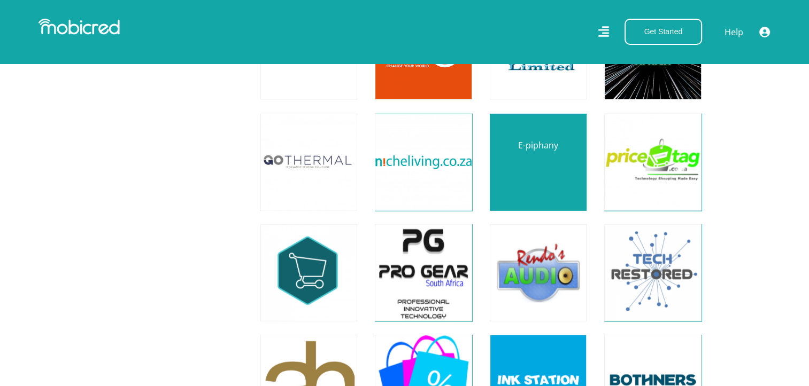
click at [545, 156] on link at bounding box center [538, 162] width 114 height 114
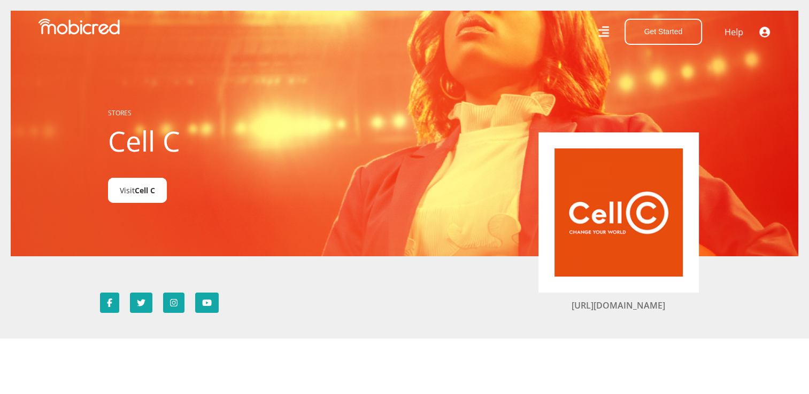
click at [133, 194] on link "Visit Cell C" at bounding box center [137, 190] width 59 height 25
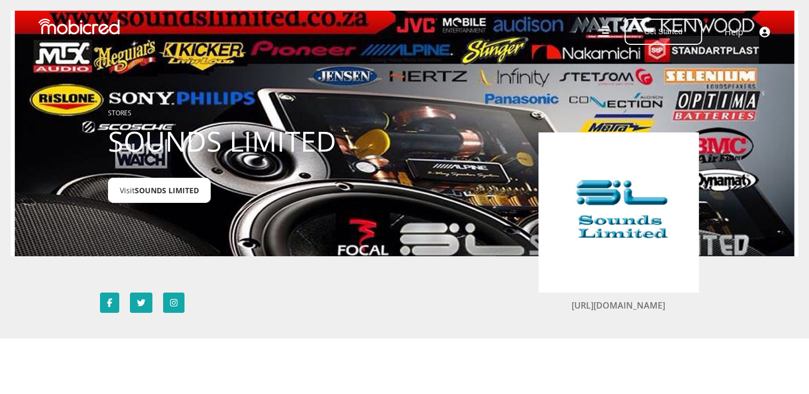
click at [156, 198] on link "Visit SOUNDS LIMITED" at bounding box center [159, 190] width 103 height 25
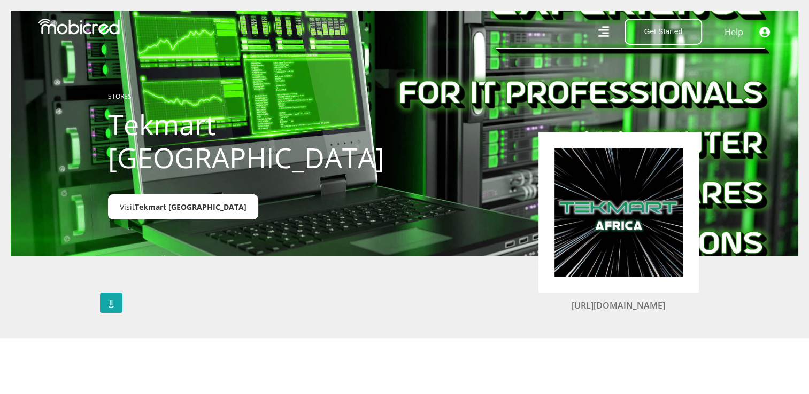
click at [137, 204] on div at bounding box center [404, 133] width 787 height 394
click at [142, 197] on link "Visit Tekmart [GEOGRAPHIC_DATA]" at bounding box center [183, 207] width 150 height 25
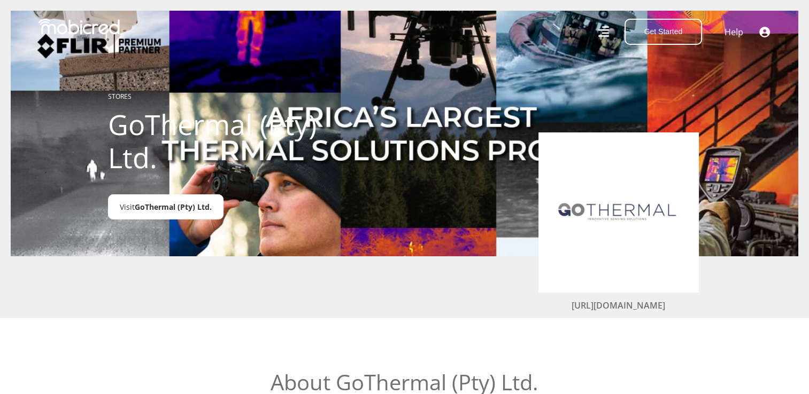
click at [201, 204] on span "GoThermal (Pty) Ltd." at bounding box center [173, 207] width 77 height 10
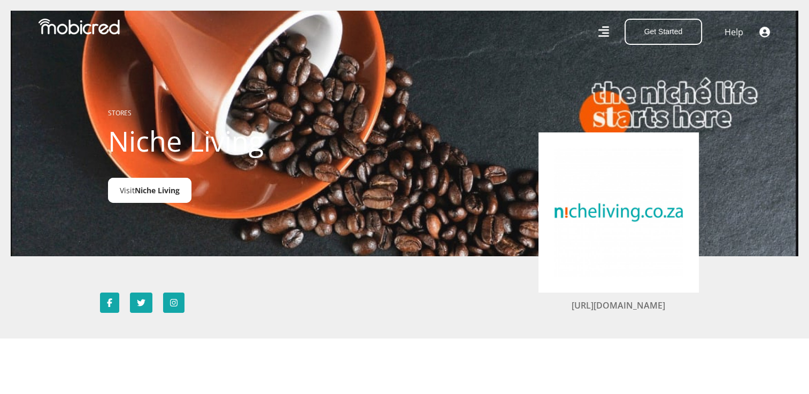
click at [146, 194] on span "Niche Living" at bounding box center [157, 190] width 45 height 10
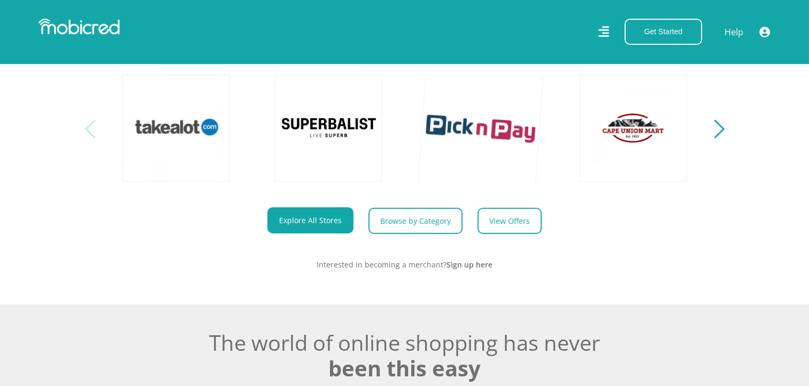
scroll to position [481, 0]
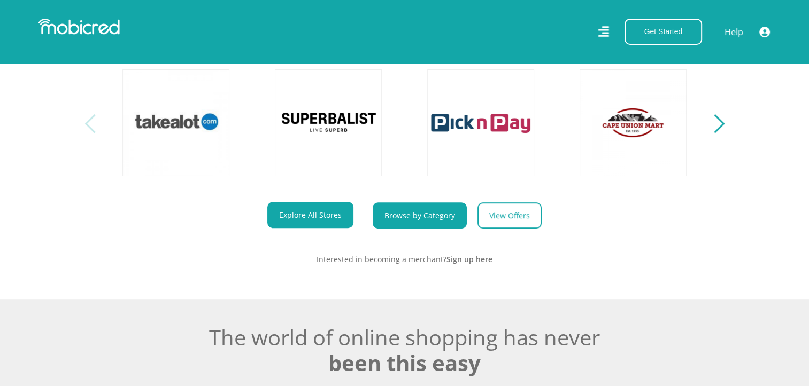
click at [421, 216] on link "Browse by Category" at bounding box center [420, 216] width 94 height 26
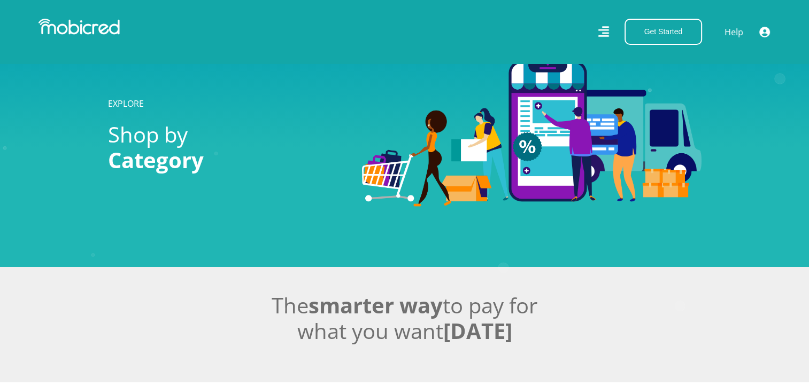
scroll to position [267, 0]
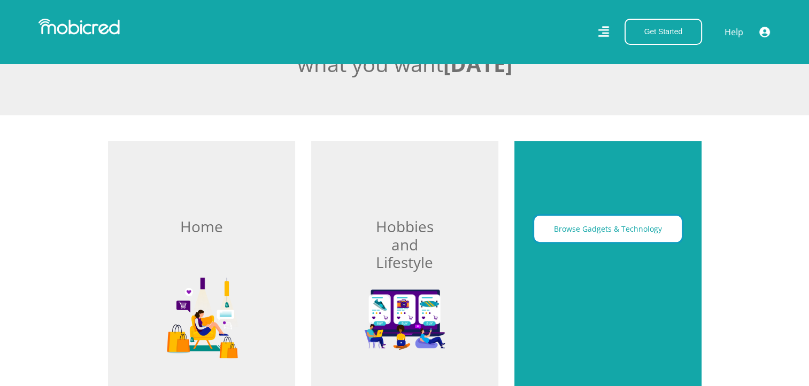
click at [621, 239] on button "Browse Gadgets & Technology" at bounding box center [608, 229] width 148 height 26
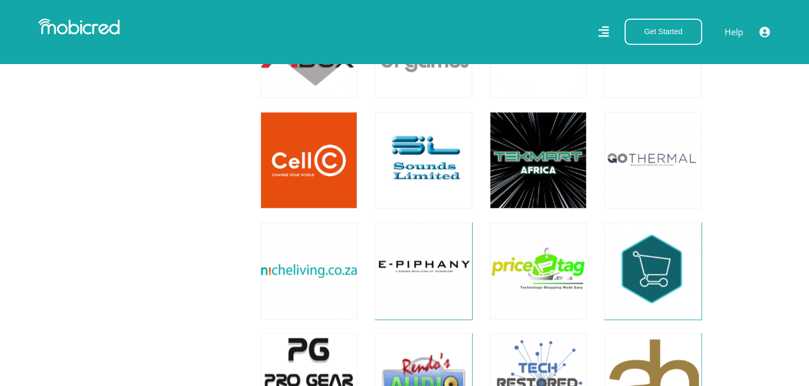
scroll to position [2459, 0]
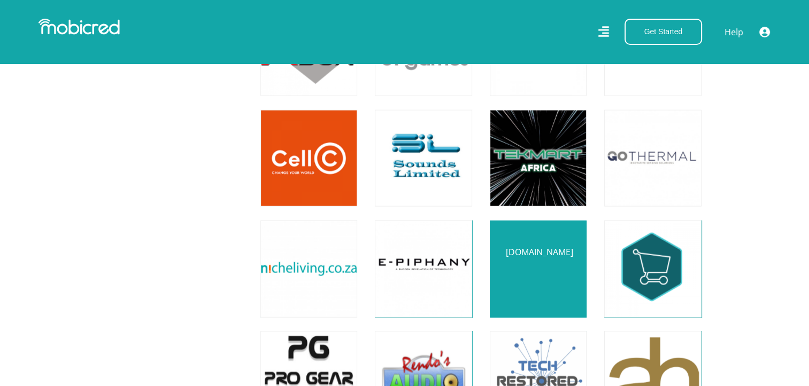
click at [514, 261] on link at bounding box center [538, 269] width 114 height 114
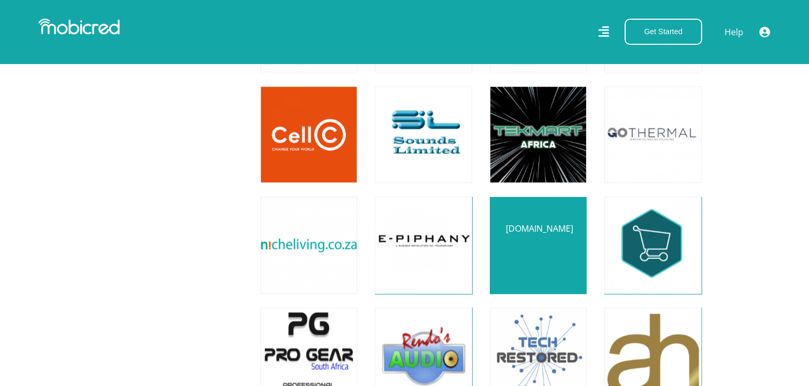
scroll to position [2512, 0]
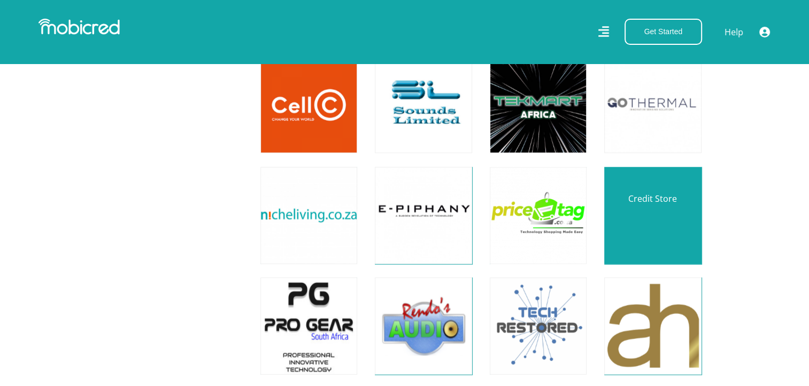
click at [667, 223] on link at bounding box center [652, 216] width 114 height 114
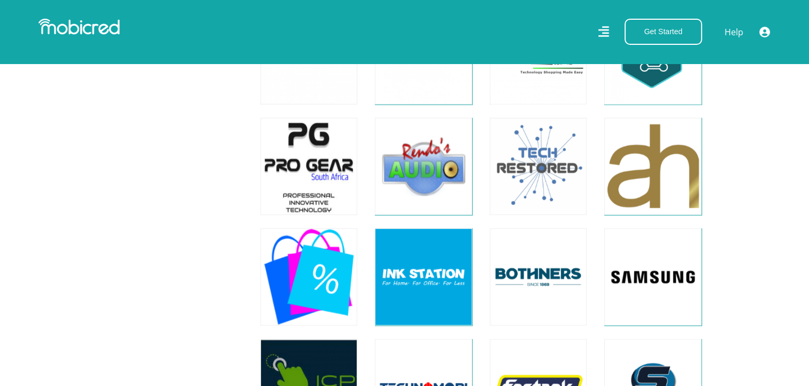
scroll to position [2673, 0]
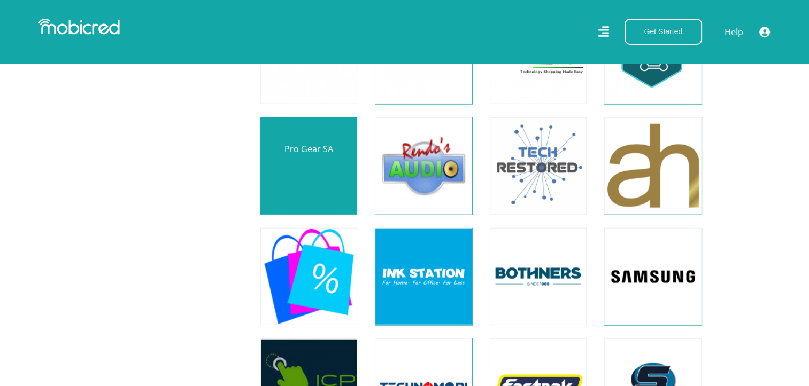
click at [282, 156] on link at bounding box center [309, 166] width 114 height 114
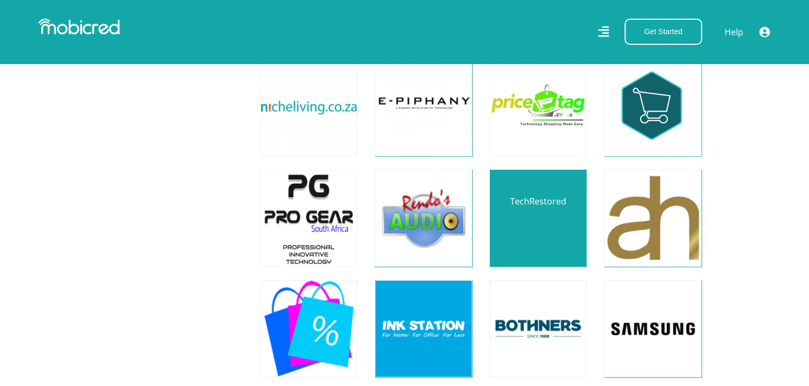
scroll to position [2619, 0]
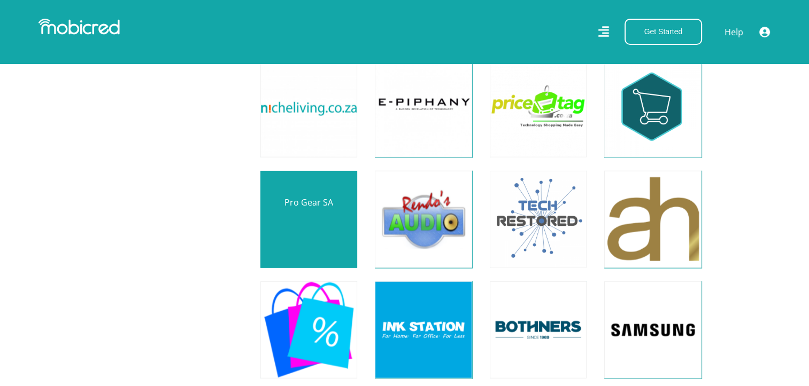
click at [314, 226] on link at bounding box center [309, 220] width 114 height 114
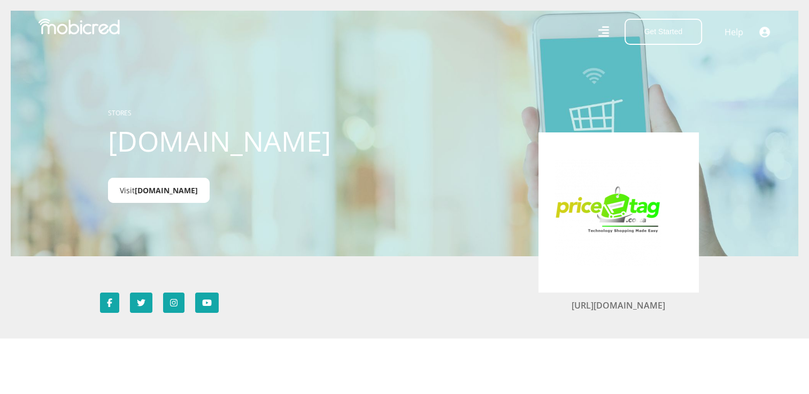
click at [143, 196] on span "[DOMAIN_NAME]" at bounding box center [166, 190] width 63 height 10
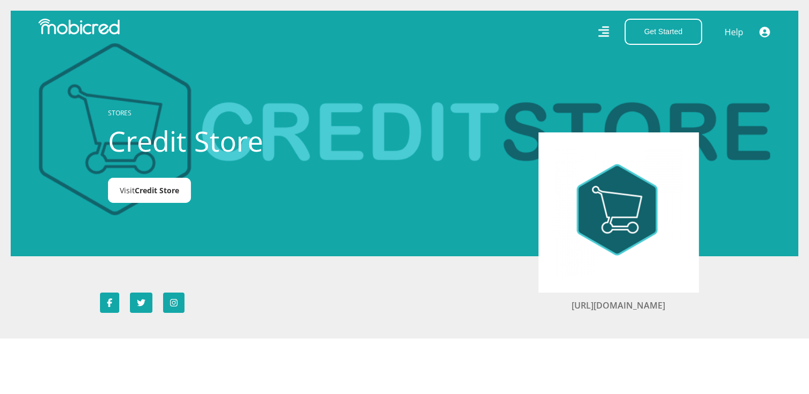
click at [131, 191] on link "Visit Credit Store" at bounding box center [149, 190] width 83 height 25
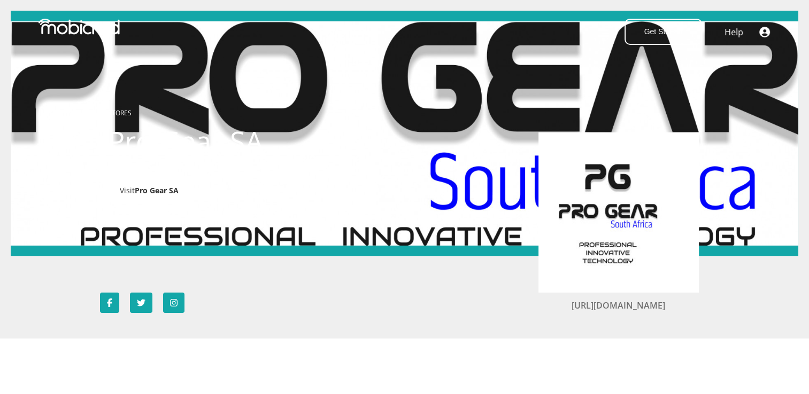
click at [151, 189] on span "Pro Gear SA" at bounding box center [157, 190] width 44 height 10
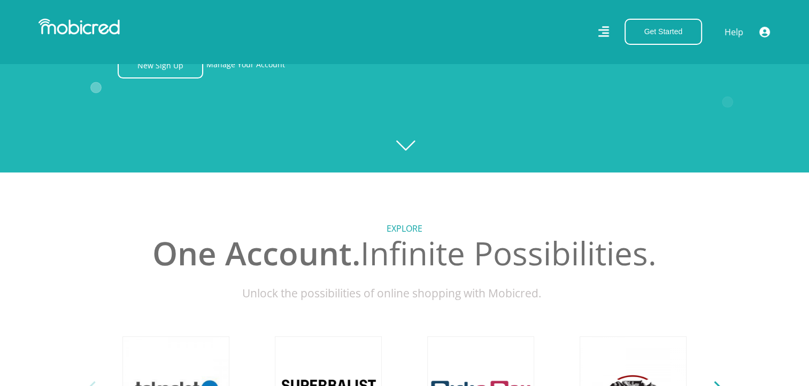
scroll to position [428, 0]
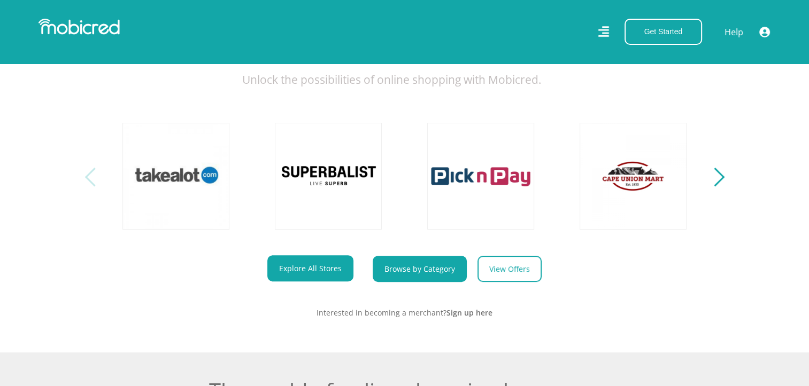
click at [431, 268] on link "Browse by Category" at bounding box center [420, 269] width 94 height 26
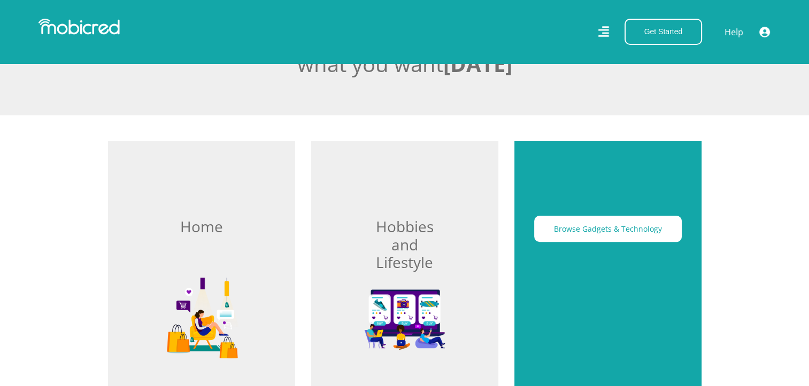
scroll to position [267, 0]
click at [609, 229] on button "Browse Gadgets & Technology" at bounding box center [608, 229] width 148 height 26
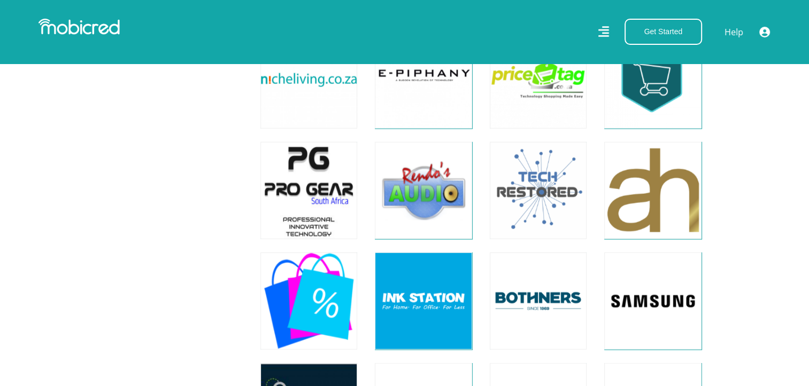
scroll to position [2673, 0]
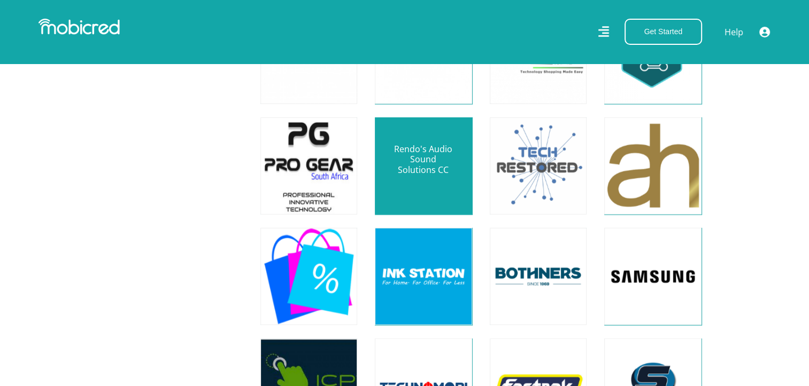
click at [443, 147] on link at bounding box center [423, 166] width 114 height 114
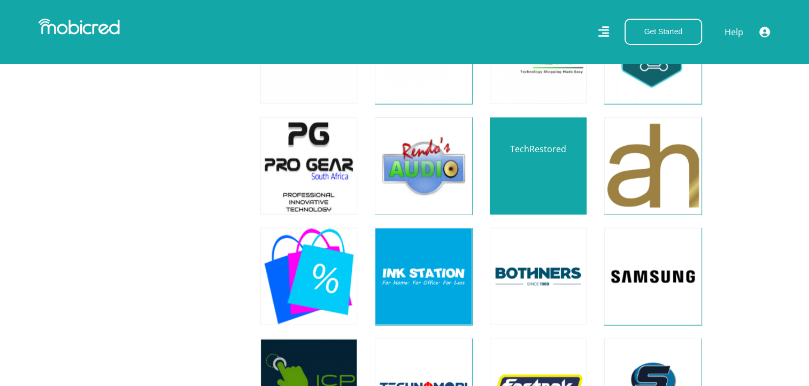
click at [546, 170] on link at bounding box center [538, 166] width 114 height 114
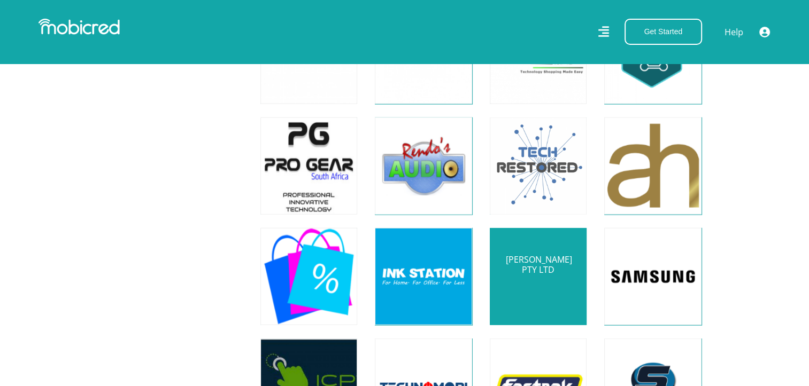
click at [538, 283] on link at bounding box center [538, 277] width 114 height 114
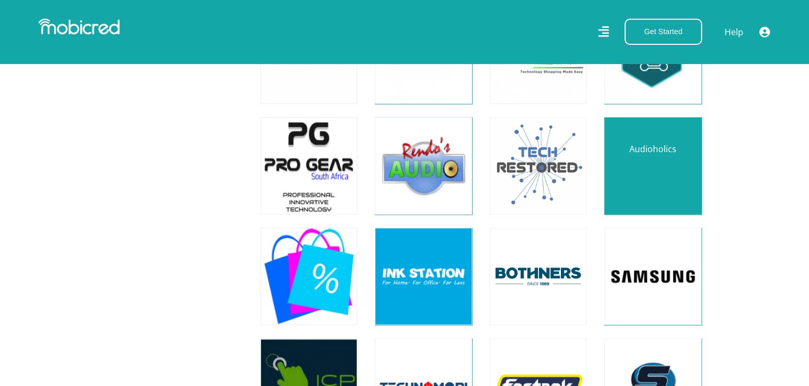
click at [659, 173] on link at bounding box center [652, 166] width 114 height 114
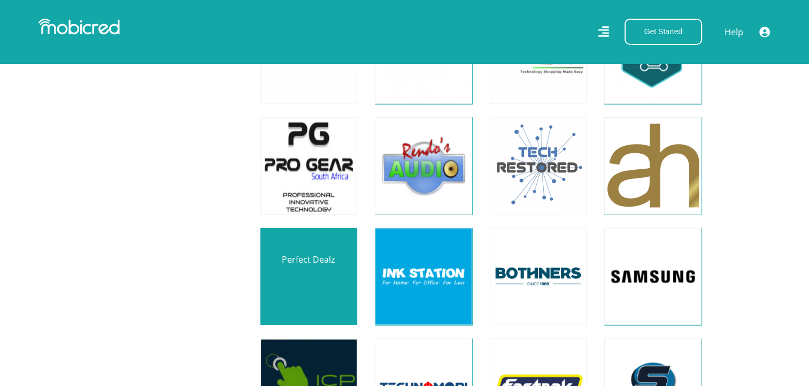
click at [331, 287] on link at bounding box center [309, 277] width 114 height 114
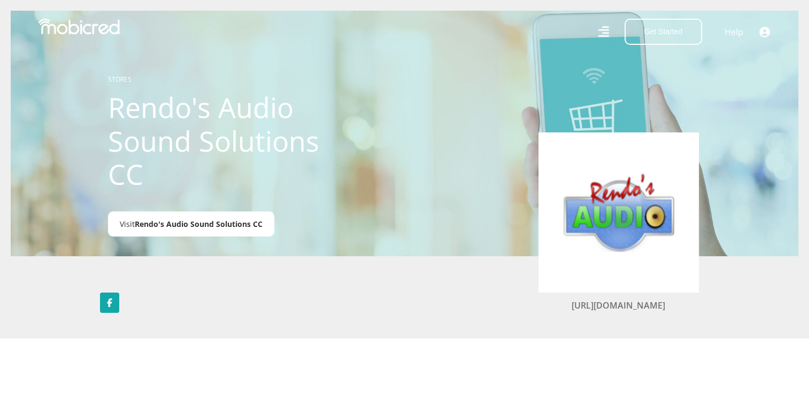
click at [191, 231] on link "Visit Rendo's Audio Sound Solutions CC" at bounding box center [191, 224] width 166 height 25
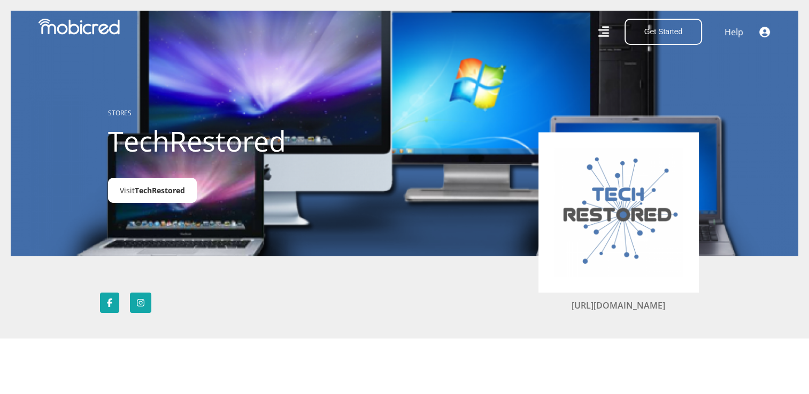
click at [156, 194] on span "TechRestored" at bounding box center [160, 190] width 50 height 10
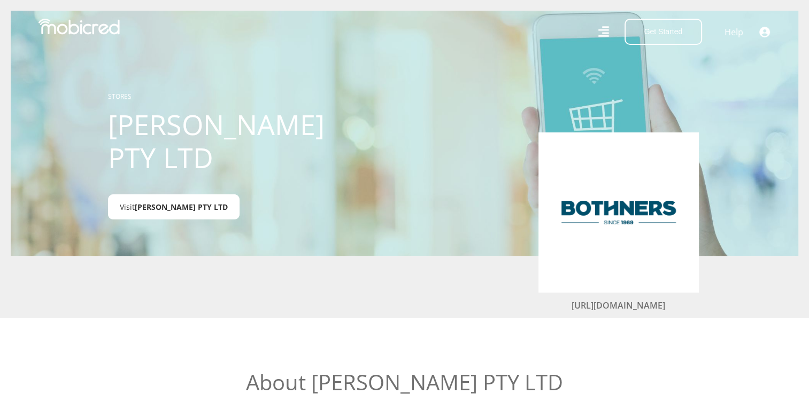
click at [199, 197] on link "Visit [PERSON_NAME] PTY LTD" at bounding box center [173, 207] width 131 height 25
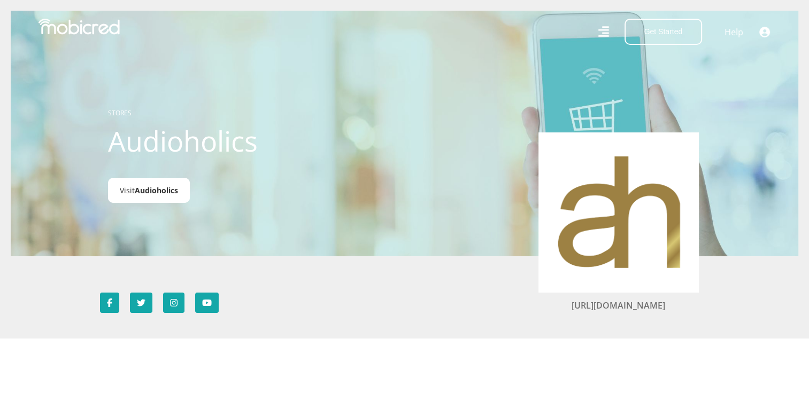
click at [158, 194] on span "Audioholics" at bounding box center [156, 190] width 43 height 10
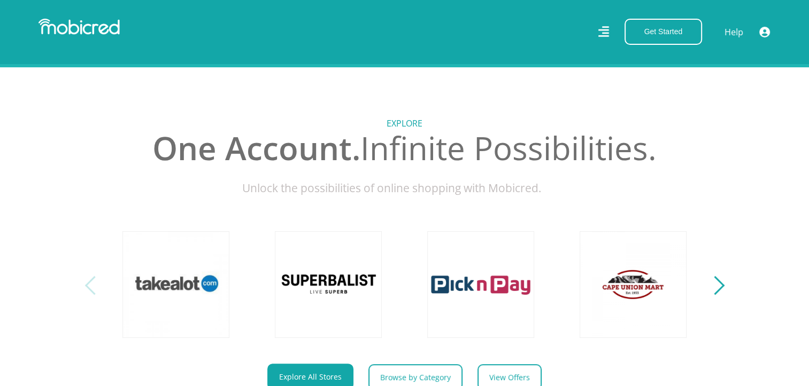
scroll to position [481, 0]
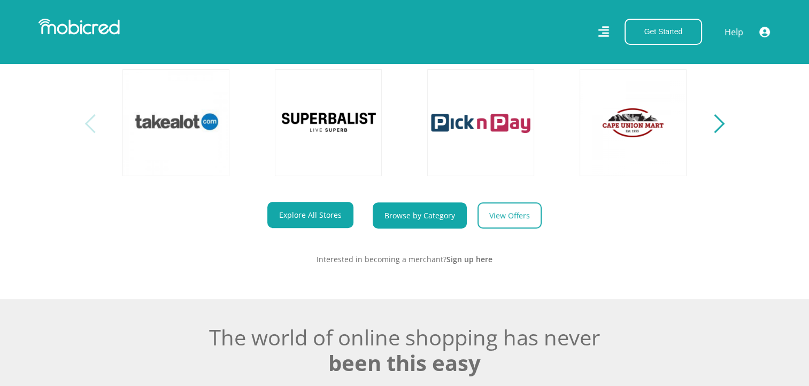
click at [440, 229] on link "Browse by Category" at bounding box center [420, 216] width 94 height 26
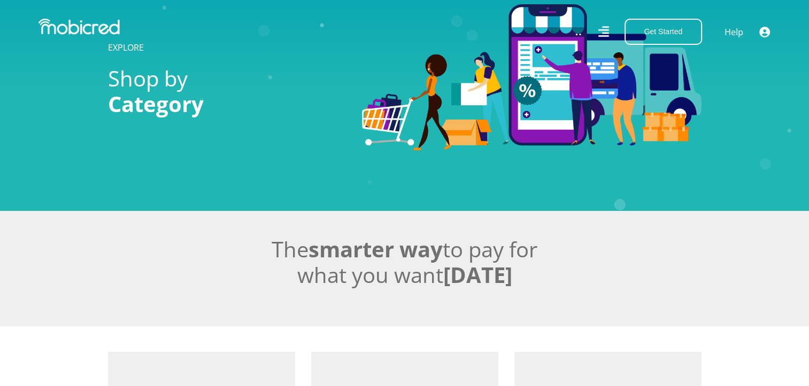
scroll to position [214, 0]
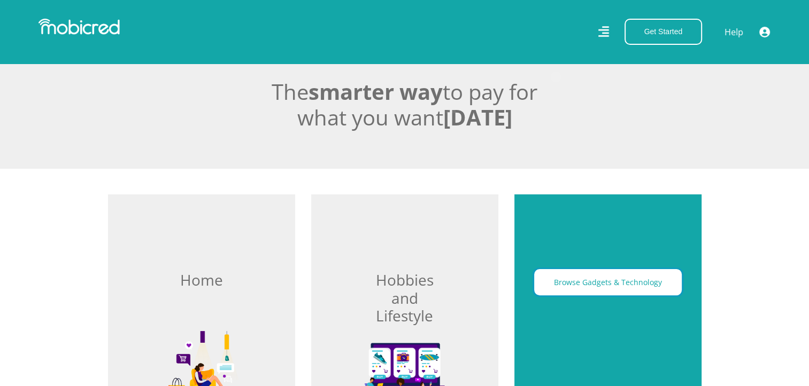
click at [593, 275] on button "Browse Gadgets & Technology" at bounding box center [608, 282] width 148 height 26
click at [598, 283] on button "Browse Gadgets & Technology" at bounding box center [608, 282] width 148 height 26
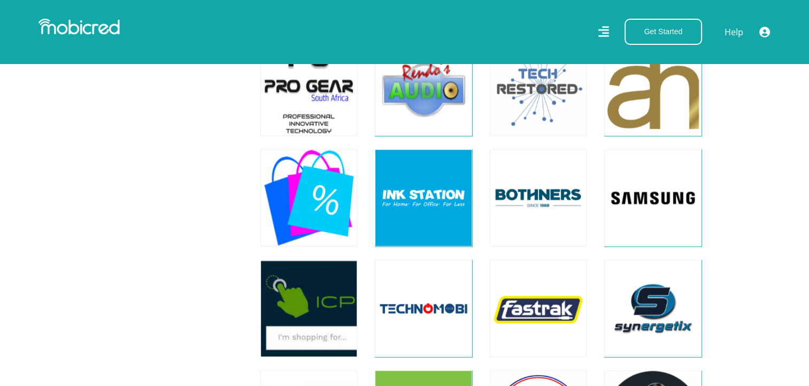
scroll to position [2780, 0]
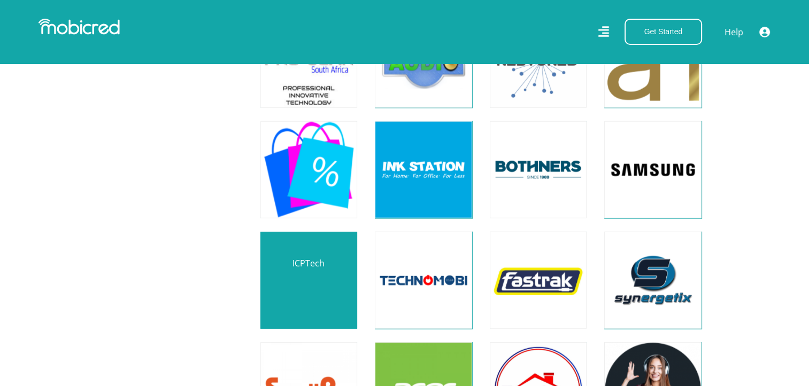
click at [325, 282] on link at bounding box center [309, 281] width 114 height 114
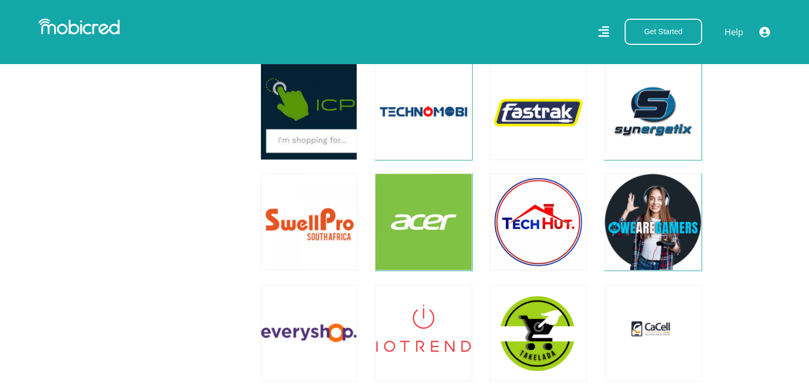
scroll to position [2940, 0]
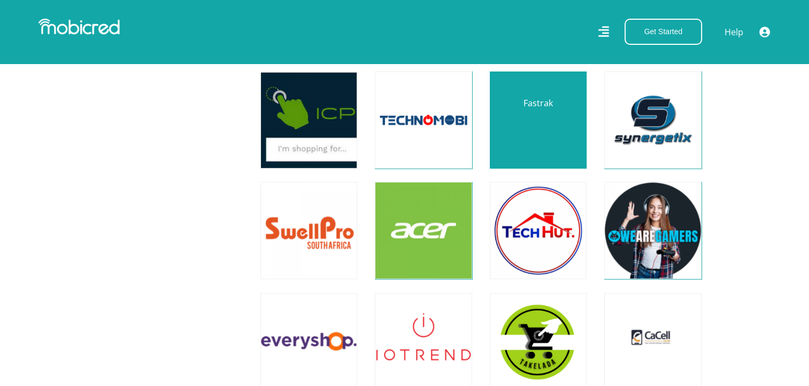
click at [547, 114] on link at bounding box center [538, 121] width 114 height 114
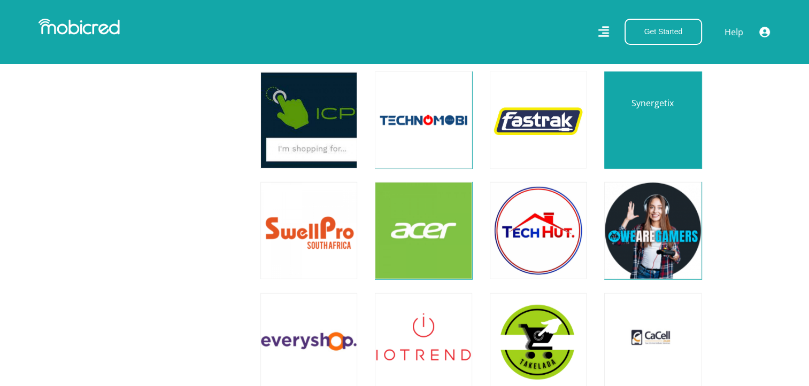
click at [635, 125] on link at bounding box center [652, 121] width 114 height 114
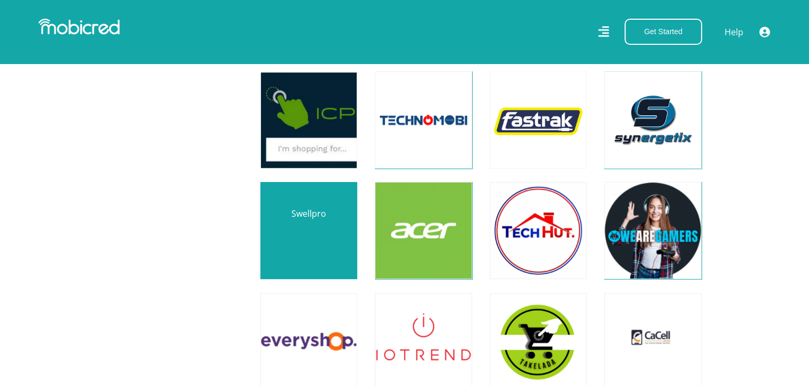
click at [314, 241] on link at bounding box center [309, 231] width 114 height 114
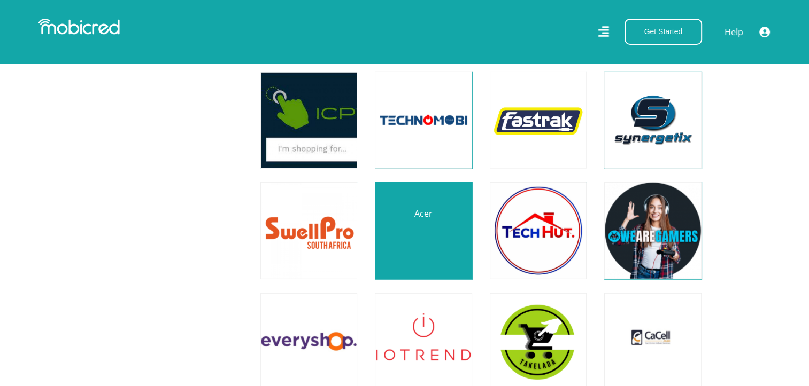
click at [390, 238] on link at bounding box center [423, 231] width 114 height 114
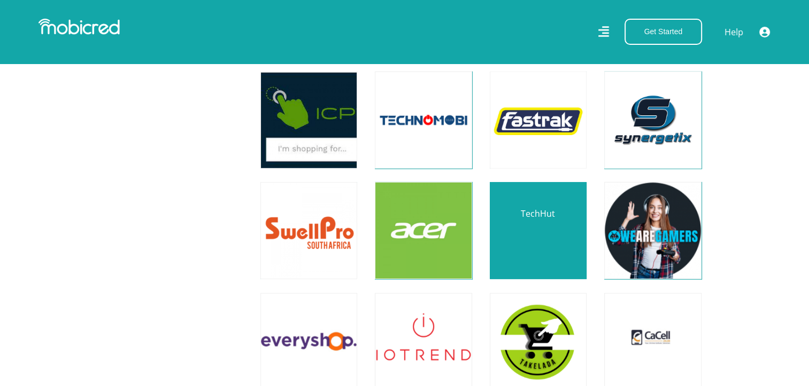
click at [548, 242] on link at bounding box center [538, 231] width 114 height 114
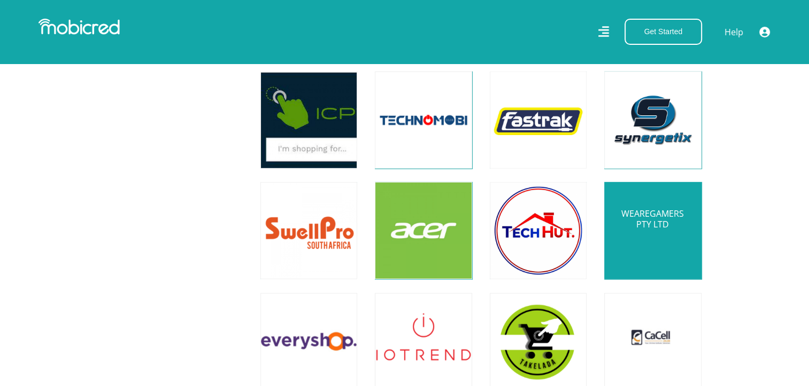
click at [652, 238] on link at bounding box center [652, 231] width 114 height 114
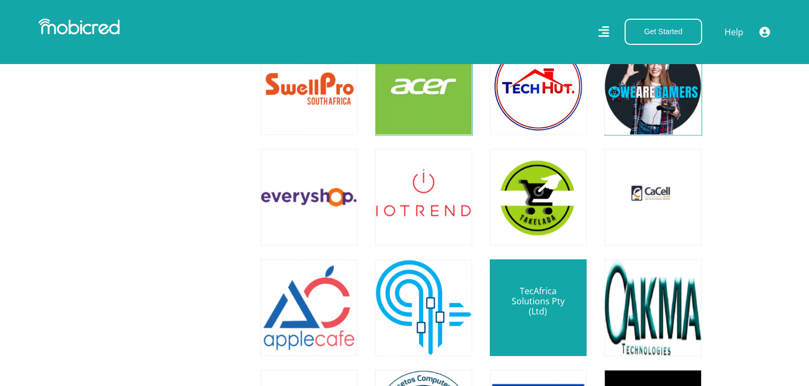
scroll to position [3100, 0]
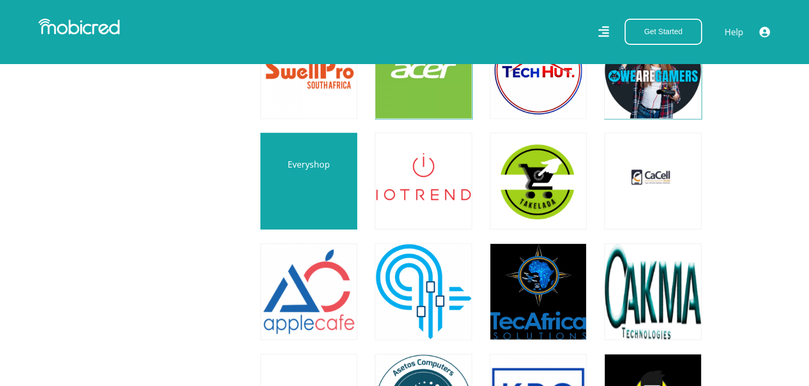
click at [316, 191] on link at bounding box center [309, 182] width 114 height 114
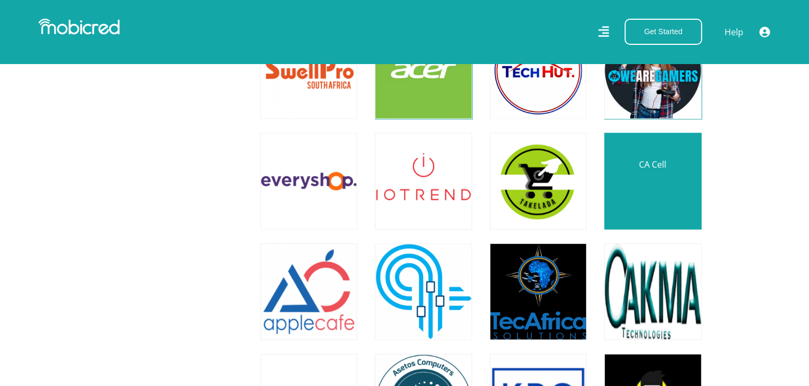
click at [640, 183] on link at bounding box center [652, 182] width 114 height 114
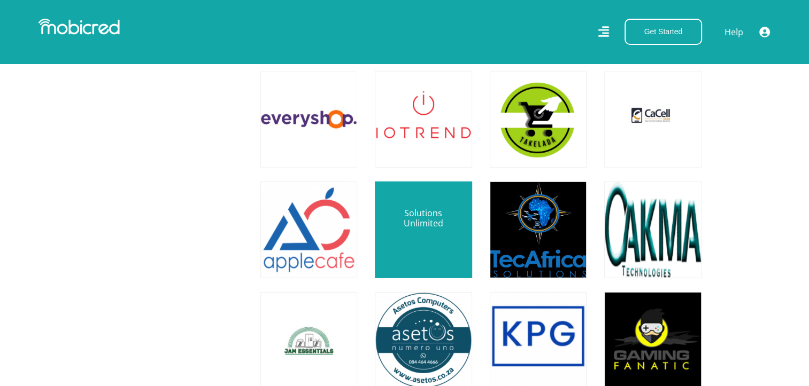
scroll to position [3207, 0]
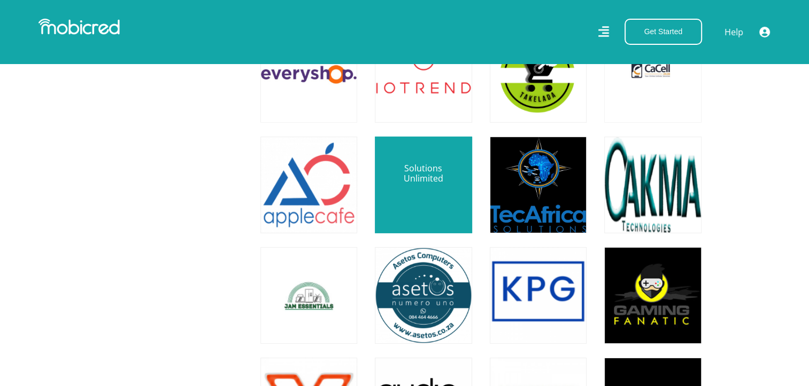
click at [428, 200] on link at bounding box center [423, 185] width 114 height 114
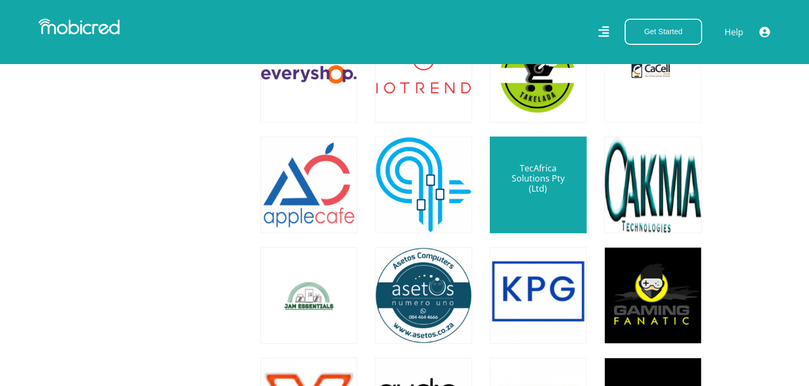
click at [558, 196] on link at bounding box center [538, 185] width 114 height 114
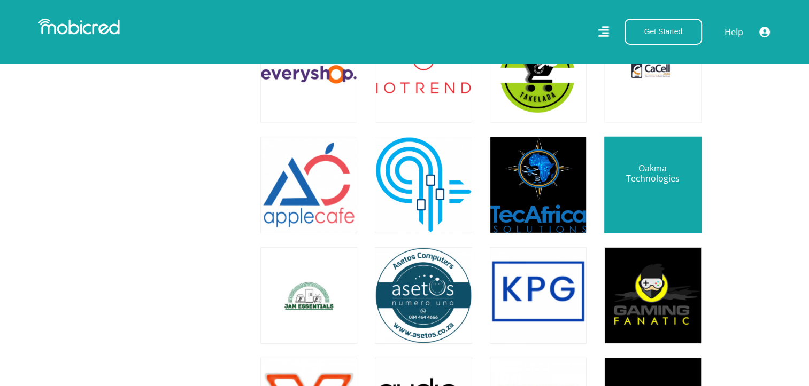
click at [648, 186] on link at bounding box center [652, 185] width 114 height 114
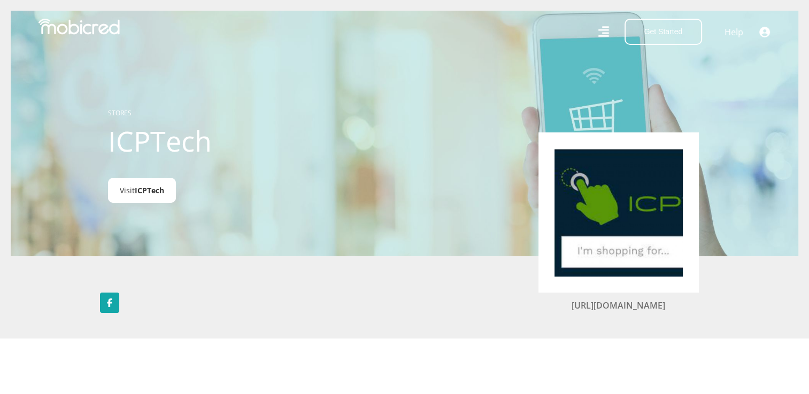
click at [130, 192] on link "Visit ICPTech" at bounding box center [142, 190] width 68 height 25
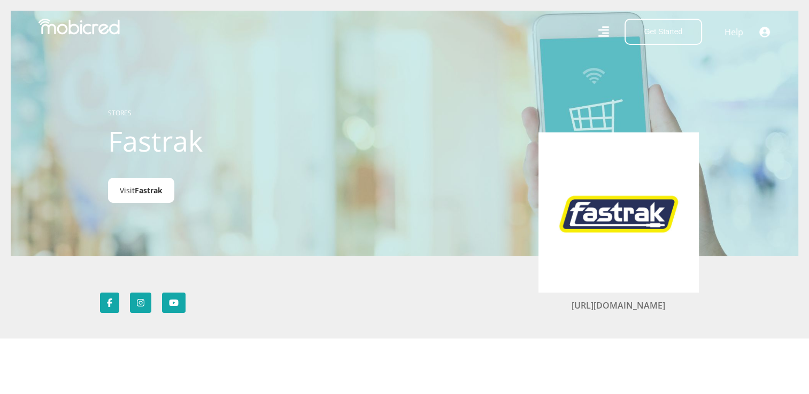
click at [142, 195] on span "Fastrak" at bounding box center [149, 190] width 28 height 10
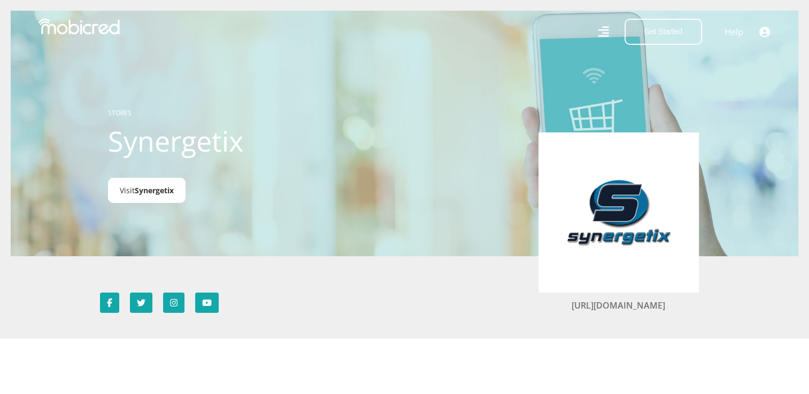
click at [146, 187] on span "Synergetix" at bounding box center [154, 190] width 39 height 10
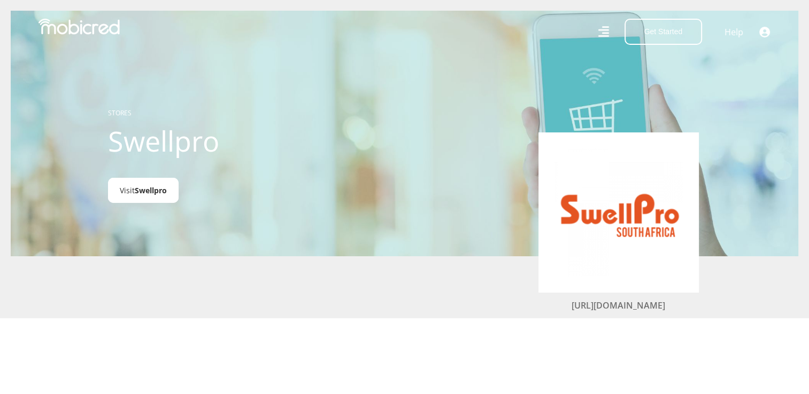
click at [156, 196] on span "Swellpro" at bounding box center [151, 190] width 32 height 10
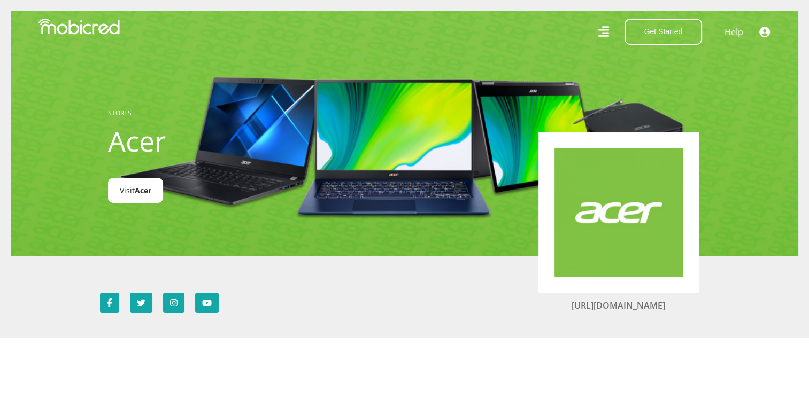
click at [139, 196] on span "Acer" at bounding box center [143, 190] width 17 height 10
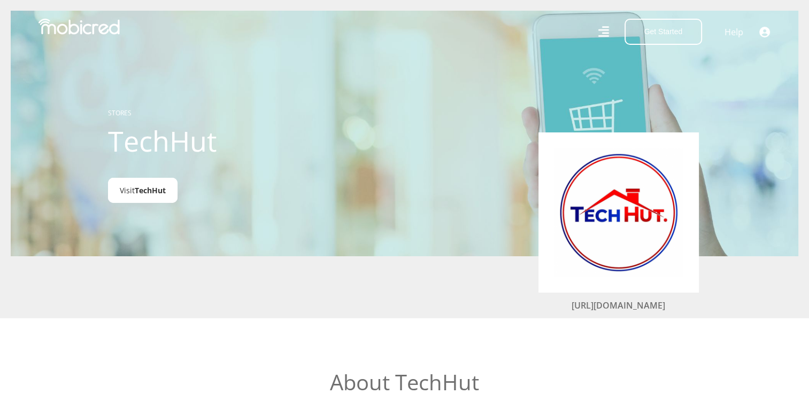
click at [148, 200] on link "Visit TechHut" at bounding box center [142, 190] width 69 height 25
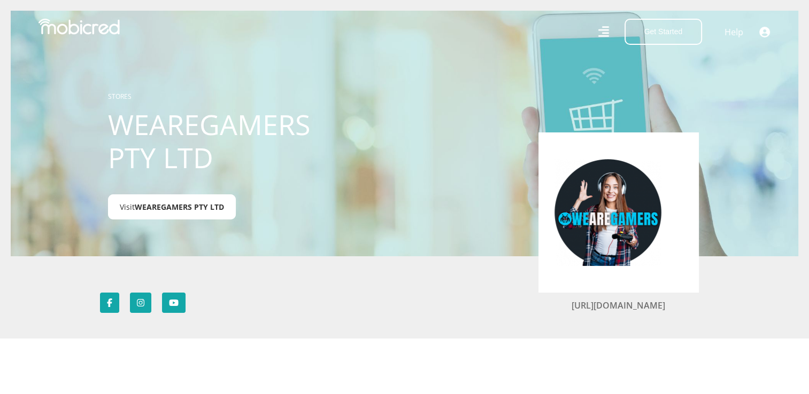
click at [214, 212] on span "WEAREGAMERS PTY LTD" at bounding box center [179, 207] width 89 height 10
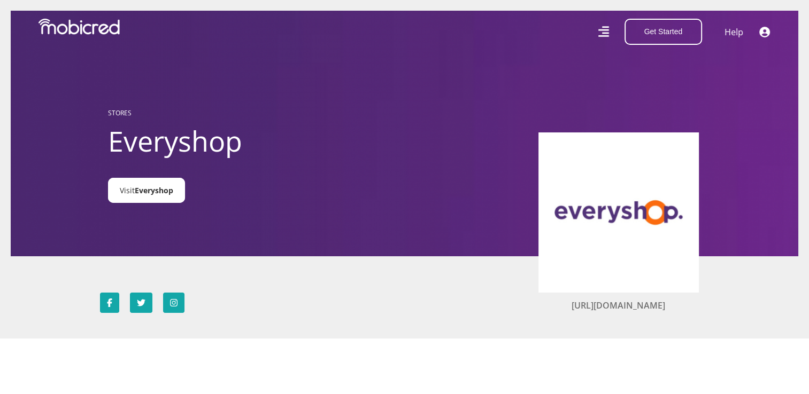
click at [163, 195] on span "Everyshop" at bounding box center [154, 190] width 38 height 10
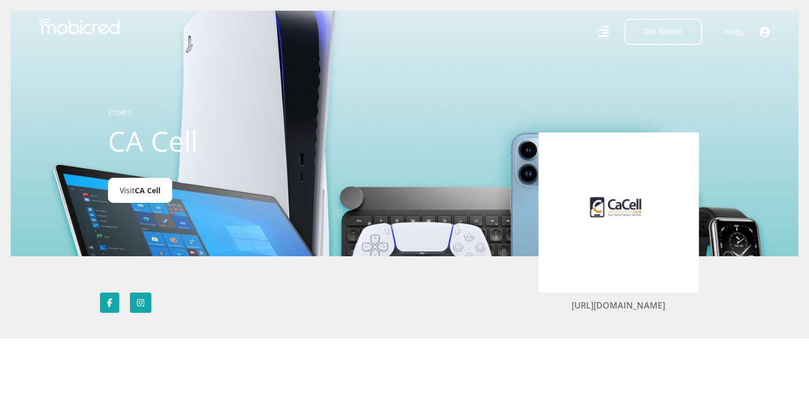
click at [139, 196] on span "CA Cell" at bounding box center [148, 190] width 26 height 10
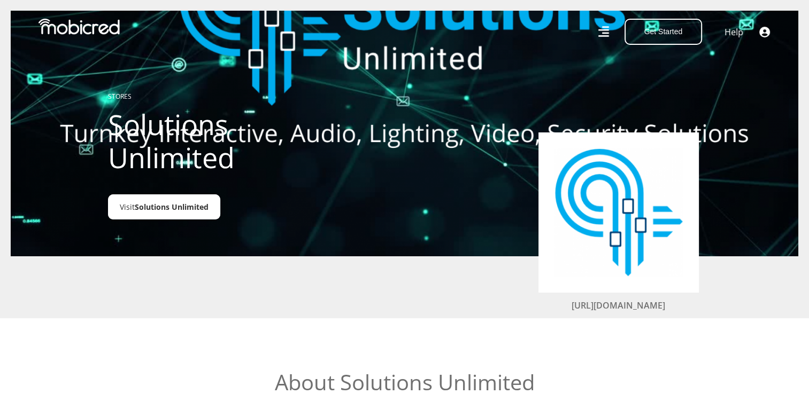
click at [198, 212] on span "Solutions Unlimited" at bounding box center [172, 207] width 74 height 10
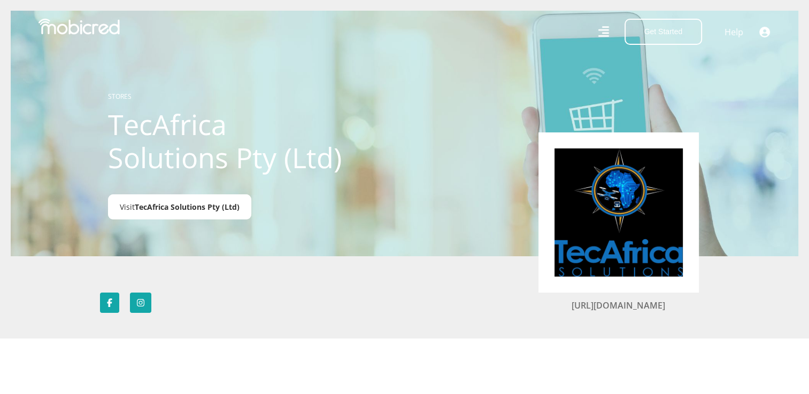
click at [156, 210] on span "TecAfrica Solutions Pty (Ltd)" at bounding box center [187, 207] width 105 height 10
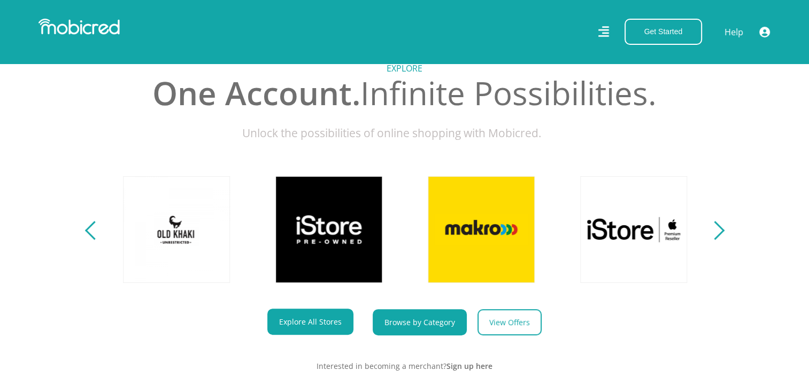
scroll to position [0, 761]
click at [440, 331] on link "Browse by Category" at bounding box center [420, 323] width 94 height 26
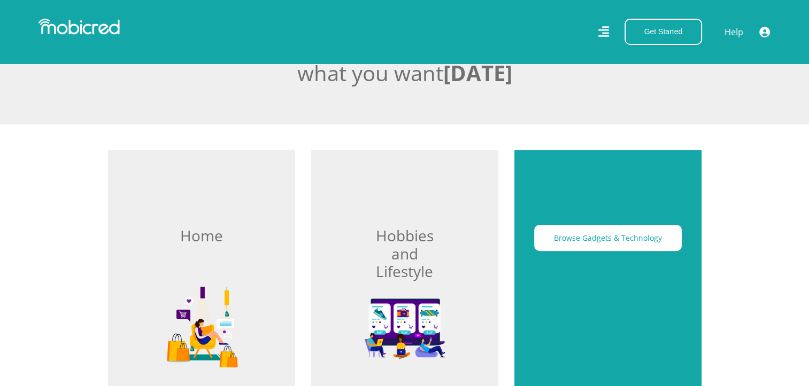
scroll to position [374, 0]
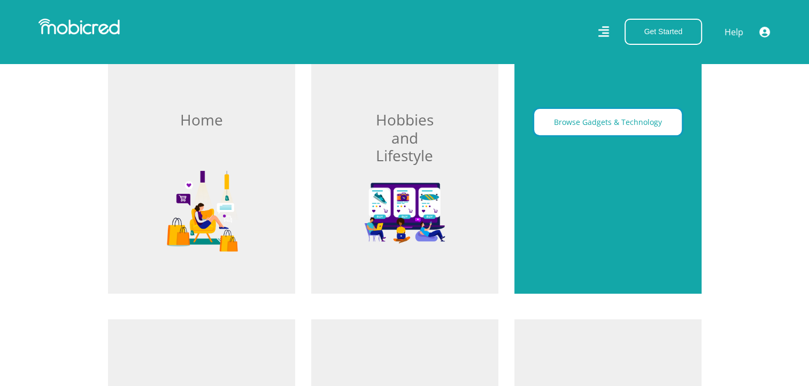
click at [623, 115] on button "Browse Gadgets & Technology" at bounding box center [608, 122] width 148 height 26
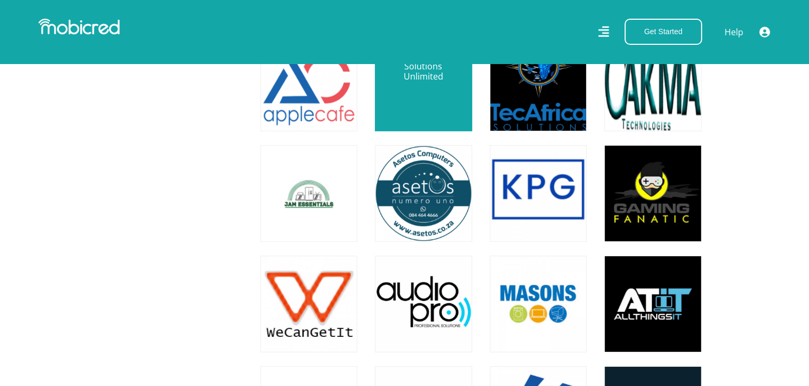
scroll to position [3314, 0]
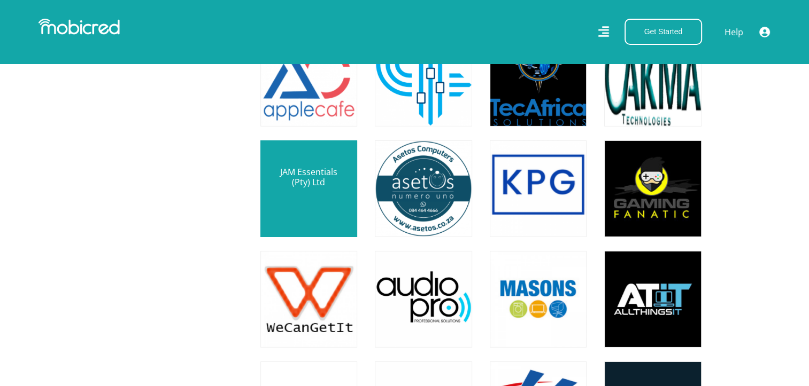
click at [322, 202] on link at bounding box center [309, 189] width 114 height 114
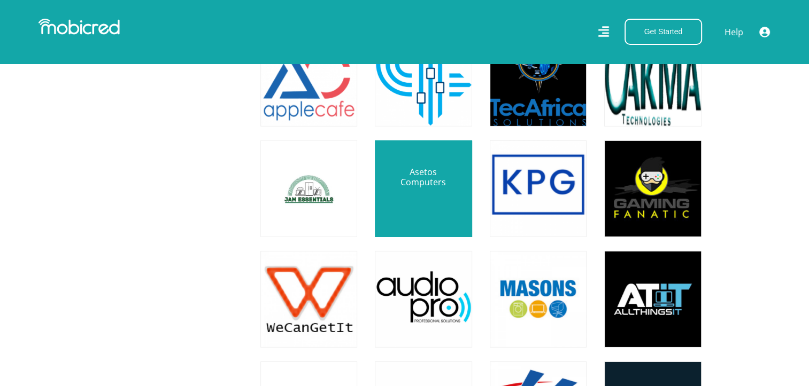
click at [411, 199] on link at bounding box center [423, 189] width 114 height 114
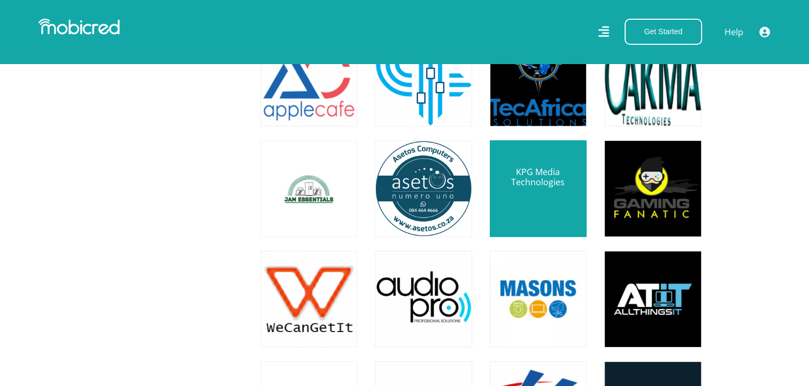
click at [532, 176] on link at bounding box center [538, 189] width 114 height 114
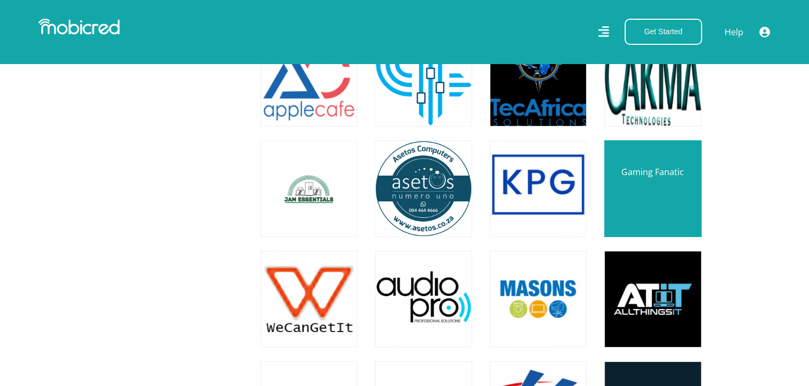
click at [674, 207] on link at bounding box center [652, 189] width 114 height 114
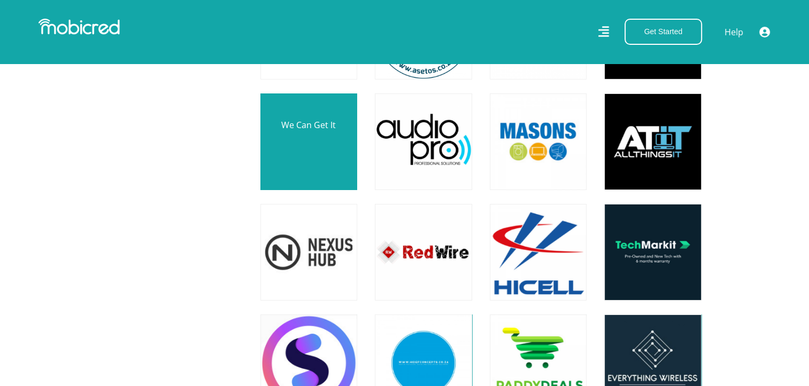
scroll to position [3475, 0]
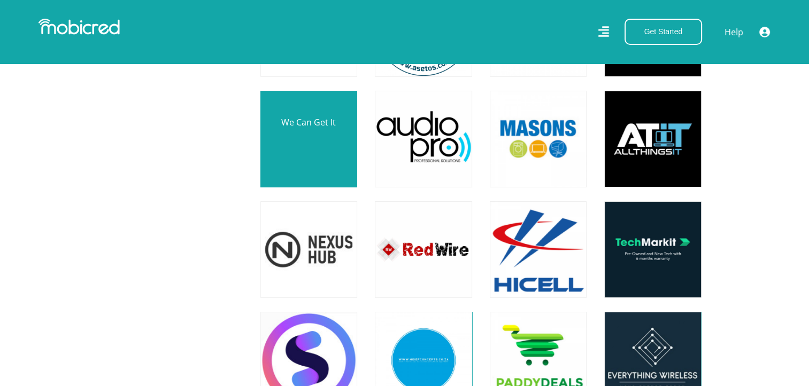
click at [340, 158] on link at bounding box center [309, 139] width 114 height 114
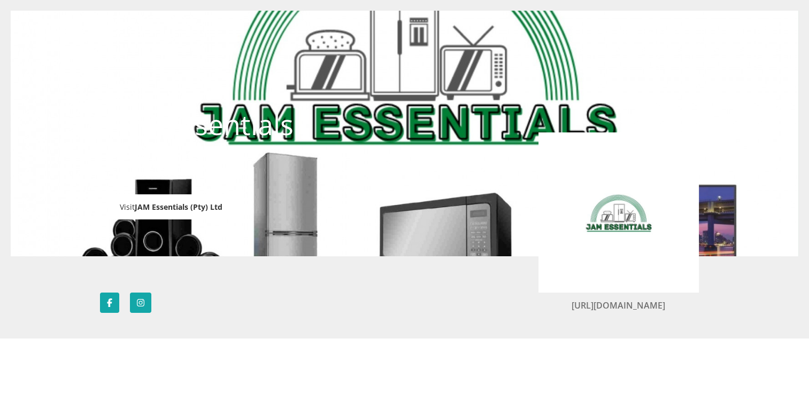
click at [150, 206] on span "JAM Essentials (Pty) Ltd" at bounding box center [179, 207] width 88 height 10
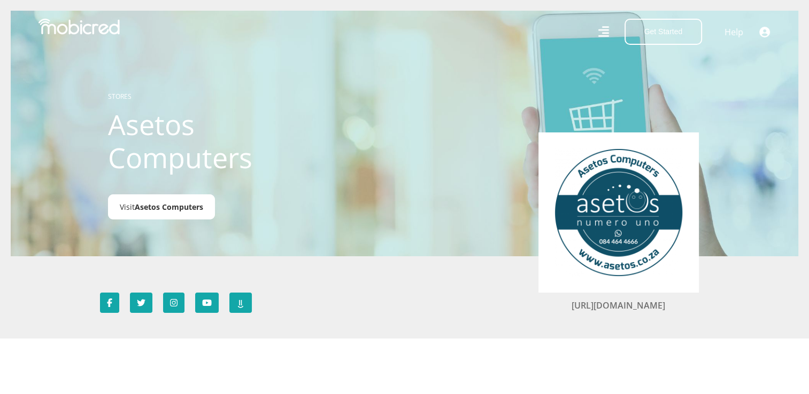
click at [196, 202] on span "Asetos Computers" at bounding box center [169, 207] width 68 height 10
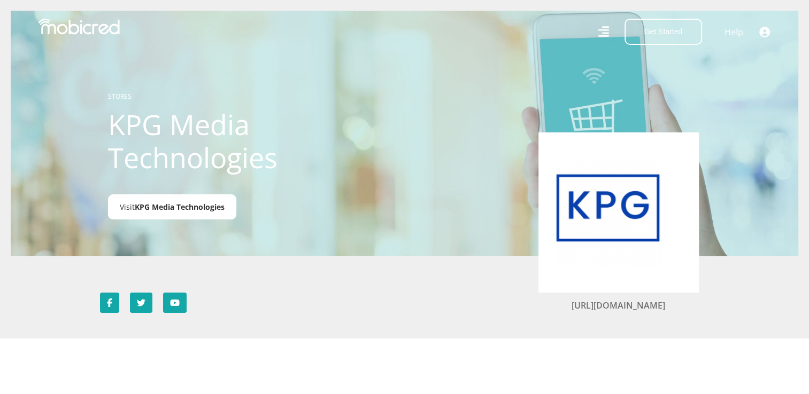
click at [192, 203] on span "KPG Media Technologies" at bounding box center [180, 207] width 90 height 10
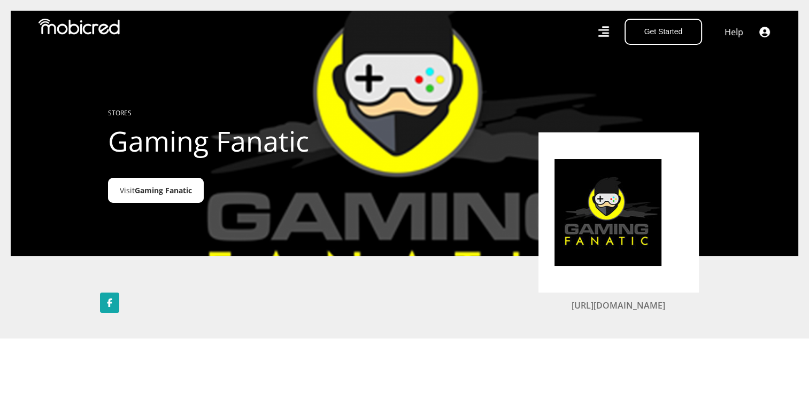
click at [173, 195] on span "Gaming Fanatic" at bounding box center [163, 190] width 57 height 10
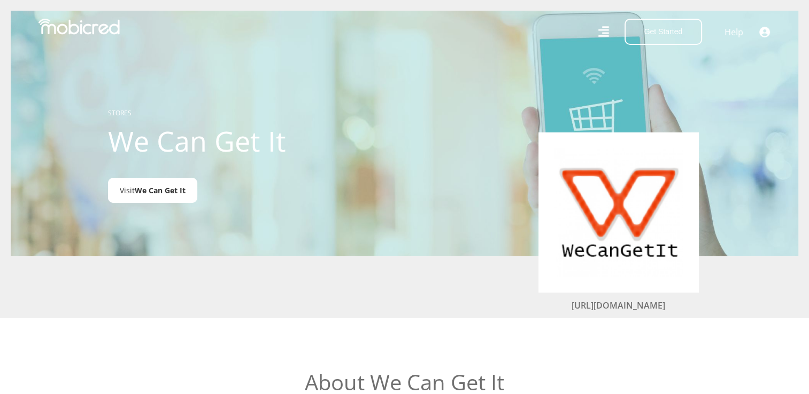
click at [175, 194] on span "We Can Get It" at bounding box center [160, 190] width 51 height 10
